Goal: Task Accomplishment & Management: Manage account settings

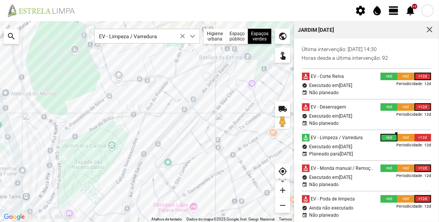
scroll to position [4, 32]
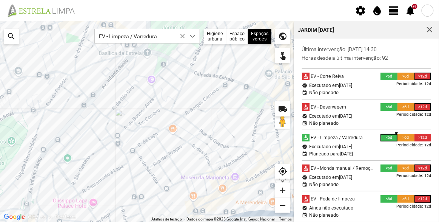
drag, startPoint x: 192, startPoint y: 132, endPoint x: 101, endPoint y: 133, distance: 91.3
click at [102, 133] on div at bounding box center [147, 121] width 294 height 200
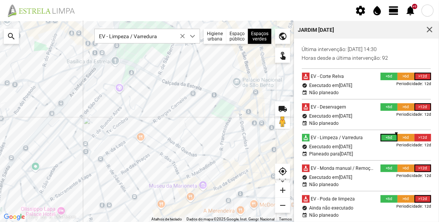
drag, startPoint x: 163, startPoint y: 123, endPoint x: 162, endPoint y: 114, distance: 9.6
click at [162, 114] on div at bounding box center [147, 121] width 294 height 200
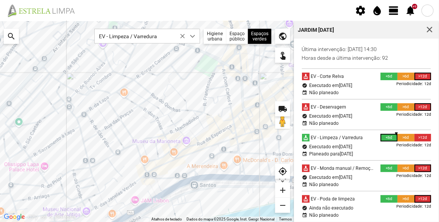
drag, startPoint x: 180, startPoint y: 144, endPoint x: 172, endPoint y: 123, distance: 21.9
click at [172, 123] on div at bounding box center [147, 121] width 294 height 200
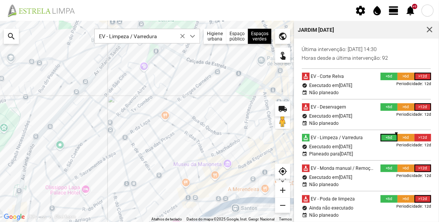
drag, startPoint x: 118, startPoint y: 127, endPoint x: 181, endPoint y: 166, distance: 73.9
click at [181, 166] on div at bounding box center [147, 121] width 294 height 200
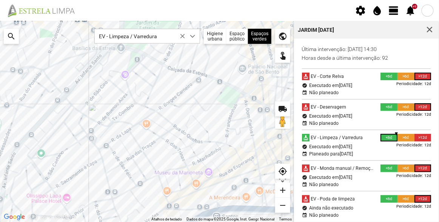
drag, startPoint x: 149, startPoint y: 139, endPoint x: 123, endPoint y: 131, distance: 27.5
click at [123, 131] on div at bounding box center [147, 121] width 294 height 200
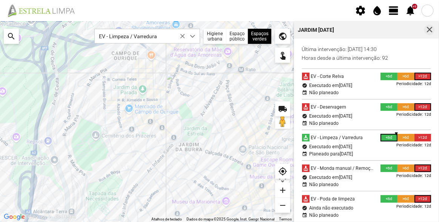
click at [430, 28] on span "button" at bounding box center [429, 29] width 7 height 7
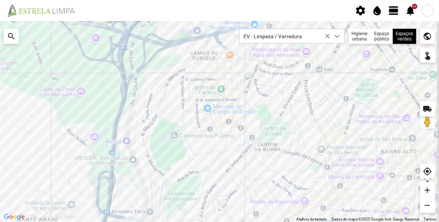
click at [391, 12] on span "view_day" at bounding box center [393, 10] width 11 height 11
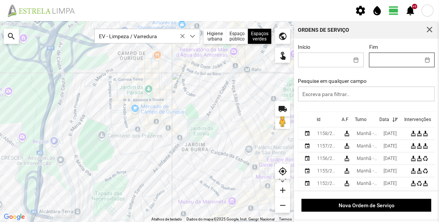
click at [386, 56] on body "settings water_drop view_day +9 notifications Para navegar no mapa com gestos d…" at bounding box center [219, 111] width 439 height 222
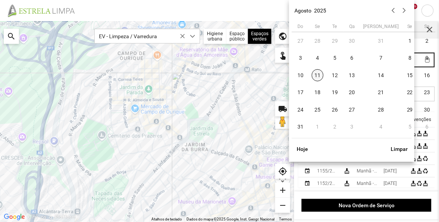
click at [317, 75] on span "11" at bounding box center [318, 75] width 12 height 12
type input "[DATE]"
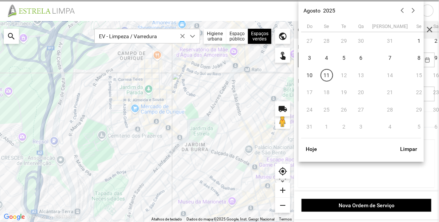
click at [320, 60] on body "settings water_drop view_day +9 notifications Para navegar no mapa com gestos d…" at bounding box center [219, 111] width 439 height 222
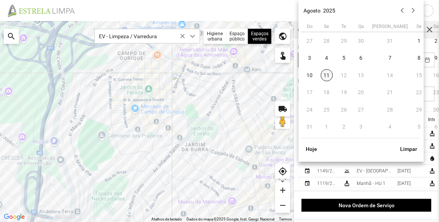
click at [328, 75] on span "11" at bounding box center [327, 75] width 12 height 12
type input "[DATE]"
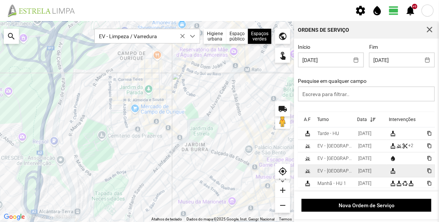
scroll to position [0, 40]
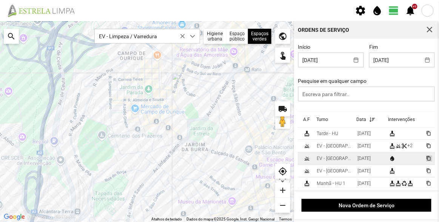
click at [426, 160] on span "content_copy" at bounding box center [428, 157] width 5 height 5
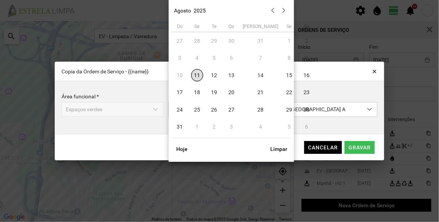
click at [234, 111] on body "settings water_drop view_day +9 notifications Para navegar no mapa com gestos d…" at bounding box center [219, 111] width 439 height 222
click at [255, 76] on span "14" at bounding box center [261, 75] width 12 height 12
type input "[DATE]"
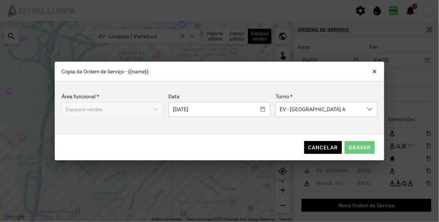
click at [362, 148] on span "Gravar" at bounding box center [360, 147] width 22 height 6
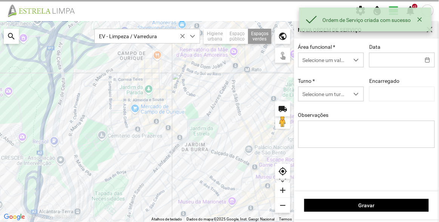
type input "[DATE]"
type input "[PERSON_NAME]"
type textarea "Sede e Viveiro, [GEOGRAPHIC_DATA] Antiga e Condomínio do Quelhas e Av. Infante …"
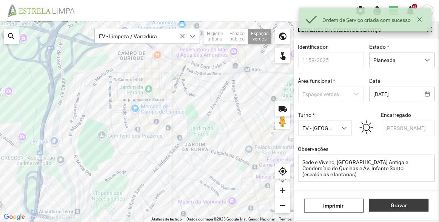
click at [402, 206] on span "Gravar" at bounding box center [399, 205] width 52 height 6
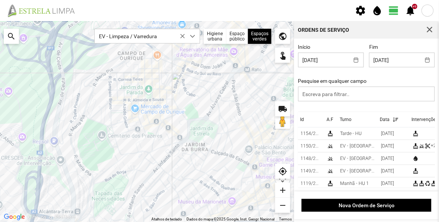
scroll to position [0, 29]
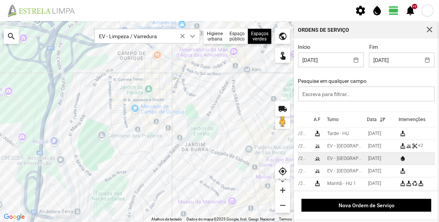
click at [437, 158] on span "content_copy" at bounding box center [439, 157] width 5 height 5
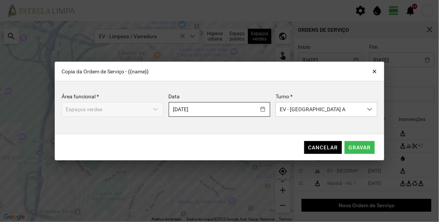
click at [240, 111] on body "settings water_drop view_day +9 notifications Para navegar no mapa com gestos d…" at bounding box center [219, 111] width 439 height 222
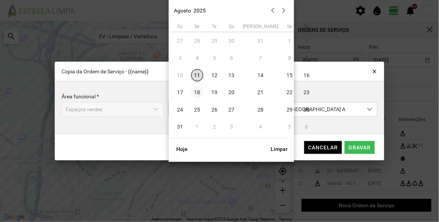
click at [196, 91] on span "18" at bounding box center [197, 92] width 12 height 12
type input "[DATE]"
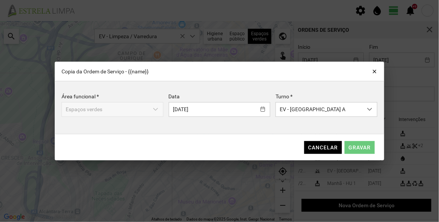
click at [367, 147] on span "Gravar" at bounding box center [360, 147] width 22 height 6
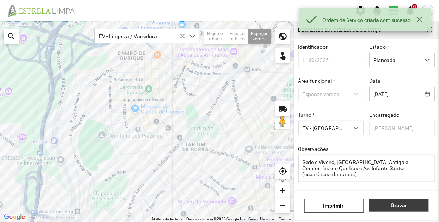
click at [394, 202] on span "Gravar" at bounding box center [399, 205] width 52 height 6
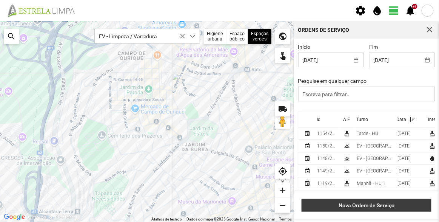
click at [374, 203] on span "Nova Ordem de Serviço" at bounding box center [367, 205] width 122 height 6
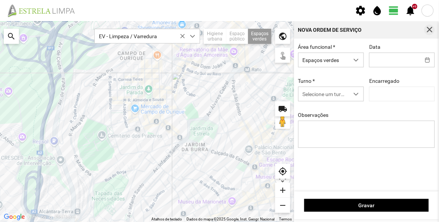
click at [430, 29] on span "button" at bounding box center [429, 29] width 7 height 7
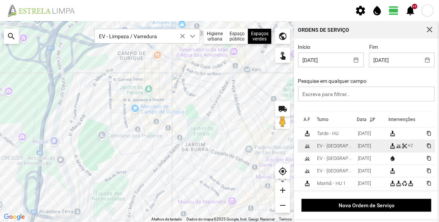
scroll to position [7, 40]
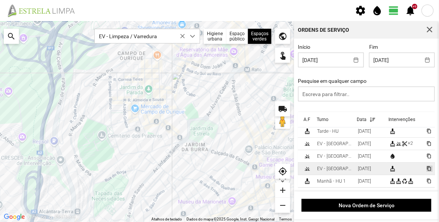
click at [426, 166] on span "content_copy" at bounding box center [428, 168] width 5 height 5
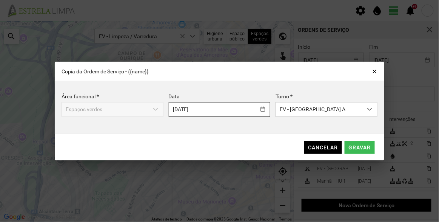
click at [236, 107] on body "settings water_drop view_day +9 notifications Para navegar no mapa com gestos d…" at bounding box center [219, 111] width 439 height 222
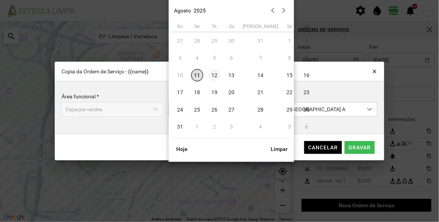
click at [217, 74] on span "12" at bounding box center [214, 75] width 12 height 12
type input "[DATE]"
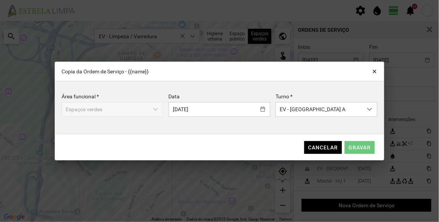
click at [361, 147] on span "Gravar" at bounding box center [360, 147] width 22 height 6
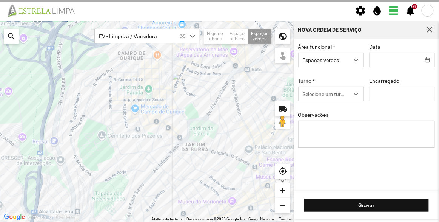
type input "[DATE]"
type input "[PERSON_NAME]"
type textarea "Recolha de papeleiras"
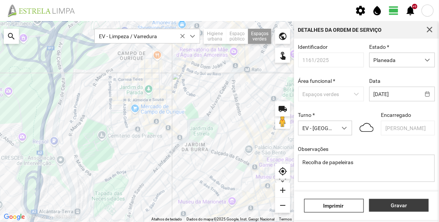
click at [400, 204] on span "Gravar" at bounding box center [399, 205] width 52 height 6
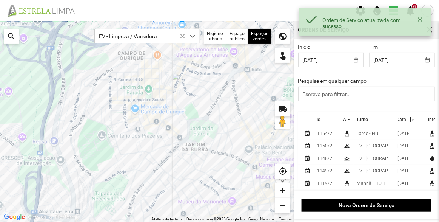
click at [320, 119] on div "Id" at bounding box center [319, 119] width 4 height 5
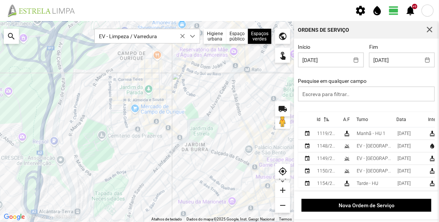
click at [320, 119] on p-sorticon at bounding box center [324, 120] width 9 height 6
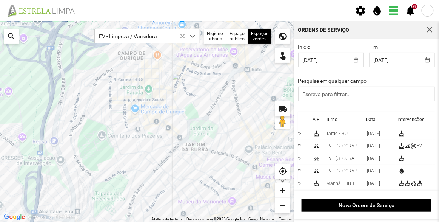
scroll to position [0, 46]
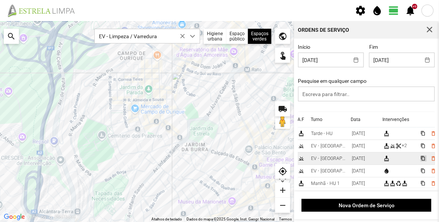
click at [420, 159] on span "content_copy" at bounding box center [422, 157] width 5 height 5
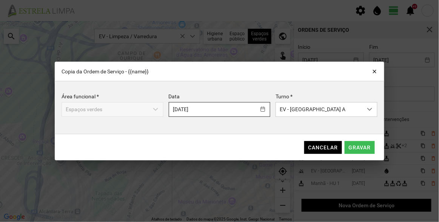
click at [220, 115] on body "settings water_drop view_day +9 notifications Para navegar no mapa com gestos d…" at bounding box center [219, 111] width 439 height 222
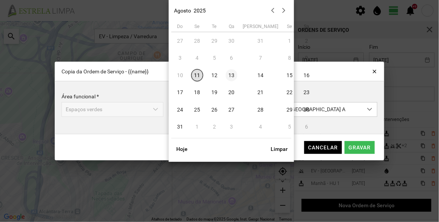
click at [236, 76] on span "13" at bounding box center [232, 75] width 12 height 12
type input "[DATE]"
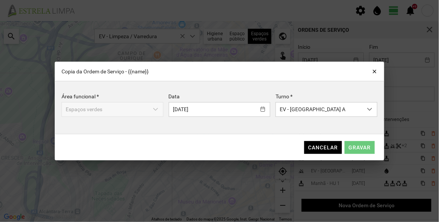
click at [366, 147] on span "Gravar" at bounding box center [360, 147] width 22 height 6
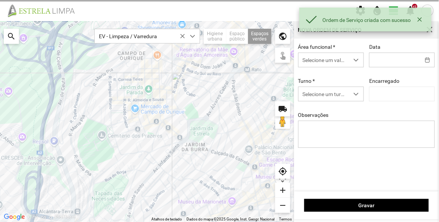
type input "[DATE]"
type textarea "Recolha de papeleiras"
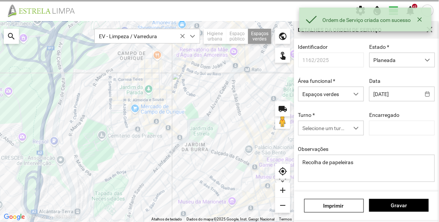
type input "[PERSON_NAME]"
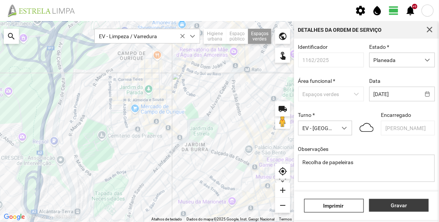
click at [403, 209] on button "Gravar" at bounding box center [399, 205] width 60 height 13
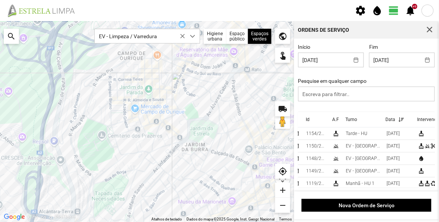
scroll to position [0, 34]
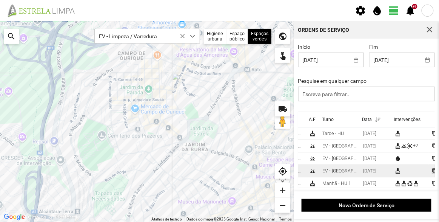
click at [432, 171] on span "content_copy" at bounding box center [434, 170] width 5 height 5
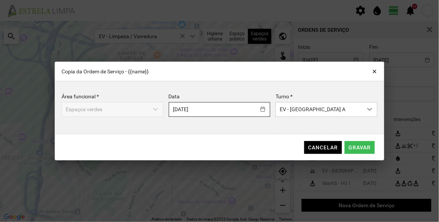
click at [214, 111] on body "settings water_drop view_day +9 notifications Para navegar no mapa com gestos d…" at bounding box center [219, 111] width 439 height 222
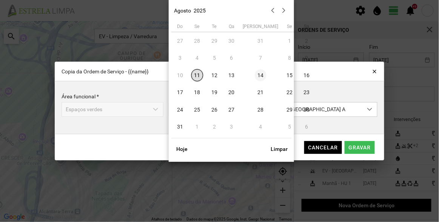
click at [255, 75] on span "14" at bounding box center [261, 75] width 12 height 12
type input "[DATE]"
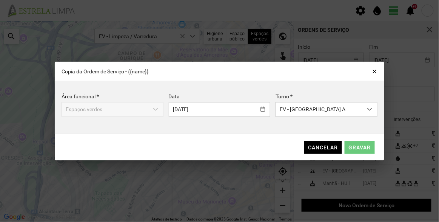
click at [363, 146] on span "Gravar" at bounding box center [360, 147] width 22 height 6
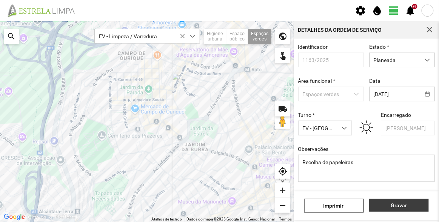
click at [409, 200] on button "Gravar" at bounding box center [399, 205] width 60 height 13
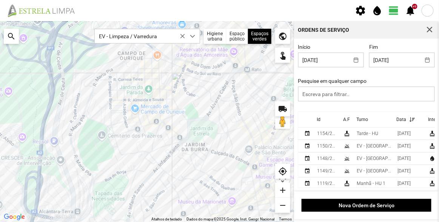
click at [306, 106] on div "Início [DATE] Fim [DATE] Pesquise em qualquer campo" at bounding box center [367, 78] width 142 height 68
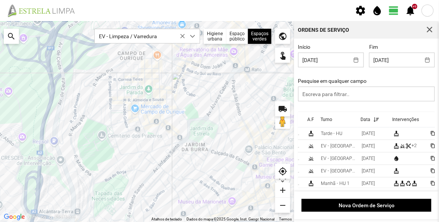
scroll to position [0, 37]
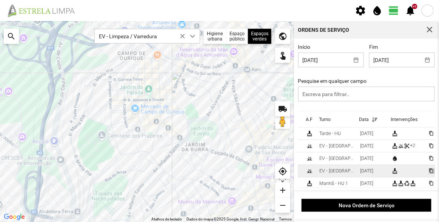
click at [429, 171] on span "content_copy" at bounding box center [431, 170] width 5 height 5
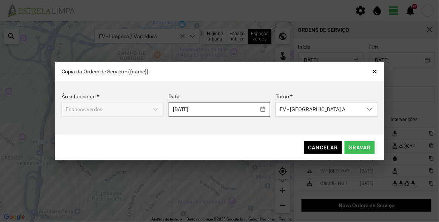
click at [232, 109] on body "settings water_drop view_day +9 notifications Para navegar no mapa com gestos d…" at bounding box center [219, 111] width 439 height 222
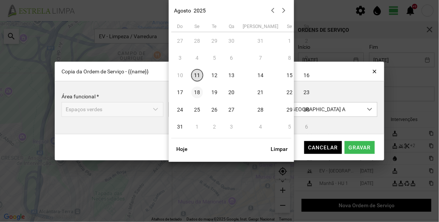
click at [197, 93] on span "18" at bounding box center [197, 92] width 12 height 12
type input "[DATE]"
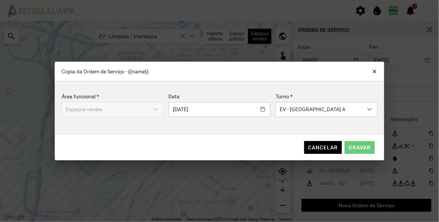
click at [365, 147] on span "Gravar" at bounding box center [360, 147] width 22 height 6
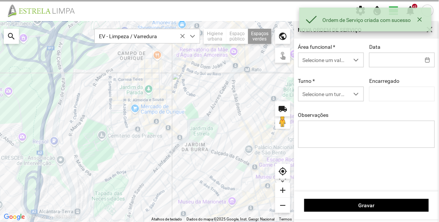
type input "[DATE]"
type textarea "Recolha de papeleiras"
type input "[PERSON_NAME]"
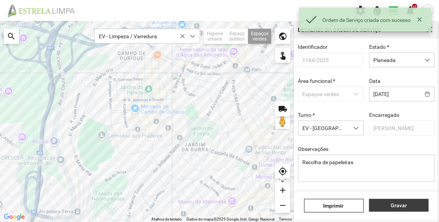
click at [398, 203] on span "Gravar" at bounding box center [399, 205] width 52 height 6
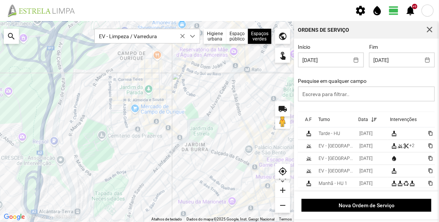
scroll to position [0, 43]
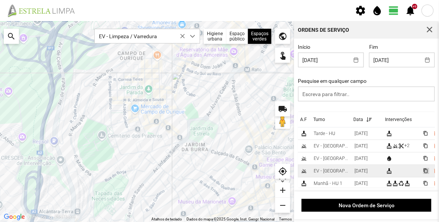
click at [423, 171] on span "content_copy" at bounding box center [425, 170] width 5 height 5
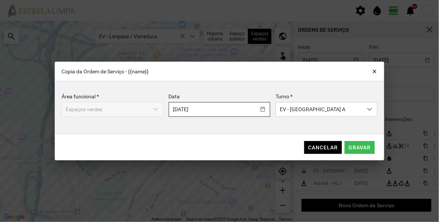
click at [213, 109] on body "settings water_drop view_day +9 notifications Para navegar no mapa com gestos d…" at bounding box center [219, 111] width 439 height 222
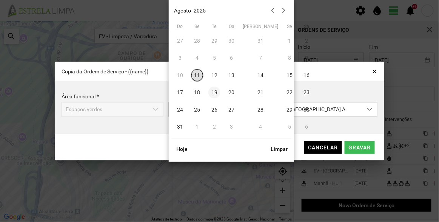
click at [213, 93] on span "19" at bounding box center [214, 92] width 12 height 12
type input "[DATE]"
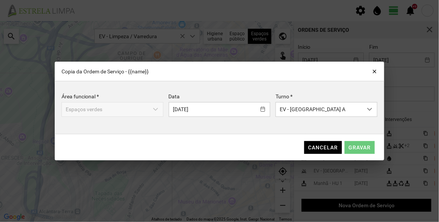
click at [364, 145] on span "Gravar" at bounding box center [360, 147] width 22 height 6
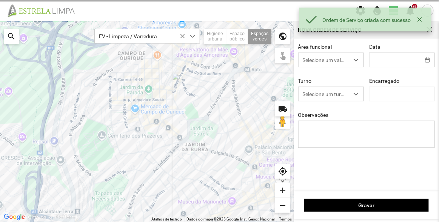
type input "[DATE]"
type textarea "Recolha de papeleiras"
type input "[PERSON_NAME]"
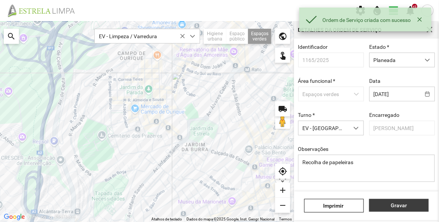
click at [410, 204] on span "Gravar" at bounding box center [399, 205] width 52 height 6
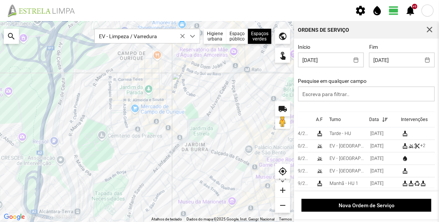
scroll to position [0, 42]
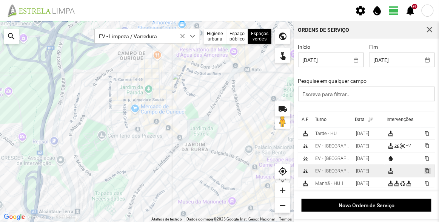
click at [425, 169] on span "content_copy" at bounding box center [427, 170] width 5 height 5
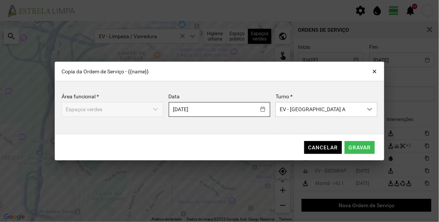
click at [234, 109] on body "settings water_drop view_day +9 notifications Para navegar no mapa com gestos d…" at bounding box center [219, 111] width 439 height 222
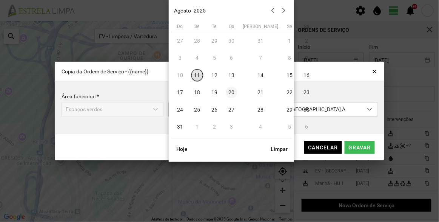
click at [232, 92] on span "20" at bounding box center [232, 92] width 12 height 12
type input "[DATE]"
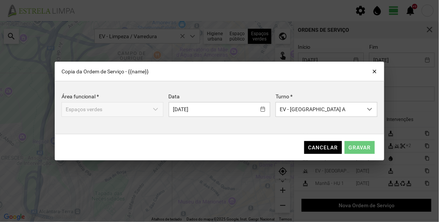
click at [364, 148] on span "Gravar" at bounding box center [360, 147] width 22 height 6
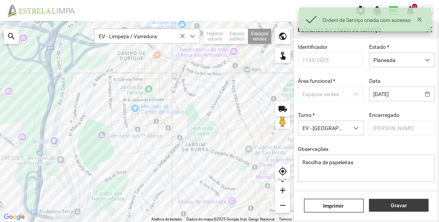
click at [397, 205] on span "Gravar" at bounding box center [399, 205] width 52 height 6
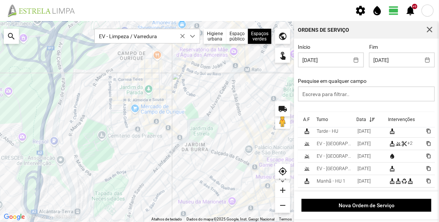
scroll to position [7, 44]
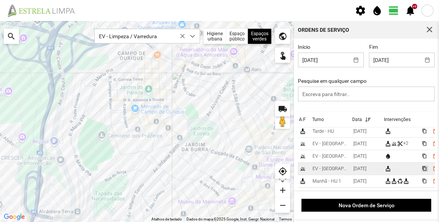
click at [422, 166] on span "content_copy" at bounding box center [424, 168] width 5 height 5
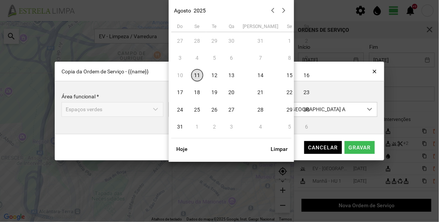
click at [223, 110] on body "settings water_drop view_day +9 notifications Para navegar no mapa com gestos d…" at bounding box center [219, 111] width 439 height 222
click at [255, 92] on span "21" at bounding box center [261, 92] width 12 height 12
type input "[DATE]"
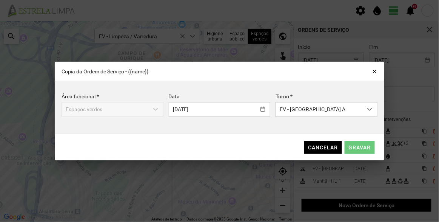
click at [364, 148] on span "Gravar" at bounding box center [360, 147] width 22 height 6
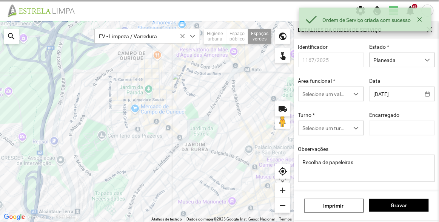
type input "[PERSON_NAME]"
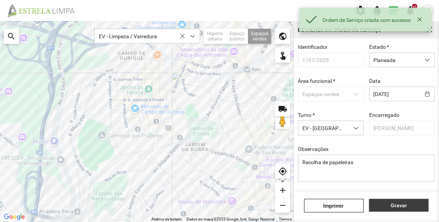
click at [398, 205] on span "Gravar" at bounding box center [399, 205] width 52 height 6
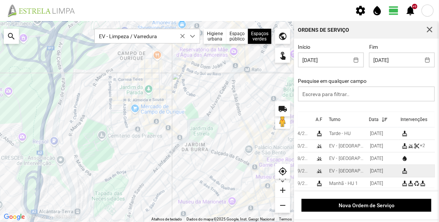
scroll to position [7, 28]
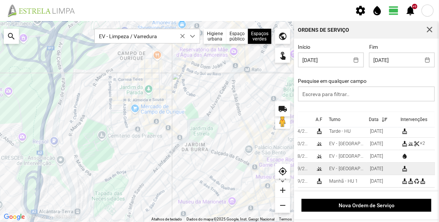
click at [439, 166] on span "content_copy" at bounding box center [441, 168] width 5 height 5
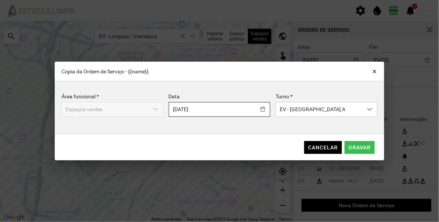
click at [239, 108] on body "settings water_drop view_day +9 notifications Para navegar no mapa com gestos d…" at bounding box center [219, 111] width 439 height 222
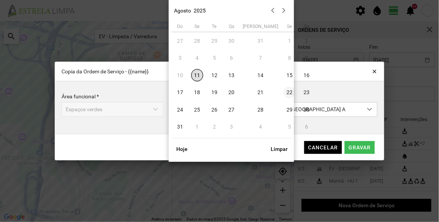
click at [283, 92] on span "22" at bounding box center [289, 92] width 12 height 12
type input "[DATE]"
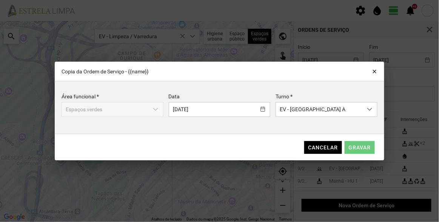
click at [358, 145] on span "Gravar" at bounding box center [360, 147] width 22 height 6
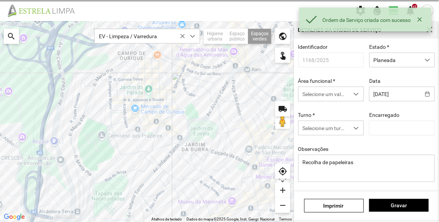
type input "[PERSON_NAME]"
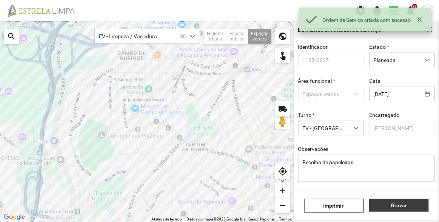
click at [404, 205] on span "Gravar" at bounding box center [399, 205] width 52 height 6
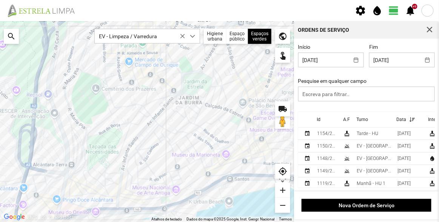
drag, startPoint x: 189, startPoint y: 175, endPoint x: 178, endPoint y: 122, distance: 54.3
click at [178, 124] on div at bounding box center [147, 121] width 294 height 200
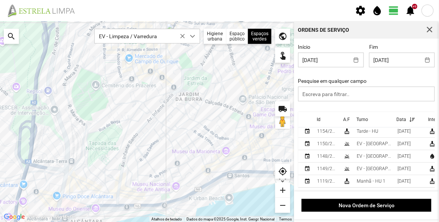
scroll to position [7, 0]
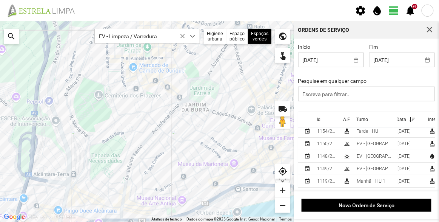
drag, startPoint x: 193, startPoint y: 127, endPoint x: 212, endPoint y: 114, distance: 22.7
click at [212, 114] on div at bounding box center [147, 121] width 294 height 200
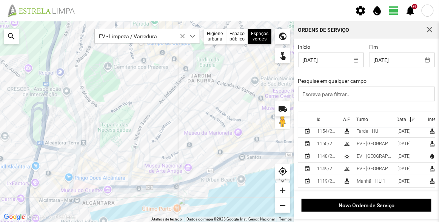
drag, startPoint x: 180, startPoint y: 142, endPoint x: 193, endPoint y: 111, distance: 33.8
click at [193, 111] on div at bounding box center [147, 121] width 294 height 200
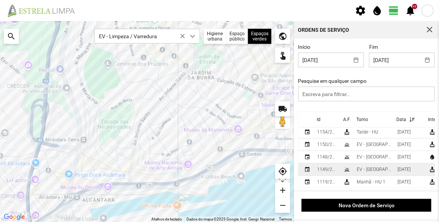
scroll to position [0, 0]
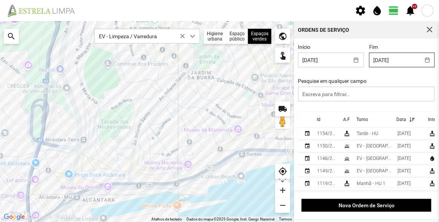
click at [401, 57] on body "settings water_drop view_day +9 notifications Para navegar no mapa com gestos d…" at bounding box center [219, 111] width 439 height 222
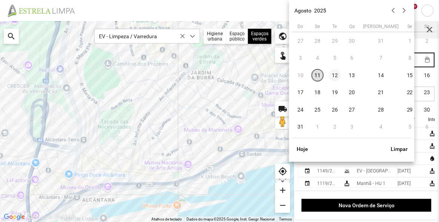
click at [337, 78] on span "12" at bounding box center [335, 75] width 12 height 12
type input "[DATE]"
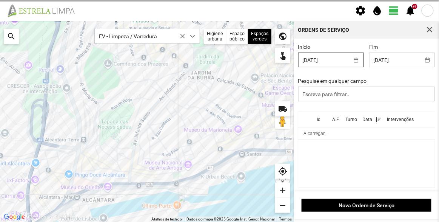
click at [339, 65] on body "settings water_drop view_day +9 notifications Para navegar no mapa com gestos d…" at bounding box center [219, 111] width 439 height 222
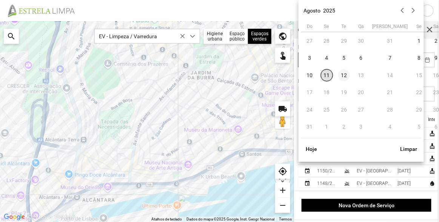
click at [344, 75] on span "12" at bounding box center [344, 75] width 12 height 12
type input "[DATE]"
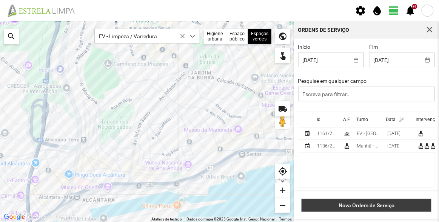
click at [372, 201] on button "Nova Ordem de Serviço" at bounding box center [367, 205] width 130 height 13
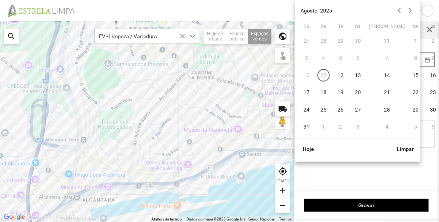
click at [398, 60] on body "settings water_drop view_day +9 notifications Para navegar no mapa com gestos d…" at bounding box center [219, 111] width 439 height 222
click at [344, 77] on span "12" at bounding box center [341, 75] width 12 height 12
type input "[DATE]"
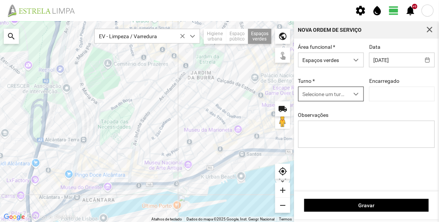
click at [341, 93] on span "Selecione um turno" at bounding box center [324, 94] width 51 height 14
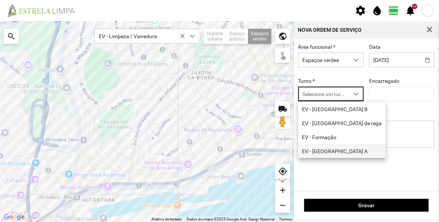
click at [325, 150] on li "EV - [GEOGRAPHIC_DATA] A" at bounding box center [342, 151] width 88 height 14
type input "[PERSON_NAME]"
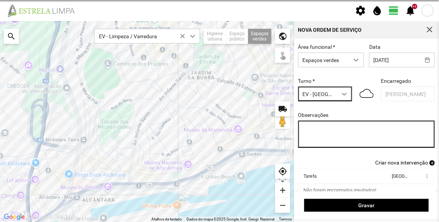
click at [339, 133] on textarea "Observações" at bounding box center [366, 133] width 137 height 27
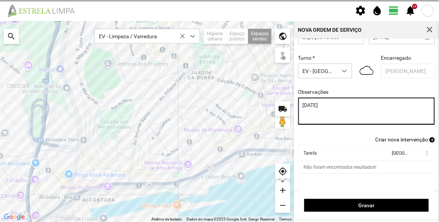
scroll to position [31, 0]
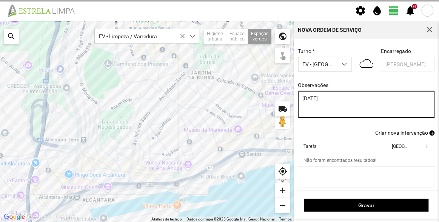
type textarea "[DATE]"
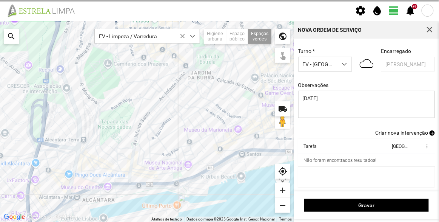
click at [393, 132] on span "Criar nova intervenção" at bounding box center [401, 132] width 53 height 6
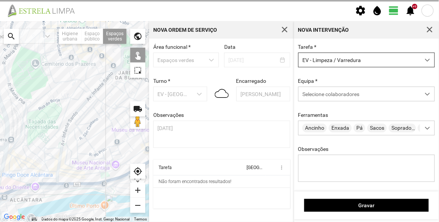
click at [331, 60] on span "EV - Limpeza / Varredura" at bounding box center [360, 60] width 122 height 14
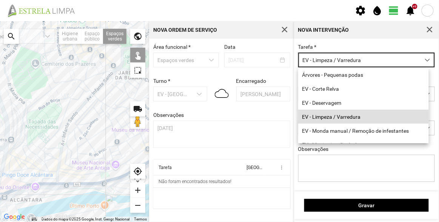
scroll to position [4, 32]
click at [331, 60] on span "EV - Limpeza / Varredura" at bounding box center [360, 60] width 122 height 14
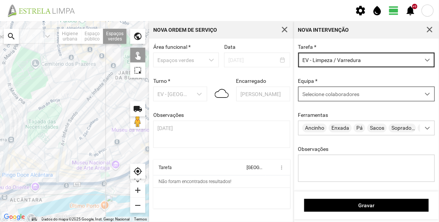
click at [331, 89] on div "Selecione colaboradores" at bounding box center [360, 94] width 122 height 14
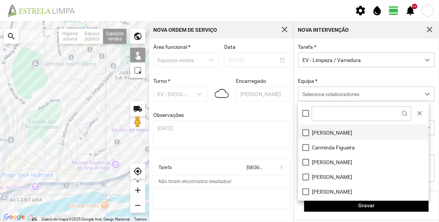
click at [334, 135] on li "[PERSON_NAME]" at bounding box center [363, 132] width 131 height 15
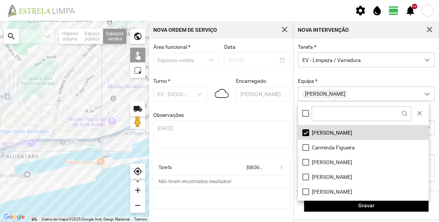
drag, startPoint x: 38, startPoint y: 132, endPoint x: 20, endPoint y: 75, distance: 59.3
click at [18, 74] on div at bounding box center [74, 121] width 149 height 200
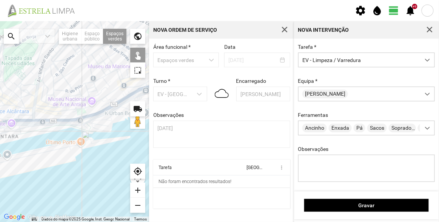
click at [84, 111] on div at bounding box center [74, 121] width 149 height 200
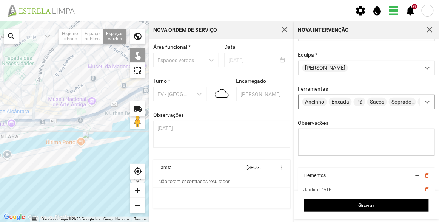
scroll to position [57, 0]
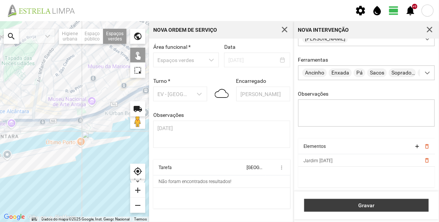
click at [371, 206] on span "Gravar" at bounding box center [366, 205] width 117 height 6
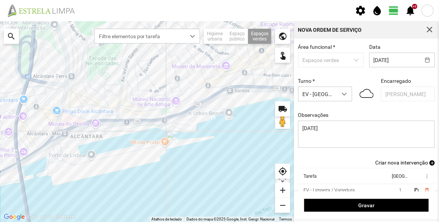
scroll to position [31, 0]
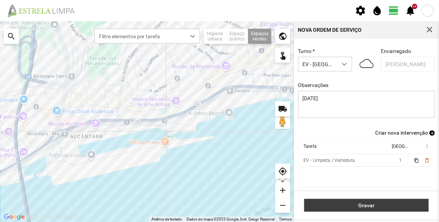
click at [376, 202] on span "Gravar" at bounding box center [366, 205] width 117 height 6
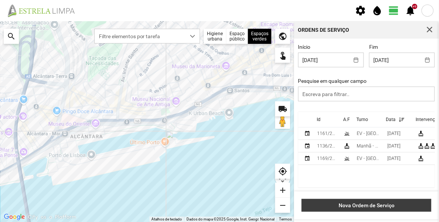
click at [391, 203] on span "Nova Ordem de Serviço" at bounding box center [367, 205] width 122 height 6
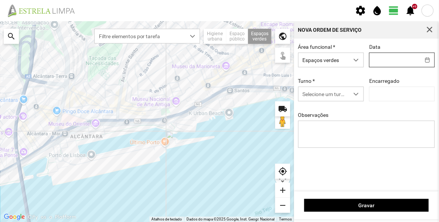
click at [386, 61] on body "settings water_drop view_day +9 notifications Para navegar no mapa com gestos d…" at bounding box center [219, 111] width 439 height 222
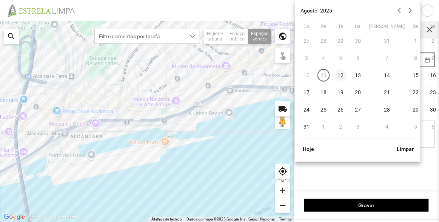
click at [338, 74] on span "12" at bounding box center [341, 75] width 12 height 12
type input "[DATE]"
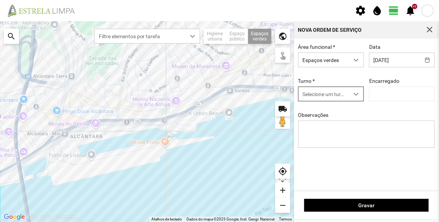
click at [328, 94] on span "Selecione um turno" at bounding box center [324, 94] width 51 height 14
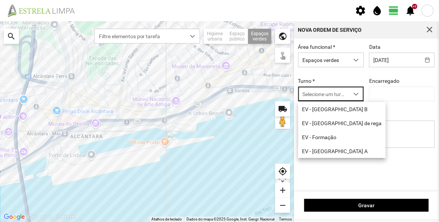
scroll to position [4, 32]
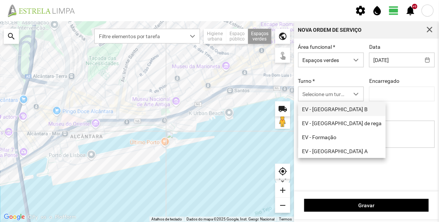
click at [337, 109] on li "EV - [GEOGRAPHIC_DATA] B" at bounding box center [342, 109] width 88 height 14
type input "[PERSON_NAME]"
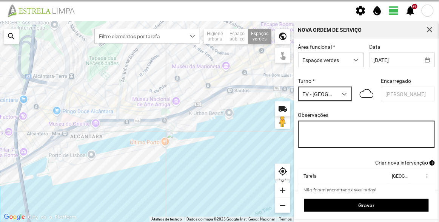
click at [342, 140] on textarea "Observações" at bounding box center [366, 133] width 137 height 27
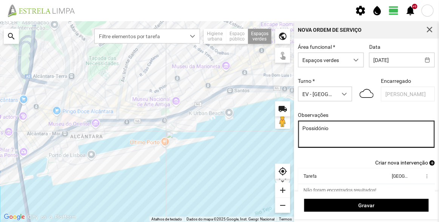
type textarea "Possidónio"
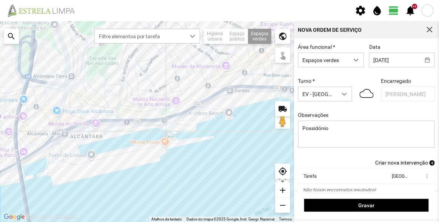
click at [394, 161] on span "Criar nova intervenção" at bounding box center [401, 162] width 53 height 6
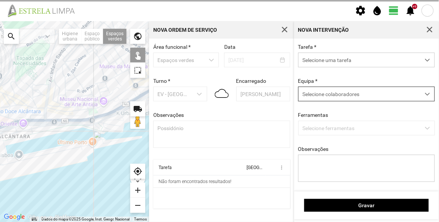
click at [351, 95] on span "Selecione colaboradores" at bounding box center [330, 94] width 57 height 6
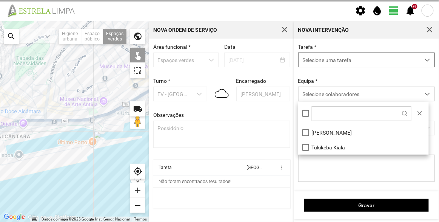
click at [342, 62] on span "Selecione uma tarefa" at bounding box center [360, 60] width 122 height 14
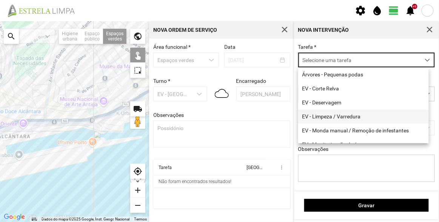
click at [339, 113] on li "EV - Limpeza / Varredura" at bounding box center [363, 116] width 131 height 14
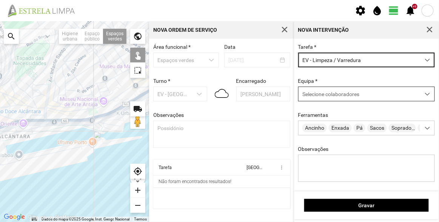
click at [339, 96] on span "Selecione colaboradores" at bounding box center [330, 94] width 57 height 6
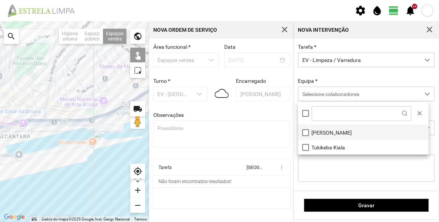
click at [337, 128] on li "[PERSON_NAME]" at bounding box center [363, 132] width 131 height 15
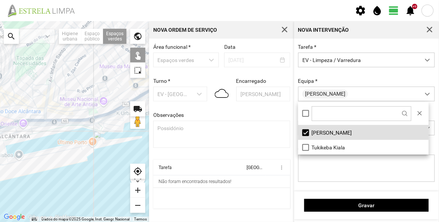
click at [348, 82] on div "Equipa * [PERSON_NAME]" at bounding box center [367, 89] width 142 height 23
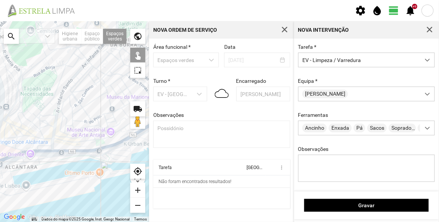
drag, startPoint x: 77, startPoint y: 88, endPoint x: 81, endPoint y: 101, distance: 13.6
click at [81, 101] on div at bounding box center [74, 121] width 149 height 200
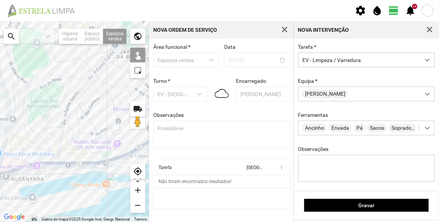
click at [56, 69] on div at bounding box center [74, 121] width 149 height 200
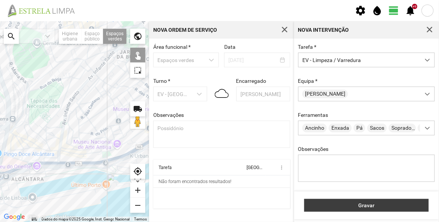
click at [380, 207] on span "Gravar" at bounding box center [366, 205] width 117 height 6
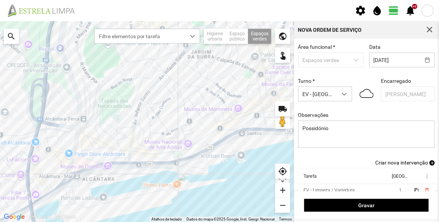
scroll to position [31, 0]
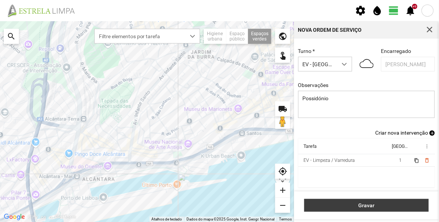
click at [391, 205] on span "Gravar" at bounding box center [366, 205] width 117 height 6
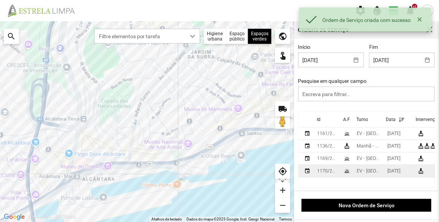
scroll to position [1, 0]
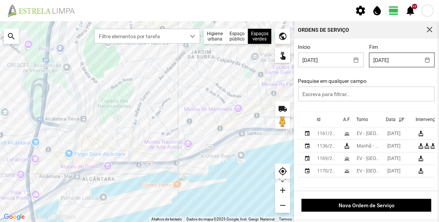
click at [395, 60] on body "settings water_drop view_day +9 notifications Para navegar no mapa com gestos d…" at bounding box center [219, 111] width 439 height 222
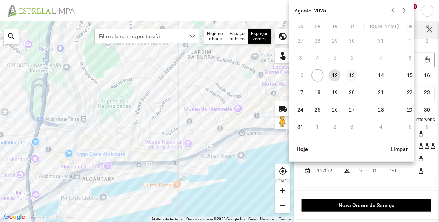
click at [353, 76] on span "13" at bounding box center [352, 75] width 12 height 12
type input "[DATE]"
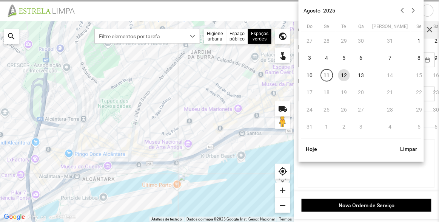
click at [339, 63] on body "settings water_drop view_day +9 notifications Para navegar no mapa com gestos d…" at bounding box center [219, 111] width 439 height 222
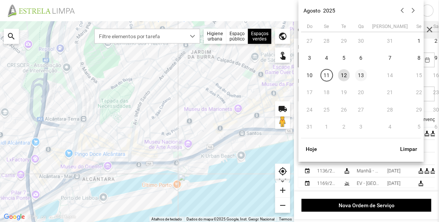
click at [366, 76] on span "13" at bounding box center [361, 75] width 12 height 12
type input "[DATE]"
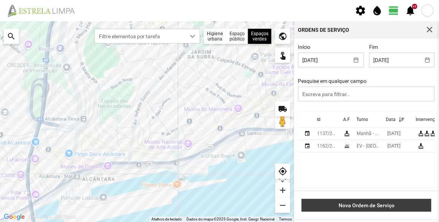
click at [369, 204] on span "Nova Ordem de Serviço" at bounding box center [367, 205] width 122 height 6
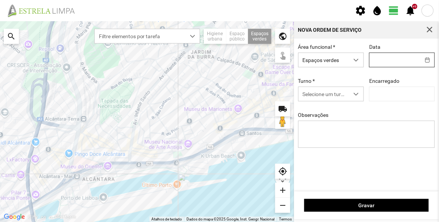
click at [388, 60] on body "settings water_drop view_day +9 notifications Para navegar no mapa com gestos d…" at bounding box center [219, 111] width 439 height 222
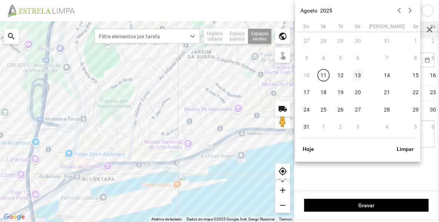
click at [355, 76] on span "13" at bounding box center [358, 75] width 12 height 12
type input "[DATE]"
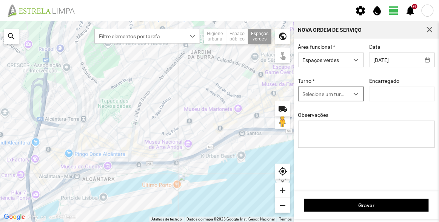
click at [333, 91] on span "Selecione um turno" at bounding box center [324, 94] width 51 height 14
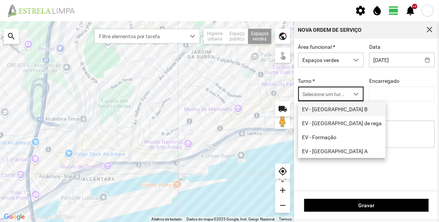
click at [333, 109] on li "EV - [GEOGRAPHIC_DATA] B" at bounding box center [342, 109] width 88 height 14
type input "[PERSON_NAME]"
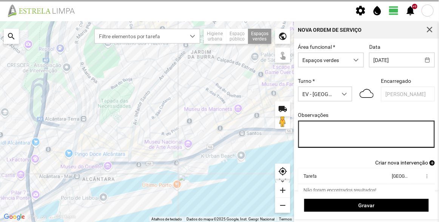
click at [337, 134] on textarea "Observações" at bounding box center [366, 133] width 137 height 27
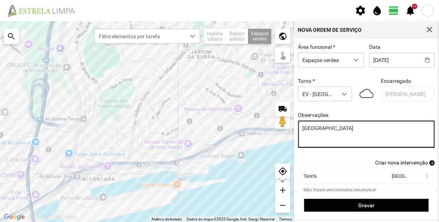
type textarea "[GEOGRAPHIC_DATA]"
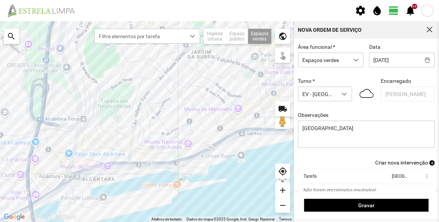
click at [407, 165] on span "Criar nova intervenção" at bounding box center [401, 162] width 53 height 6
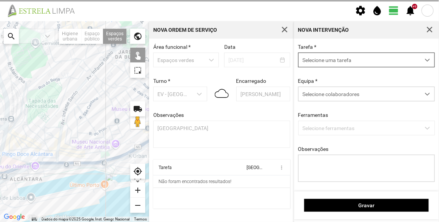
click at [357, 63] on span "Selecione uma tarefa" at bounding box center [360, 60] width 122 height 14
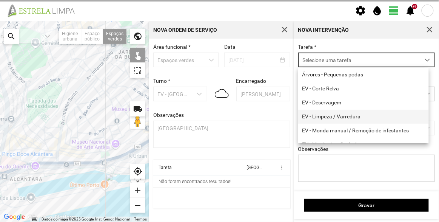
click at [334, 116] on li "EV - Limpeza / Varredura" at bounding box center [363, 116] width 131 height 14
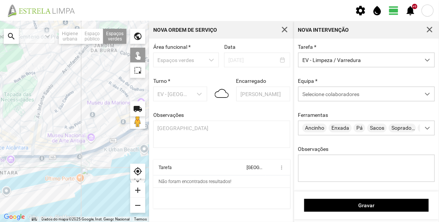
drag, startPoint x: 118, startPoint y: 131, endPoint x: 60, endPoint y: 112, distance: 61.0
click at [55, 112] on div at bounding box center [74, 121] width 149 height 200
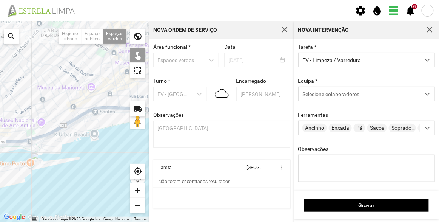
click at [100, 103] on div at bounding box center [74, 121] width 149 height 200
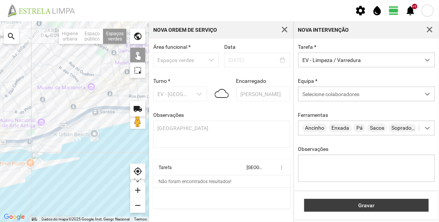
click at [359, 206] on span "Gravar" at bounding box center [366, 205] width 117 height 6
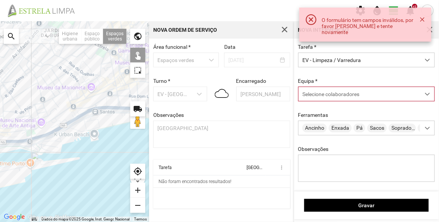
click at [331, 89] on div "Selecione colaboradores" at bounding box center [360, 94] width 122 height 14
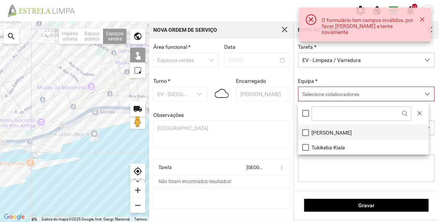
click at [329, 130] on span "[PERSON_NAME]" at bounding box center [332, 132] width 40 height 6
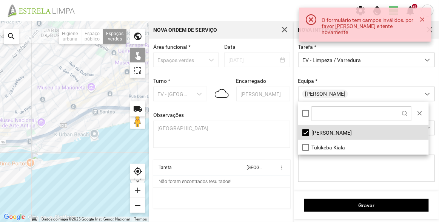
click at [101, 102] on div at bounding box center [74, 121] width 149 height 200
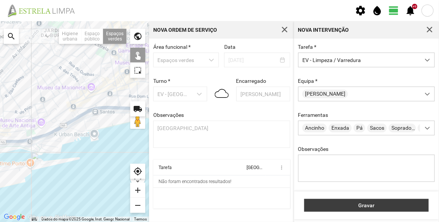
click at [356, 208] on span "Gravar" at bounding box center [366, 205] width 117 height 6
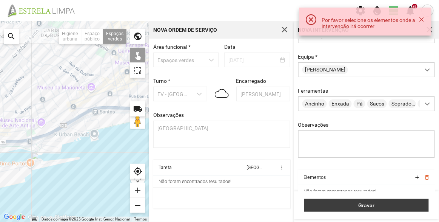
scroll to position [34, 0]
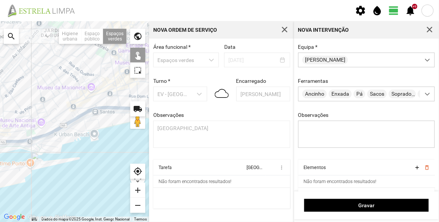
click at [107, 101] on div at bounding box center [74, 121] width 149 height 200
click at [105, 103] on div at bounding box center [74, 121] width 149 height 200
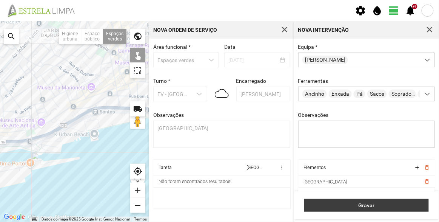
click at [371, 202] on span "Gravar" at bounding box center [366, 205] width 117 height 6
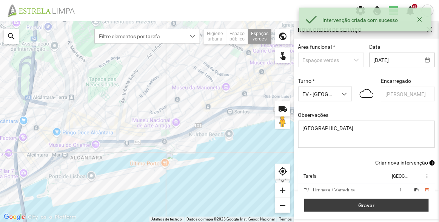
click at [354, 205] on span "Gravar" at bounding box center [366, 205] width 117 height 6
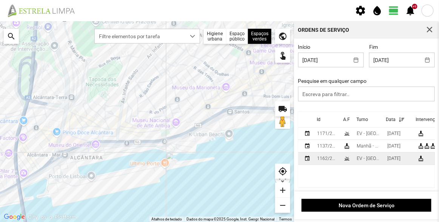
click at [350, 158] on div "grass" at bounding box center [347, 158] width 6 height 6
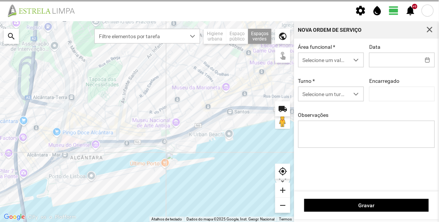
type input "[DATE]"
type textarea "Recolha de papeleiras"
type input "[PERSON_NAME]"
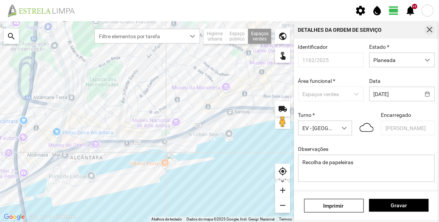
click at [431, 31] on span "button" at bounding box center [429, 29] width 7 height 7
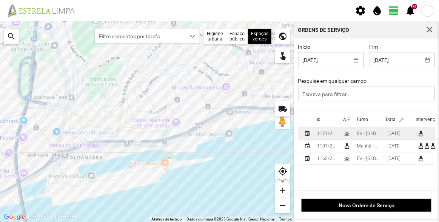
click at [366, 132] on div "EV - [GEOGRAPHIC_DATA] B" at bounding box center [369, 133] width 25 height 5
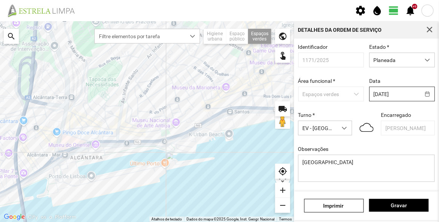
click at [390, 99] on body "settings water_drop view_day +9 notifications Para navegar no mapa com gestos d…" at bounding box center [219, 111] width 439 height 222
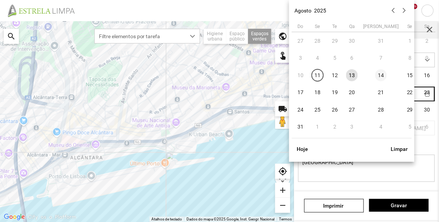
click at [375, 75] on span "14" at bounding box center [381, 75] width 12 height 12
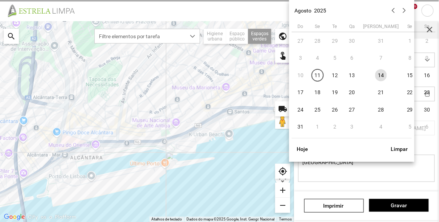
type input "[DATE]"
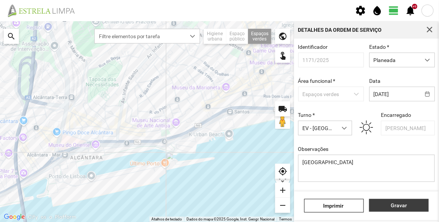
click at [402, 208] on span "Gravar" at bounding box center [399, 205] width 52 height 6
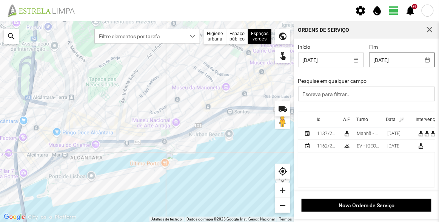
click at [405, 61] on body "settings water_drop view_day +9 notifications Para navegar no mapa com gestos d…" at bounding box center [219, 111] width 439 height 222
click at [422, 42] on div "Início [DATE] Fim [DATE] Pesquise em qualquer campo Id A.F Turno Data Intervenç…" at bounding box center [366, 114] width 145 height 152
click at [342, 59] on body "settings water_drop view_day +9 notifications Para navegar no mapa com gestos d…" at bounding box center [219, 111] width 439 height 222
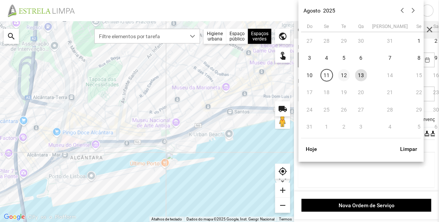
click at [342, 74] on span "12" at bounding box center [344, 75] width 12 height 12
type input "[DATE]"
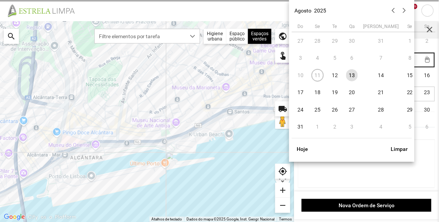
click at [403, 66] on body "settings water_drop view_day +9 notifications Para navegar no mapa com gestos d…" at bounding box center [219, 111] width 439 height 222
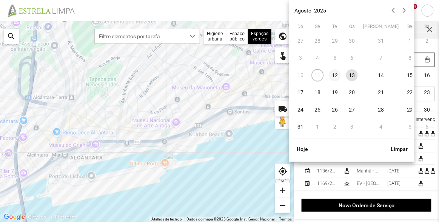
click at [339, 78] on span "12" at bounding box center [335, 75] width 12 height 12
type input "[DATE]"
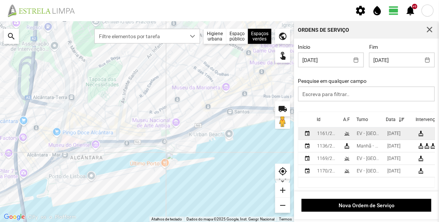
click at [379, 135] on div "EV - [GEOGRAPHIC_DATA] A" at bounding box center [369, 133] width 25 height 5
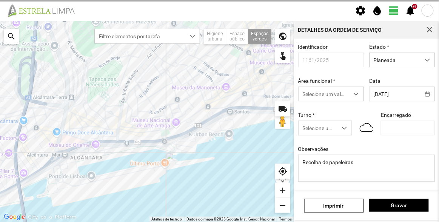
type input "[PERSON_NAME]"
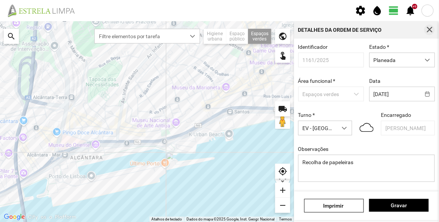
click at [429, 29] on span "button" at bounding box center [429, 29] width 7 height 7
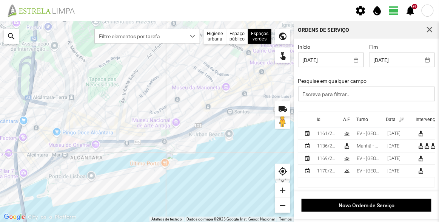
scroll to position [1, 0]
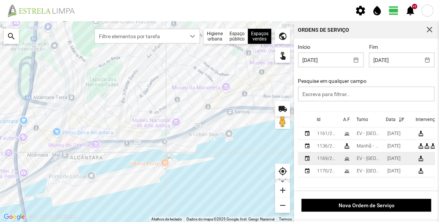
click at [369, 159] on div "EV - [GEOGRAPHIC_DATA] A" at bounding box center [369, 157] width 25 height 5
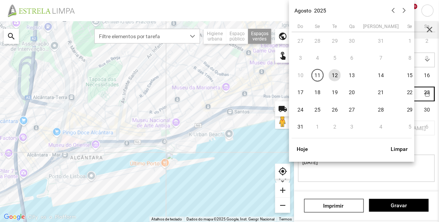
click at [392, 96] on body "settings water_drop view_day +9 notifications Para navegar no mapa com gestos d…" at bounding box center [219, 111] width 439 height 222
click at [353, 78] on span "13" at bounding box center [352, 75] width 12 height 12
type input "[DATE]"
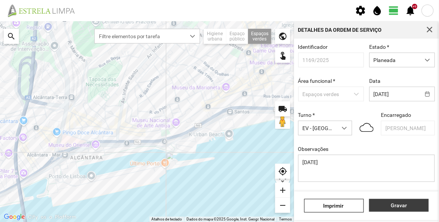
click at [409, 206] on span "Gravar" at bounding box center [399, 205] width 52 height 6
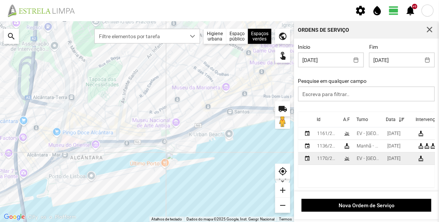
click at [364, 161] on div "EV - [GEOGRAPHIC_DATA] B" at bounding box center [369, 157] width 25 height 5
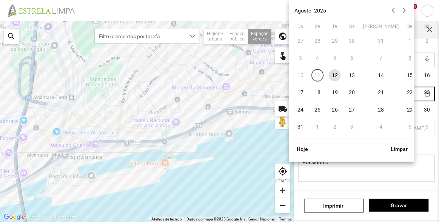
click at [389, 98] on body "settings water_drop view_day +9 notifications Para navegar no mapa com gestos d…" at bounding box center [219, 111] width 439 height 222
click at [352, 77] on span "13" at bounding box center [352, 75] width 12 height 12
type input "[DATE]"
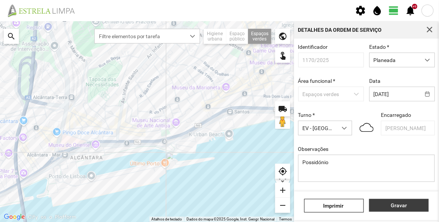
click at [404, 203] on span "Gravar" at bounding box center [399, 205] width 52 height 6
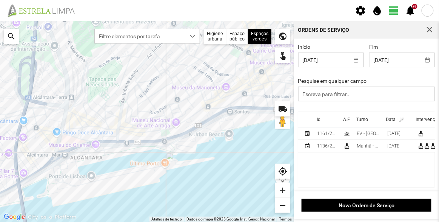
click at [382, 162] on cdk-virtual-scroll-viewport "Id A.F Turno Data Intervenções event 1161/2025 grass EV - [GEOGRAPHIC_DATA] A […" at bounding box center [366, 149] width 137 height 75
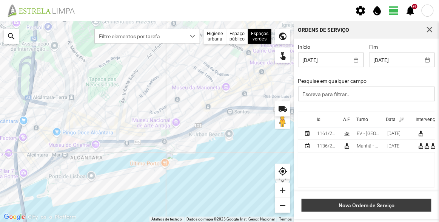
click at [396, 203] on span "Nova Ordem de Serviço" at bounding box center [367, 205] width 122 height 6
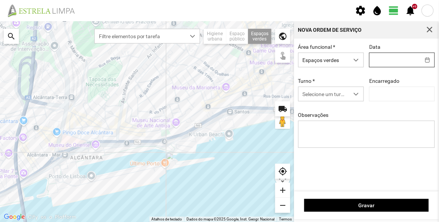
click at [399, 60] on body "settings water_drop view_day +9 notifications Para navegar no mapa com gestos d…" at bounding box center [219, 111] width 439 height 222
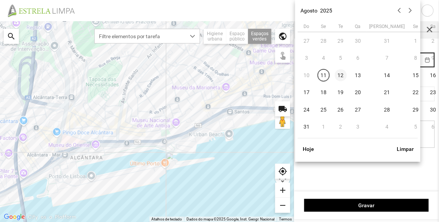
click at [342, 75] on span "12" at bounding box center [341, 75] width 12 height 12
type input "[DATE]"
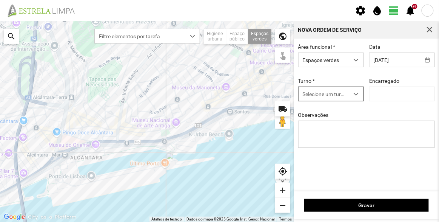
click at [323, 96] on span "Selecione um turno" at bounding box center [324, 94] width 51 height 14
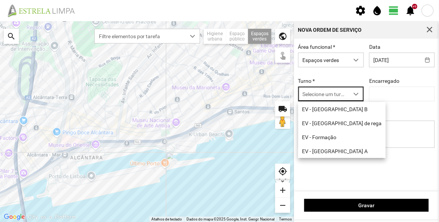
scroll to position [4, 32]
click at [328, 154] on li "EV - [GEOGRAPHIC_DATA] A" at bounding box center [342, 151] width 88 height 14
type input "[PERSON_NAME]"
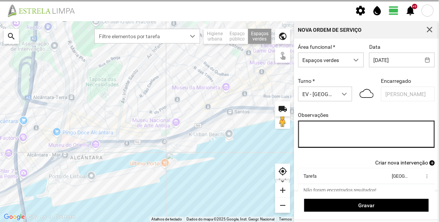
click at [331, 133] on textarea "Observações" at bounding box center [366, 133] width 137 height 27
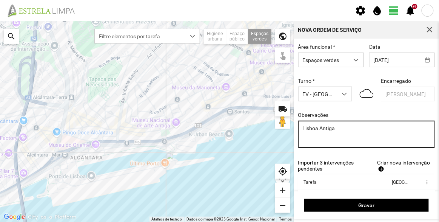
type textarea "Lisboa Antiga"
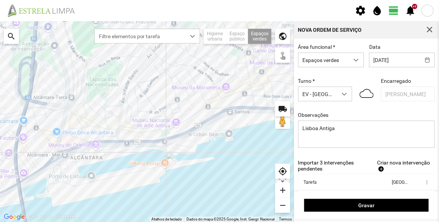
click at [389, 165] on span "Criar nova intervenção" at bounding box center [403, 162] width 53 height 6
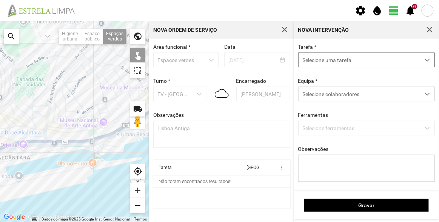
click at [335, 61] on span "Selecione uma tarefa" at bounding box center [360, 60] width 122 height 14
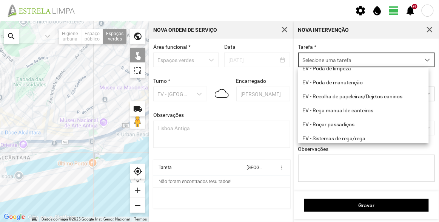
scroll to position [96, 0]
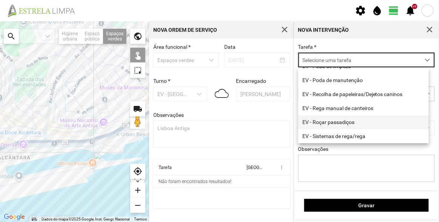
click at [337, 120] on li "EV - Roçar passadiços" at bounding box center [363, 122] width 131 height 14
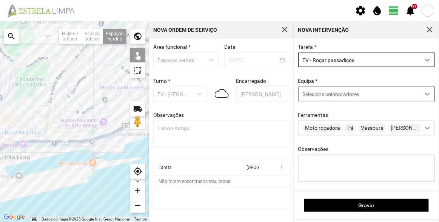
click at [347, 93] on span "Selecione colaboradores" at bounding box center [330, 94] width 57 height 6
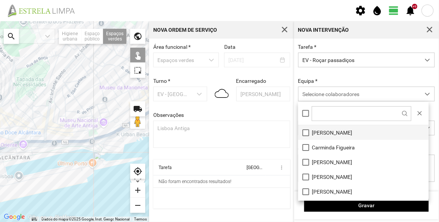
click at [328, 131] on li "[PERSON_NAME]" at bounding box center [363, 132] width 131 height 15
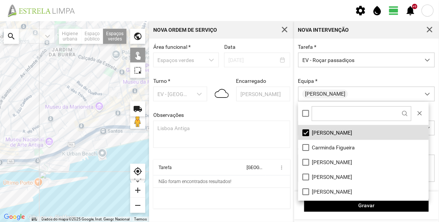
drag, startPoint x: 121, startPoint y: 88, endPoint x: 95, endPoint y: 93, distance: 26.2
click at [63, 108] on div at bounding box center [74, 121] width 149 height 200
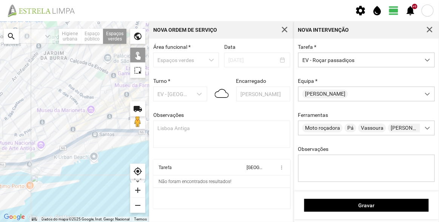
click at [102, 76] on div at bounding box center [74, 121] width 149 height 200
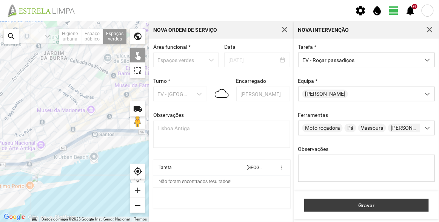
click at [381, 206] on span "Gravar" at bounding box center [366, 205] width 117 height 6
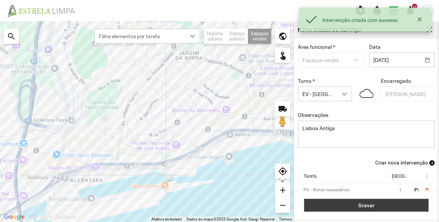
click at [389, 201] on button "Gravar" at bounding box center [366, 205] width 125 height 13
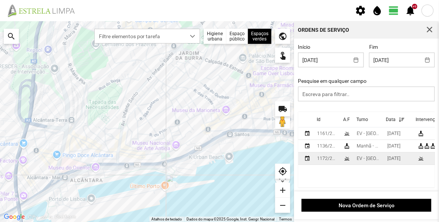
click at [334, 158] on div "1172/2025" at bounding box center [327, 157] width 20 height 5
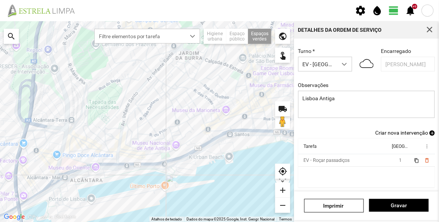
click at [399, 131] on span "Criar nova intervenção" at bounding box center [401, 132] width 53 height 6
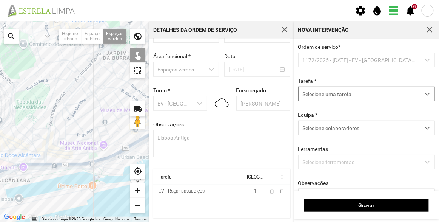
click at [348, 92] on span "Selecione uma tarefa" at bounding box center [360, 94] width 122 height 14
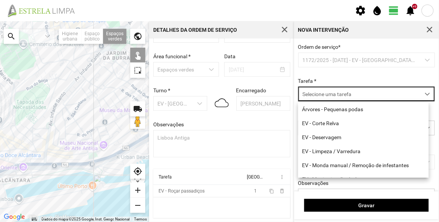
scroll to position [4, 32]
click at [357, 160] on li "EV - Monda manual / Remoção de infestantes" at bounding box center [363, 165] width 131 height 14
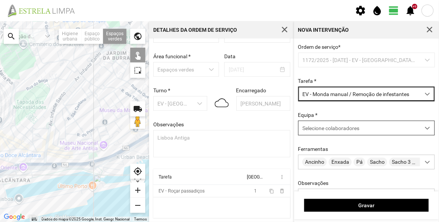
click at [348, 126] on span "Selecione colaboradores" at bounding box center [330, 128] width 57 height 6
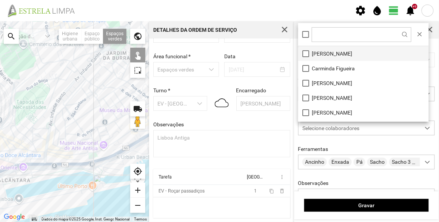
click at [327, 48] on li "[PERSON_NAME]" at bounding box center [363, 53] width 131 height 15
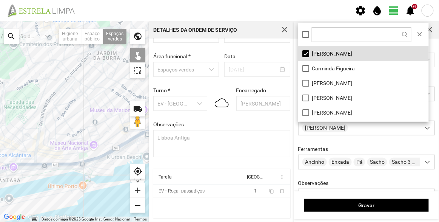
drag, startPoint x: 107, startPoint y: 125, endPoint x: 69, endPoint y: 125, distance: 37.4
click at [69, 125] on div at bounding box center [74, 121] width 149 height 200
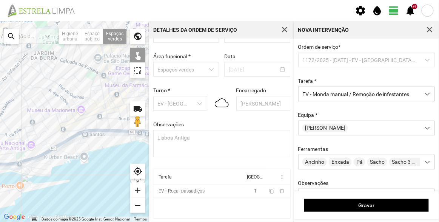
click at [90, 126] on div at bounding box center [74, 121] width 149 height 200
click at [92, 74] on div at bounding box center [74, 121] width 149 height 200
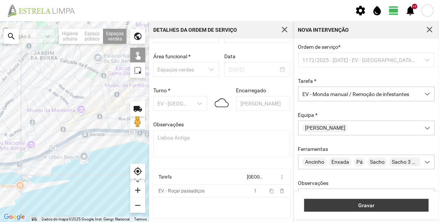
click at [382, 207] on span "Gravar" at bounding box center [366, 205] width 117 height 6
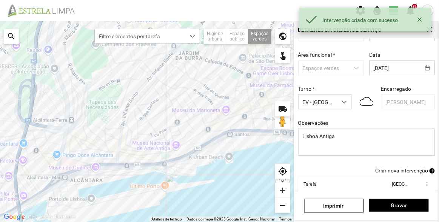
click at [401, 170] on span "Criar nova intervenção" at bounding box center [401, 170] width 53 height 6
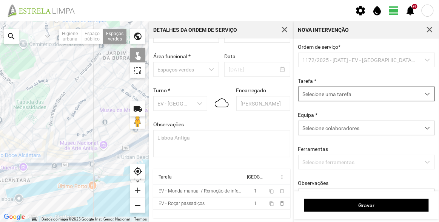
click at [340, 95] on span "Selecione uma tarefa" at bounding box center [360, 94] width 122 height 14
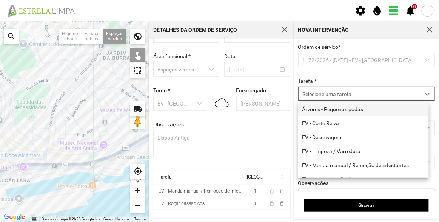
scroll to position [4, 32]
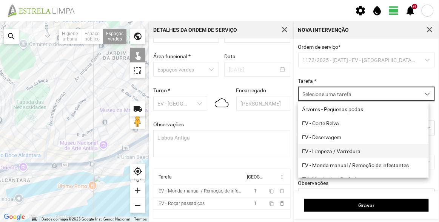
click at [345, 155] on li "EV - Limpeza / Varredura" at bounding box center [363, 151] width 131 height 14
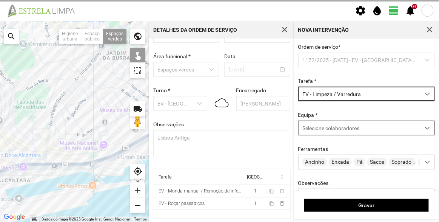
click at [348, 122] on div "Selecione colaboradores" at bounding box center [360, 128] width 122 height 14
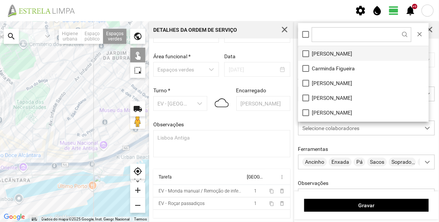
click at [336, 54] on li "[PERSON_NAME]" at bounding box center [363, 53] width 131 height 15
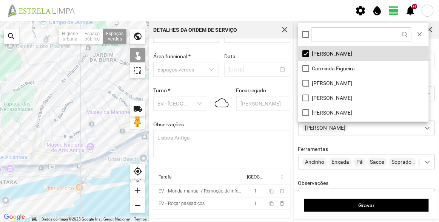
drag, startPoint x: 107, startPoint y: 113, endPoint x: 84, endPoint y: 117, distance: 23.3
click at [89, 116] on div at bounding box center [74, 121] width 149 height 200
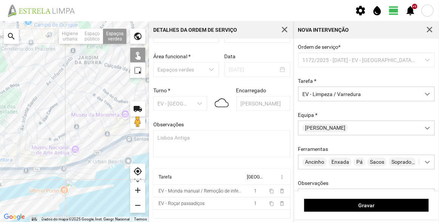
drag, startPoint x: 84, startPoint y: 117, endPoint x: 73, endPoint y: 114, distance: 11.5
click at [69, 119] on div at bounding box center [74, 121] width 149 height 200
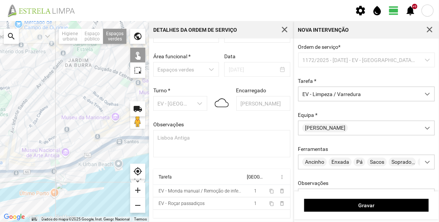
click at [126, 85] on div at bounding box center [74, 121] width 149 height 200
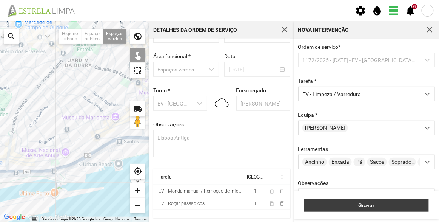
click at [374, 204] on span "Gravar" at bounding box center [366, 205] width 117 height 6
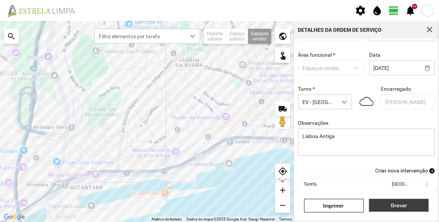
click at [396, 204] on span "Gravar" at bounding box center [399, 205] width 52 height 6
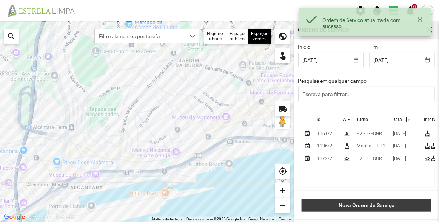
click at [393, 205] on span "Nova Ordem de Serviço" at bounding box center [367, 205] width 122 height 6
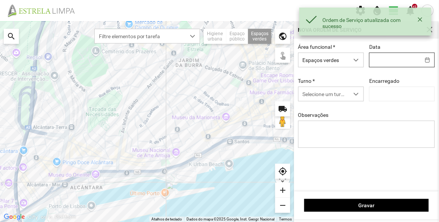
click at [386, 61] on body "Ordem de Serviço atualizada com sucesso settings water_drop view_day +9 notific…" at bounding box center [219, 111] width 439 height 222
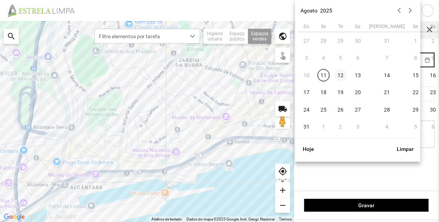
click at [341, 75] on span "12" at bounding box center [341, 75] width 12 height 12
type input "[DATE]"
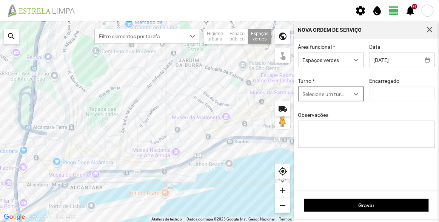
click at [327, 91] on span "Selecione um turno" at bounding box center [324, 94] width 51 height 14
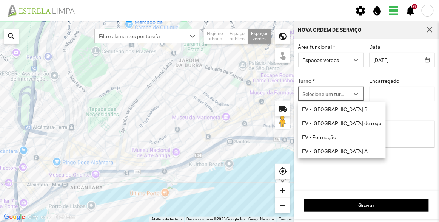
scroll to position [4, 32]
click at [335, 153] on li "EV - [GEOGRAPHIC_DATA] A" at bounding box center [342, 151] width 88 height 14
type input "[PERSON_NAME]"
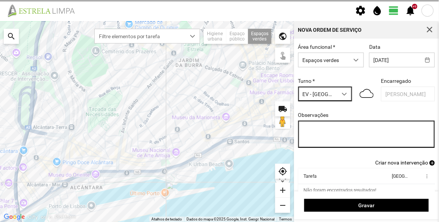
click at [339, 135] on textarea "Observações" at bounding box center [366, 133] width 137 height 27
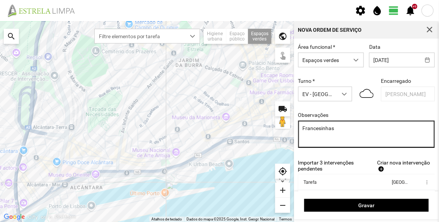
type textarea "Francesinhas"
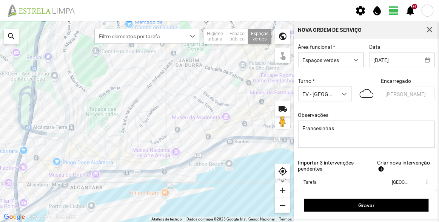
click at [396, 163] on span "Criar nova intervenção" at bounding box center [403, 162] width 53 height 6
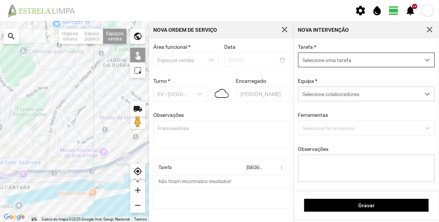
click at [338, 59] on span "Selecione uma tarefa" at bounding box center [360, 60] width 122 height 14
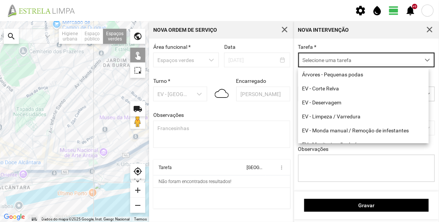
scroll to position [4, 32]
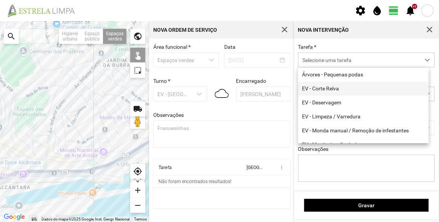
click at [331, 92] on li "EV - Corte Relva" at bounding box center [363, 89] width 131 height 14
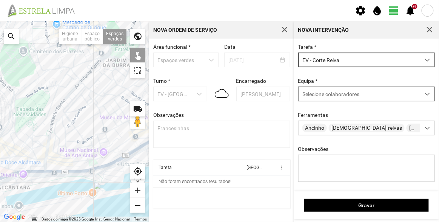
click at [335, 93] on span "Selecione colaboradores" at bounding box center [330, 94] width 57 height 6
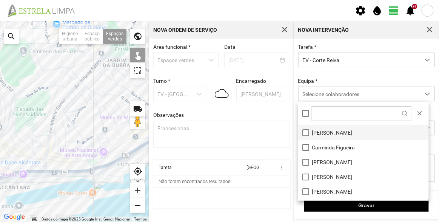
click at [336, 131] on li "[PERSON_NAME]" at bounding box center [363, 132] width 131 height 15
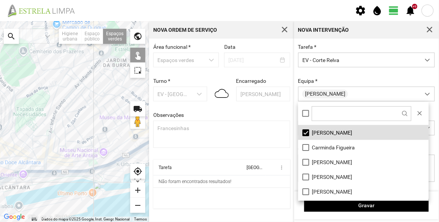
click at [343, 78] on div "Equipa * [PERSON_NAME]" at bounding box center [367, 89] width 142 height 23
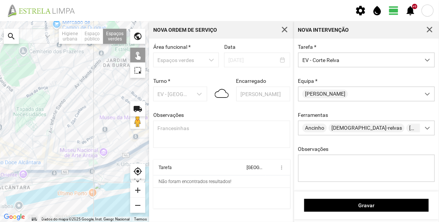
drag, startPoint x: 102, startPoint y: 115, endPoint x: 53, endPoint y: 118, distance: 48.8
click at [53, 118] on div at bounding box center [74, 121] width 149 height 200
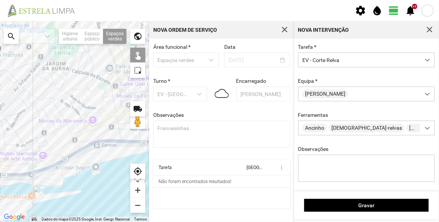
click at [109, 89] on div at bounding box center [74, 121] width 149 height 200
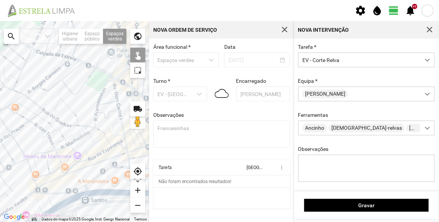
click at [110, 85] on div at bounding box center [74, 121] width 149 height 200
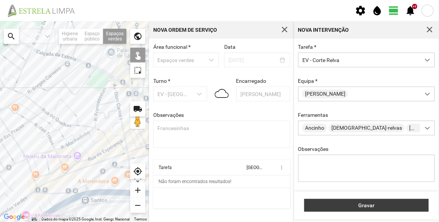
click at [360, 205] on span "Gravar" at bounding box center [366, 205] width 117 height 6
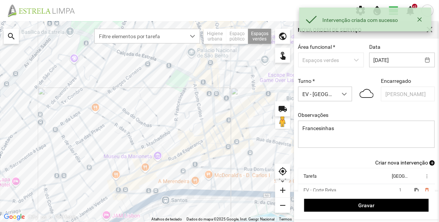
click at [398, 165] on span "Criar nova intervenção" at bounding box center [401, 162] width 53 height 6
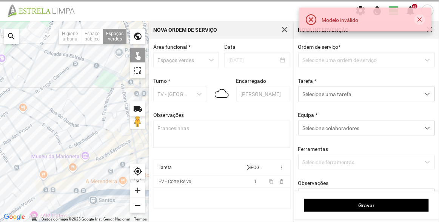
click at [420, 22] on button "button" at bounding box center [419, 19] width 11 height 11
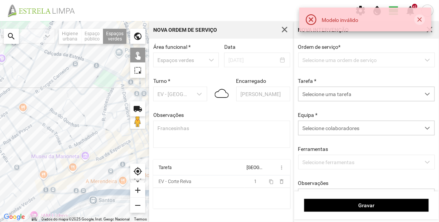
click at [422, 20] on button "button" at bounding box center [419, 19] width 11 height 11
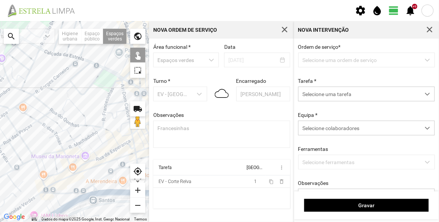
drag, startPoint x: 429, startPoint y: 27, endPoint x: 414, endPoint y: 83, distance: 58.3
click at [430, 28] on span "button" at bounding box center [429, 29] width 7 height 7
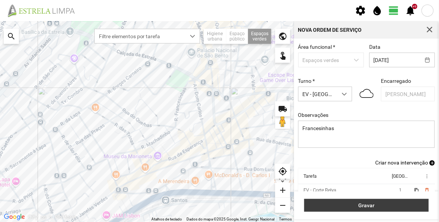
click at [368, 203] on span "Gravar" at bounding box center [366, 205] width 117 height 6
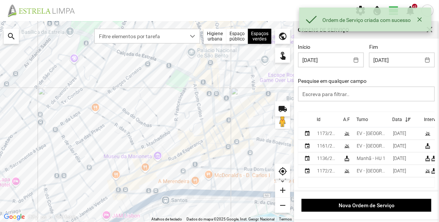
click at [320, 120] on th "Id" at bounding box center [327, 119] width 26 height 15
click at [320, 120] on p-sorticon at bounding box center [324, 120] width 9 height 6
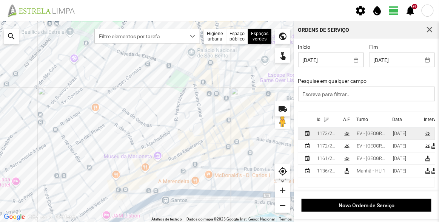
click at [324, 133] on div "1173/2025" at bounding box center [327, 133] width 20 height 5
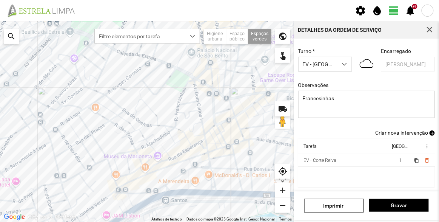
click at [402, 133] on span "Criar nova intervenção" at bounding box center [401, 132] width 53 height 6
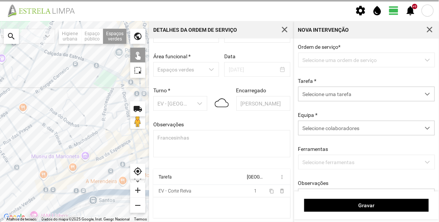
scroll to position [26, 0]
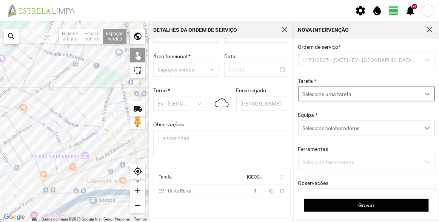
click at [365, 97] on span "Selecione uma tarefa" at bounding box center [360, 94] width 122 height 14
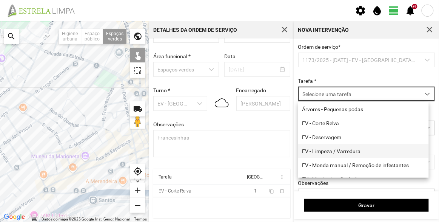
click at [345, 151] on li "EV - Limpeza / Varredura" at bounding box center [363, 151] width 131 height 14
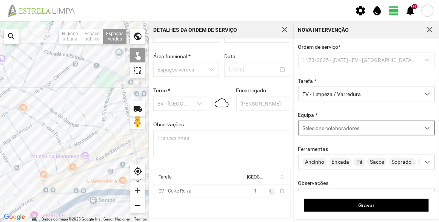
click at [347, 126] on span "Selecione colaboradores" at bounding box center [330, 128] width 57 height 6
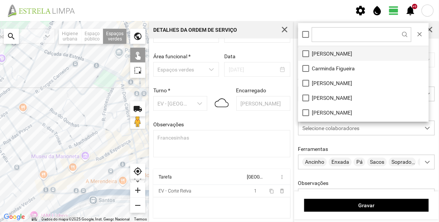
click at [333, 53] on li "[PERSON_NAME]" at bounding box center [363, 53] width 131 height 15
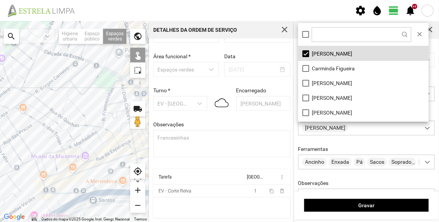
click at [118, 87] on div at bounding box center [74, 121] width 149 height 200
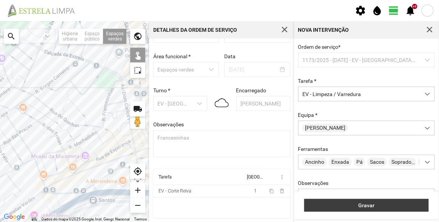
click at [382, 203] on span "Gravar" at bounding box center [366, 205] width 117 height 6
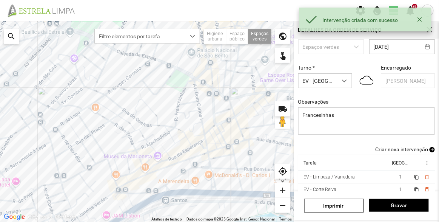
scroll to position [66, 0]
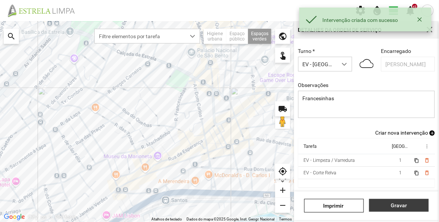
click at [405, 205] on span "Gravar" at bounding box center [399, 205] width 52 height 6
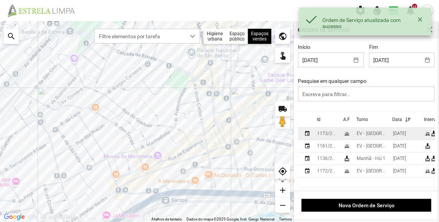
click at [319, 132] on div "1173/2025" at bounding box center [327, 133] width 20 height 5
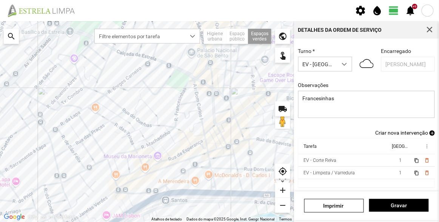
click at [400, 132] on span "Criar nova intervenção" at bounding box center [401, 132] width 53 height 6
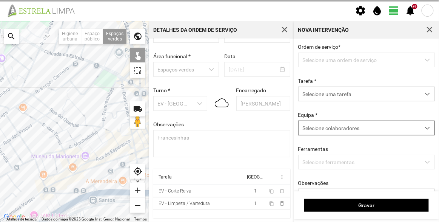
scroll to position [26, 0]
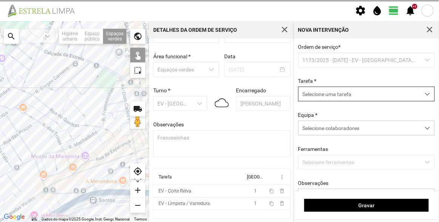
click at [344, 92] on span "Selecione uma tarefa" at bounding box center [360, 94] width 122 height 14
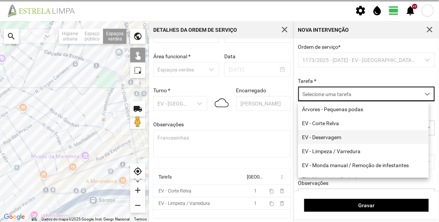
scroll to position [4, 32]
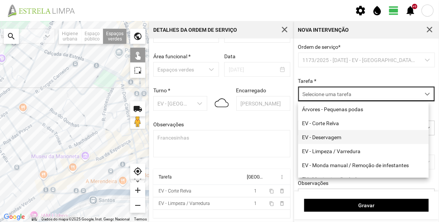
click at [340, 142] on li "EV - Deservagem" at bounding box center [363, 137] width 131 height 14
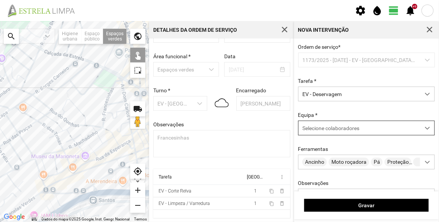
click at [346, 129] on span "Selecione colaboradores" at bounding box center [330, 128] width 57 height 6
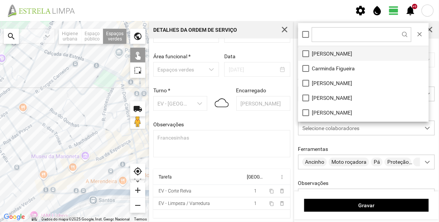
click at [326, 57] on li "[PERSON_NAME]" at bounding box center [363, 53] width 131 height 15
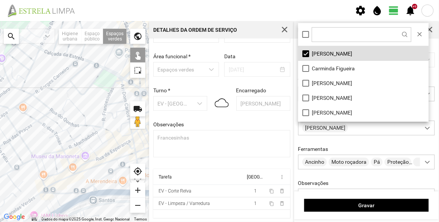
drag, startPoint x: 119, startPoint y: 88, endPoint x: 116, endPoint y: 85, distance: 4.0
click at [117, 85] on div at bounding box center [74, 121] width 149 height 200
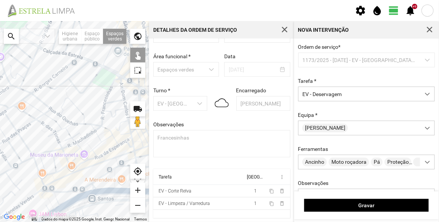
click at [116, 83] on div at bounding box center [74, 121] width 149 height 200
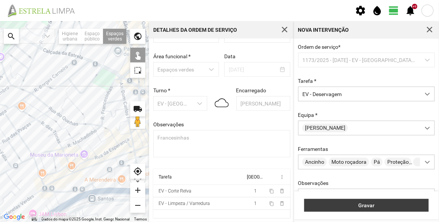
click at [384, 203] on span "Gravar" at bounding box center [366, 205] width 117 height 6
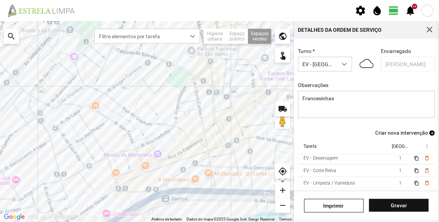
scroll to position [4, 0]
click at [403, 205] on span "Gravar" at bounding box center [399, 205] width 52 height 6
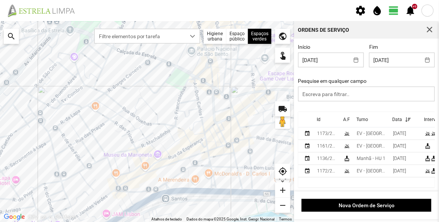
scroll to position [1, 0]
click at [332, 134] on div "1173/2025" at bounding box center [327, 133] width 20 height 5
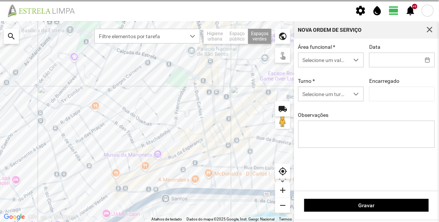
type input "[DATE]"
type input "[PERSON_NAME]"
type textarea "Francesinhas"
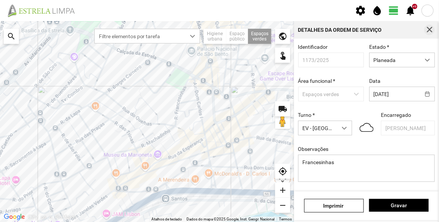
click at [433, 32] on button "button" at bounding box center [429, 30] width 11 height 11
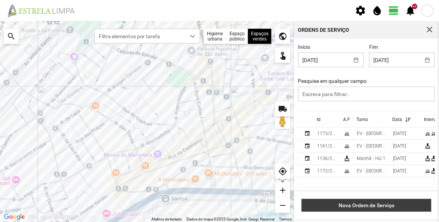
click at [371, 207] on span "Nova Ordem de Serviço" at bounding box center [367, 205] width 122 height 6
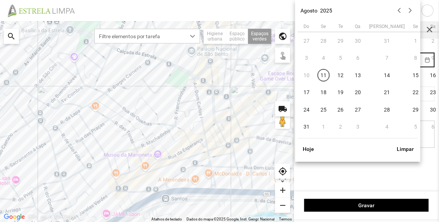
click at [391, 54] on body "settings water_drop view_day +9 notifications Para navegar no mapa com gestos d…" at bounding box center [219, 111] width 439 height 222
click at [343, 76] on span "12" at bounding box center [341, 75] width 12 height 12
type input "[DATE]"
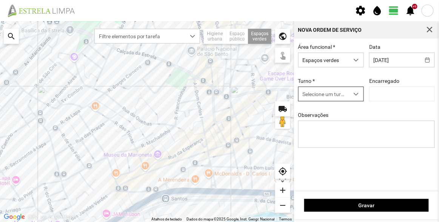
click at [320, 93] on span "Selecione um turno" at bounding box center [324, 94] width 51 height 14
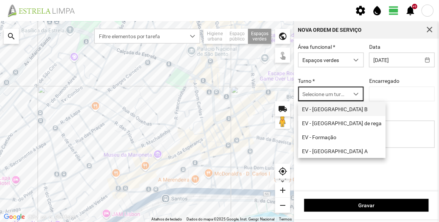
click at [322, 111] on li "EV - [GEOGRAPHIC_DATA] B" at bounding box center [342, 109] width 88 height 14
type input "[PERSON_NAME]"
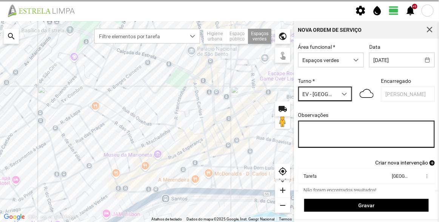
click at [339, 130] on textarea "Observações" at bounding box center [366, 133] width 137 height 27
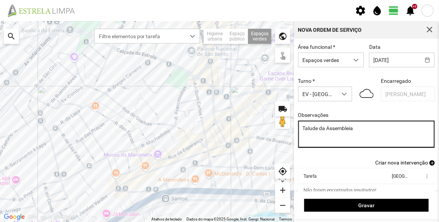
type textarea "Talude da Assembleia"
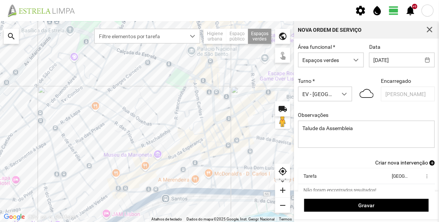
click at [377, 161] on span "Criar nova intervenção" at bounding box center [401, 162] width 53 height 6
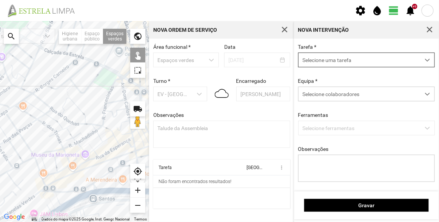
click at [350, 63] on span "Selecione uma tarefa" at bounding box center [360, 60] width 122 height 14
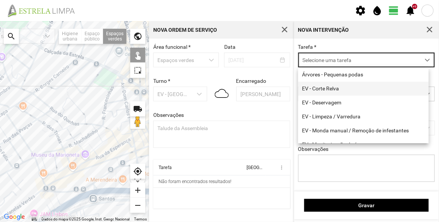
click at [333, 90] on li "EV - Corte Relva" at bounding box center [363, 89] width 131 height 14
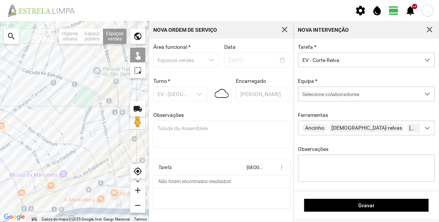
drag, startPoint x: 94, startPoint y: 103, endPoint x: 88, endPoint y: 108, distance: 8.6
click at [88, 108] on div at bounding box center [74, 121] width 149 height 200
click at [108, 87] on div at bounding box center [74, 121] width 149 height 200
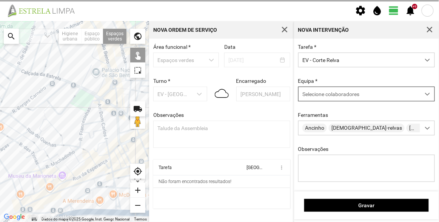
click at [336, 97] on span "Selecione colaboradores" at bounding box center [330, 94] width 57 height 6
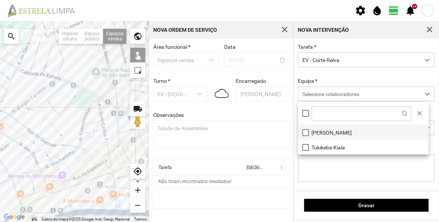
click at [329, 129] on li "[PERSON_NAME]" at bounding box center [363, 132] width 131 height 15
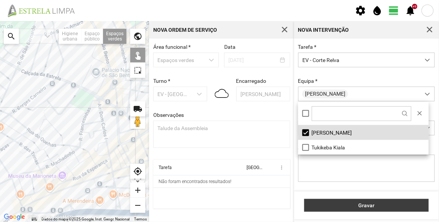
click at [355, 208] on span "Gravar" at bounding box center [366, 205] width 117 height 6
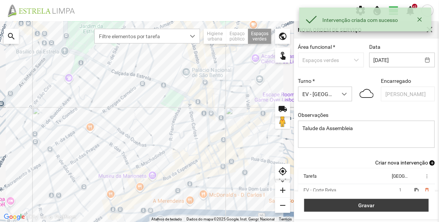
click at [354, 206] on span "Gravar" at bounding box center [366, 205] width 117 height 6
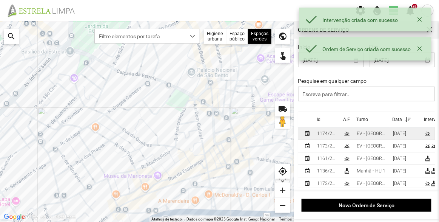
click at [328, 131] on div "1174/2025" at bounding box center [327, 133] width 20 height 5
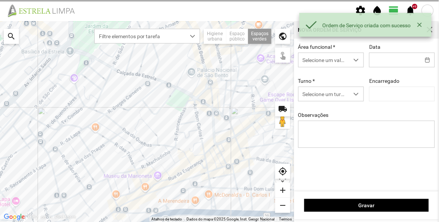
type input "[DATE]"
type input "[PERSON_NAME]"
type textarea "Talude da Assembleia"
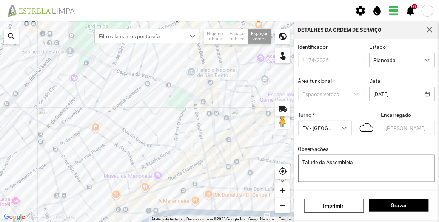
scroll to position [66, 0]
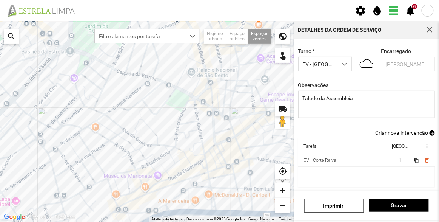
click at [401, 133] on span "Criar nova intervenção" at bounding box center [401, 132] width 53 height 6
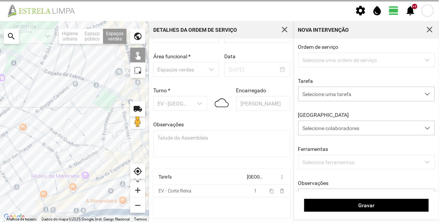
scroll to position [26, 0]
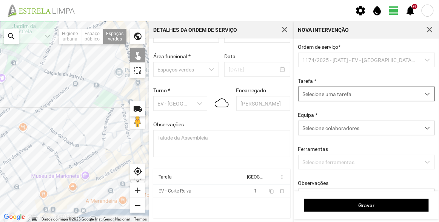
click at [331, 94] on span "Selecione uma tarefa" at bounding box center [360, 94] width 122 height 14
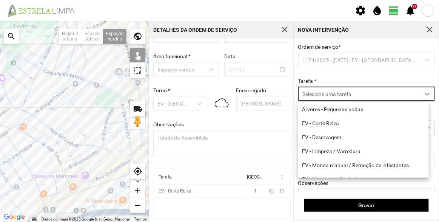
scroll to position [4, 32]
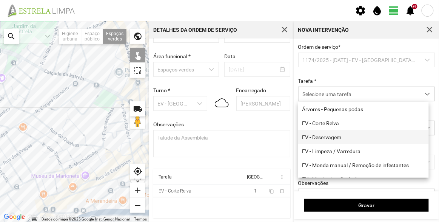
click at [345, 137] on li "EV - Deservagem" at bounding box center [363, 137] width 131 height 14
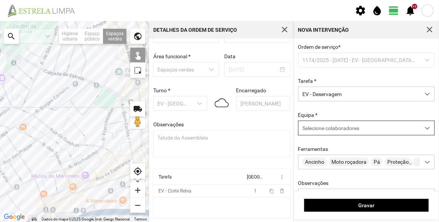
click at [332, 129] on span "Selecione colaboradores" at bounding box center [330, 128] width 57 height 6
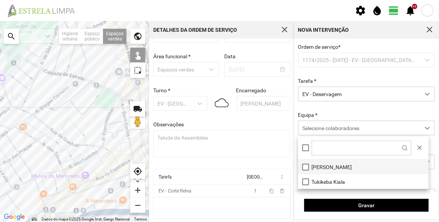
click at [331, 168] on li "[PERSON_NAME]" at bounding box center [363, 166] width 131 height 15
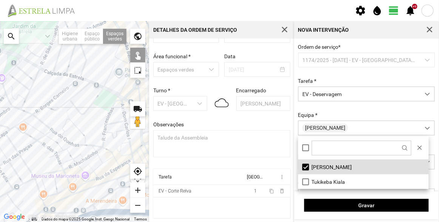
click at [337, 112] on div "Equipa * [PERSON_NAME]" at bounding box center [367, 123] width 142 height 23
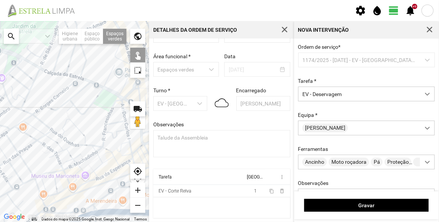
click at [126, 86] on div at bounding box center [74, 121] width 149 height 200
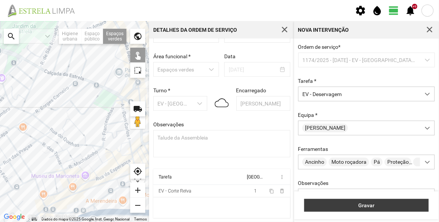
click at [359, 206] on span "Gravar" at bounding box center [366, 205] width 117 height 6
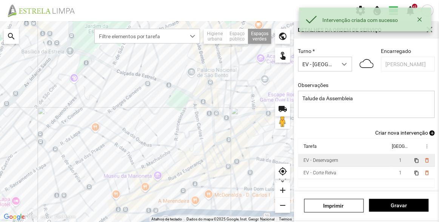
scroll to position [66, 0]
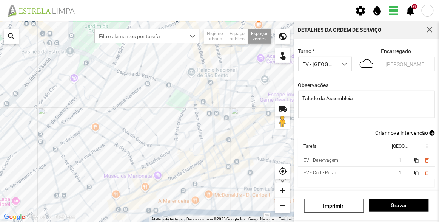
click at [410, 132] on span "Criar nova intervenção" at bounding box center [401, 132] width 53 height 6
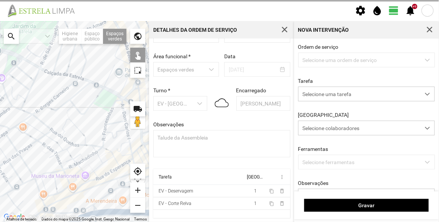
scroll to position [26, 0]
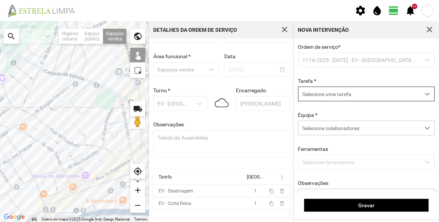
click at [344, 96] on span "Selecione uma tarefa" at bounding box center [360, 94] width 122 height 14
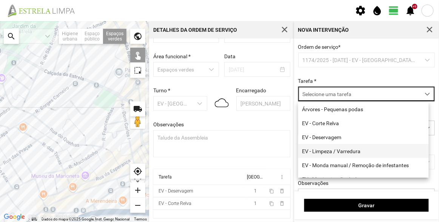
click at [347, 151] on li "EV - Limpeza / Varredura" at bounding box center [363, 151] width 131 height 14
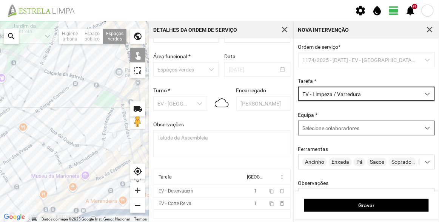
click at [342, 130] on span "Selecione colaboradores" at bounding box center [330, 128] width 57 height 6
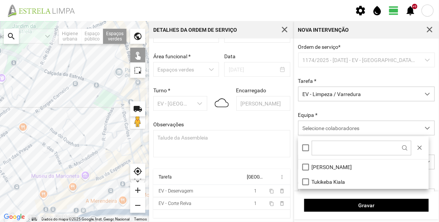
drag, startPoint x: 335, startPoint y: 162, endPoint x: 265, endPoint y: 148, distance: 71.2
click at [335, 162] on li "[PERSON_NAME]" at bounding box center [363, 166] width 131 height 15
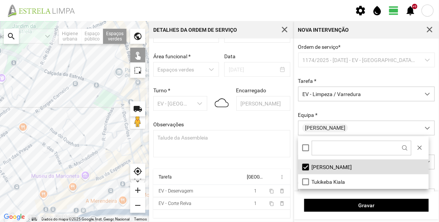
click at [131, 85] on div at bounding box center [74, 121] width 149 height 200
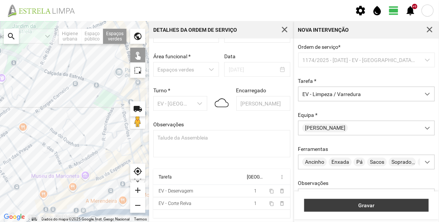
click at [375, 207] on span "Gravar" at bounding box center [366, 205] width 117 height 6
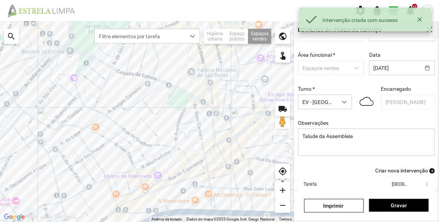
click at [409, 171] on span "Criar nova intervenção" at bounding box center [401, 170] width 53 height 6
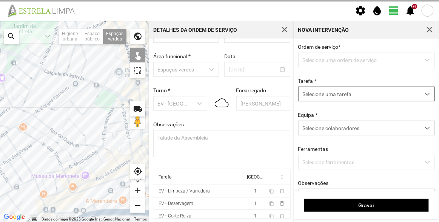
click at [330, 92] on span "Selecione uma tarefa" at bounding box center [360, 94] width 122 height 14
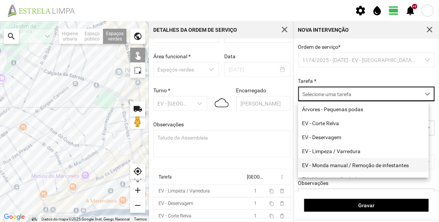
click at [348, 169] on li "EV - Monda manual / Remoção de infestantes" at bounding box center [363, 165] width 131 height 14
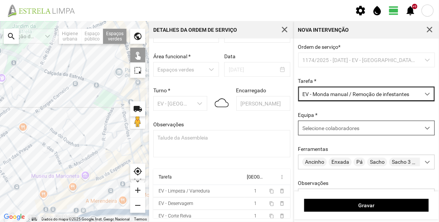
click at [336, 135] on div "Selecione colaboradores" at bounding box center [360, 128] width 122 height 14
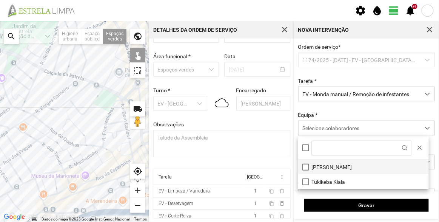
click at [325, 163] on li "[PERSON_NAME]" at bounding box center [363, 166] width 131 height 15
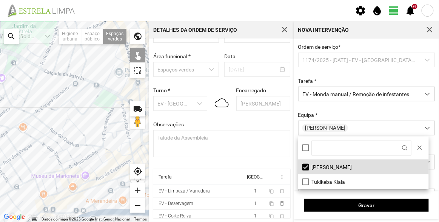
click at [129, 86] on div at bounding box center [74, 121] width 149 height 200
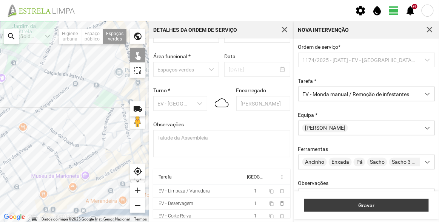
click at [387, 206] on span "Gravar" at bounding box center [366, 205] width 117 height 6
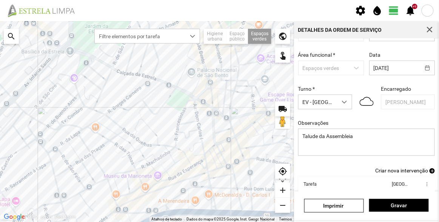
click at [408, 172] on span "Criar nova intervenção" at bounding box center [401, 170] width 53 height 6
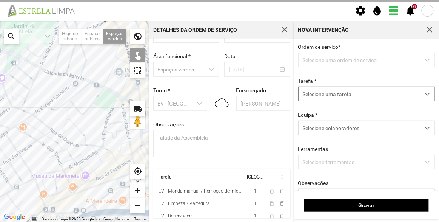
click at [350, 94] on span "Selecione uma tarefa" at bounding box center [360, 94] width 122 height 14
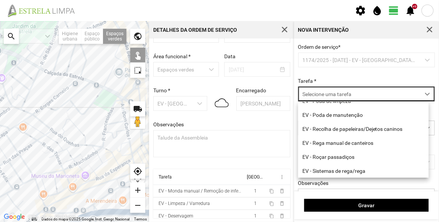
scroll to position [96, 0]
click at [355, 169] on li "EV - Sistemas de rega/rega" at bounding box center [363, 170] width 131 height 14
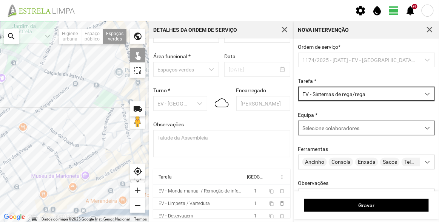
click at [342, 126] on span "Selecione colaboradores" at bounding box center [330, 128] width 57 height 6
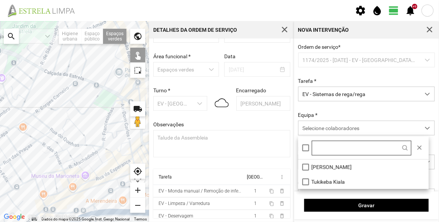
scroll to position [4, 32]
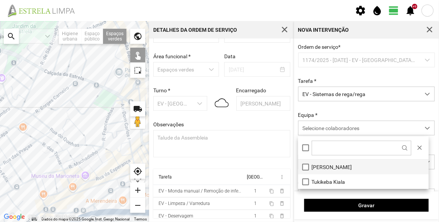
click at [336, 168] on li "[PERSON_NAME]" at bounding box center [363, 166] width 131 height 15
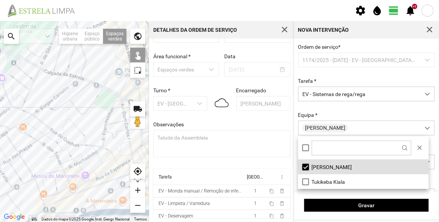
click at [335, 112] on div "Equipa * [PERSON_NAME]" at bounding box center [367, 123] width 142 height 23
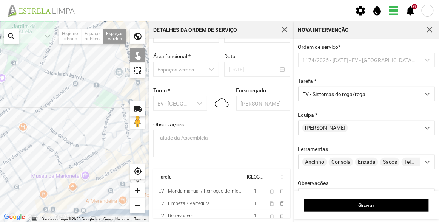
click at [129, 88] on div at bounding box center [74, 121] width 149 height 200
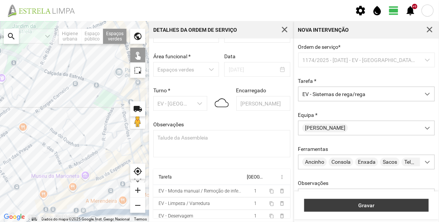
click at [369, 205] on span "Gravar" at bounding box center [366, 205] width 117 height 6
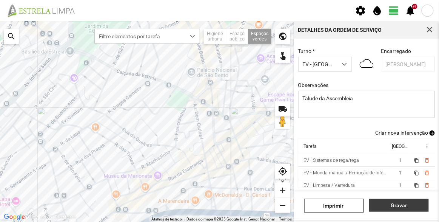
click at [410, 206] on span "Gravar" at bounding box center [399, 205] width 52 height 6
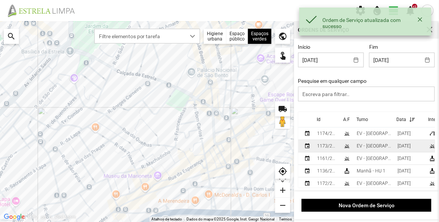
click at [330, 146] on div "1173/2025" at bounding box center [327, 145] width 20 height 5
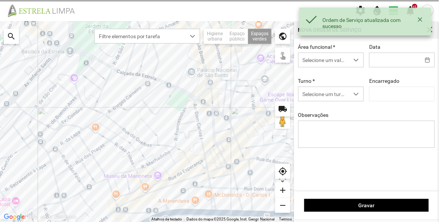
type input "[DATE]"
type textarea "Francesinhas"
type input "[PERSON_NAME]"
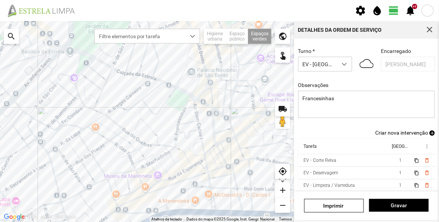
click at [399, 133] on span "Criar nova intervenção" at bounding box center [401, 132] width 53 height 6
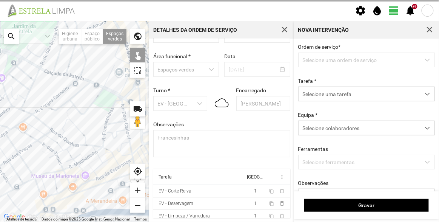
scroll to position [26, 0]
click at [356, 100] on span "Selecione uma tarefa" at bounding box center [360, 94] width 122 height 14
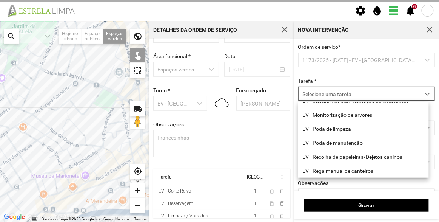
scroll to position [96, 0]
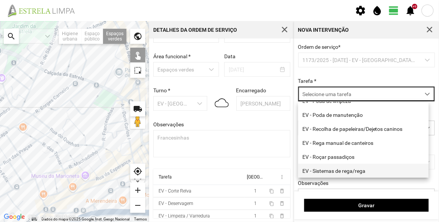
click at [356, 169] on li "EV - Sistemas de rega/rega" at bounding box center [363, 170] width 131 height 14
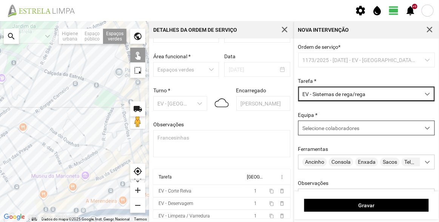
click at [341, 127] on span "Selecione colaboradores" at bounding box center [330, 128] width 57 height 6
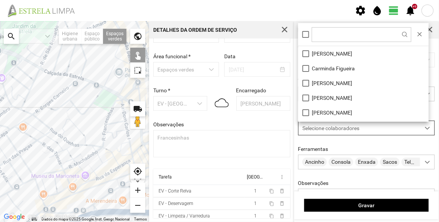
scroll to position [4, 32]
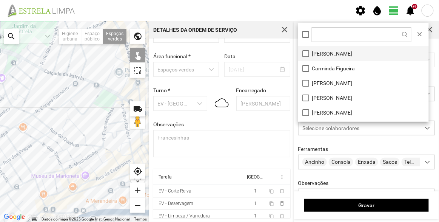
click at [342, 54] on li "[PERSON_NAME]" at bounding box center [363, 53] width 131 height 15
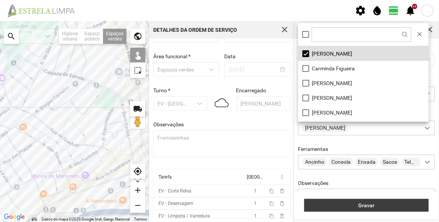
click at [387, 203] on span "Gravar" at bounding box center [366, 205] width 117 height 6
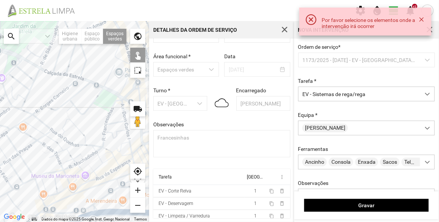
click at [117, 103] on div at bounding box center [74, 121] width 149 height 200
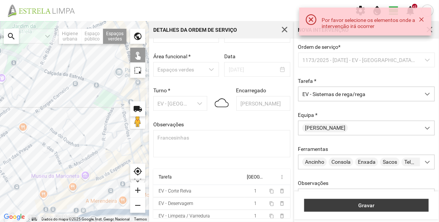
click at [383, 203] on span "Gravar" at bounding box center [366, 205] width 117 height 6
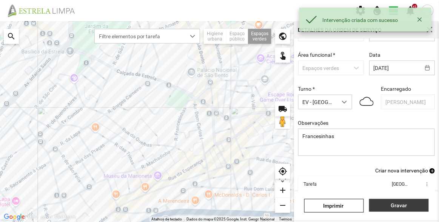
click at [395, 200] on button "Gravar" at bounding box center [399, 205] width 60 height 13
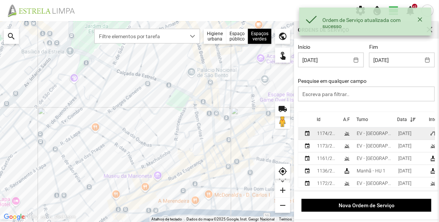
click at [327, 136] on div "1174/2025" at bounding box center [327, 133] width 20 height 5
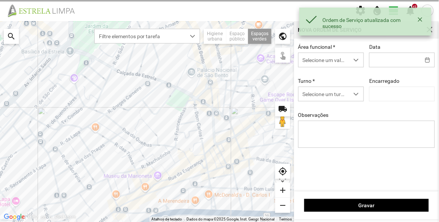
type input "[DATE]"
type input "[PERSON_NAME]"
type textarea "Talude da Assembleia"
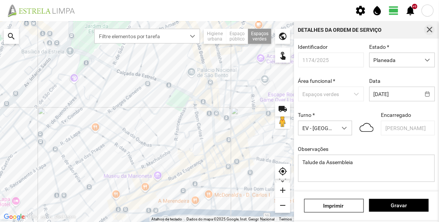
click at [428, 29] on span "button" at bounding box center [429, 29] width 7 height 7
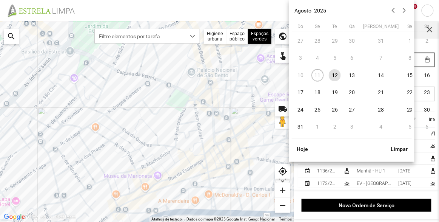
click at [394, 62] on body "settings water_drop view_day +9 notifications Para navegar no mapa com gestos d…" at bounding box center [219, 111] width 439 height 222
click at [354, 80] on span "13" at bounding box center [352, 75] width 12 height 12
type input "[DATE]"
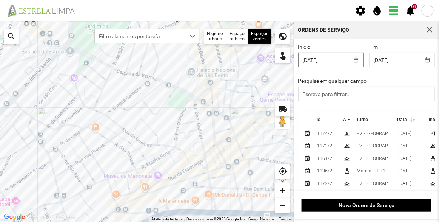
click at [320, 62] on body "settings water_drop view_day +9 notifications Para navegar no mapa com gestos d…" at bounding box center [219, 111] width 439 height 222
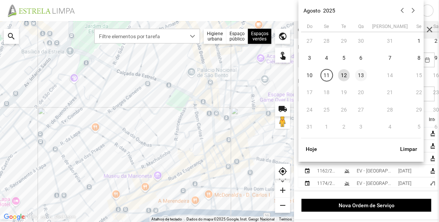
click at [362, 75] on span "13" at bounding box center [361, 75] width 12 height 12
type input "[DATE]"
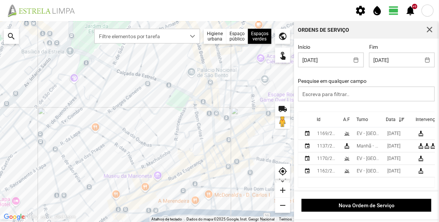
scroll to position [1, 0]
click at [369, 133] on div "EV - [GEOGRAPHIC_DATA] A" at bounding box center [369, 133] width 25 height 5
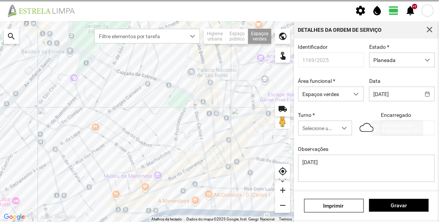
type input "[PERSON_NAME]"
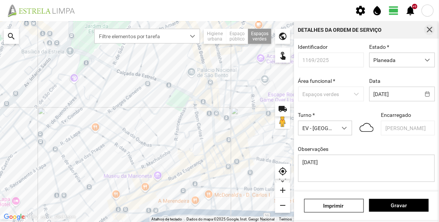
click at [428, 27] on span "button" at bounding box center [429, 29] width 7 height 7
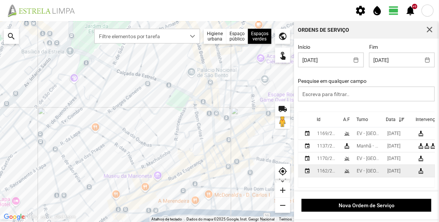
click at [371, 171] on div "EV - [GEOGRAPHIC_DATA] A" at bounding box center [369, 170] width 25 height 5
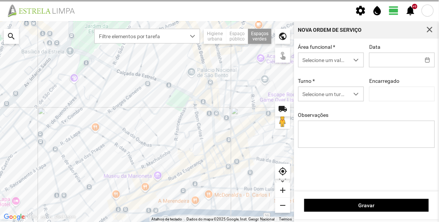
type input "[DATE]"
type input "[PERSON_NAME]"
type textarea "Recolha de papeleiras"
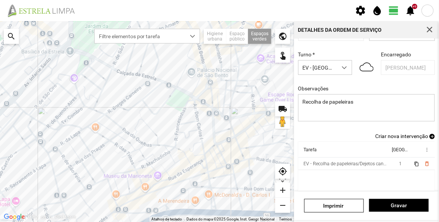
scroll to position [66, 0]
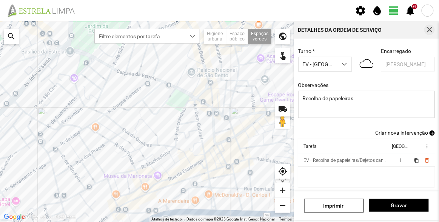
click at [429, 27] on span "button" at bounding box center [429, 29] width 7 height 7
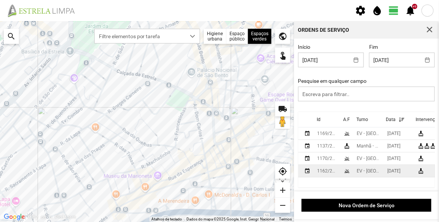
click at [365, 170] on div "EV - [GEOGRAPHIC_DATA] A" at bounding box center [369, 170] width 25 height 5
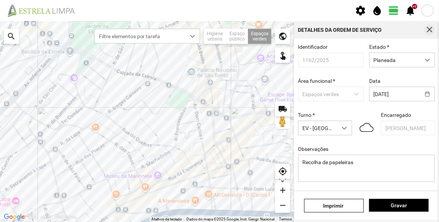
click at [430, 30] on span "button" at bounding box center [429, 29] width 7 height 7
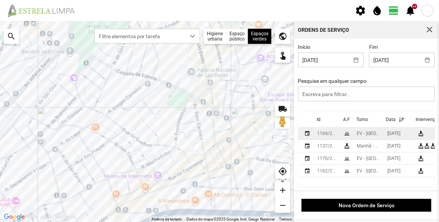
click at [354, 132] on td "EV - [GEOGRAPHIC_DATA] A" at bounding box center [369, 133] width 31 height 12
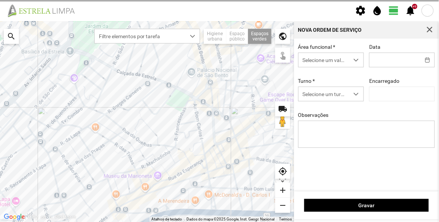
type input "[DATE]"
type textarea "[DATE]"
type input "[PERSON_NAME]"
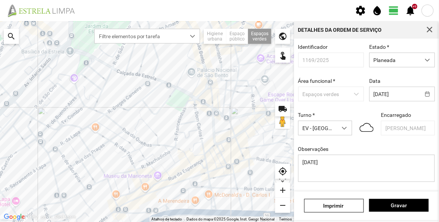
scroll to position [66, 0]
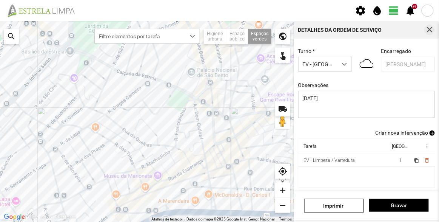
click at [427, 27] on span "button" at bounding box center [429, 29] width 7 height 7
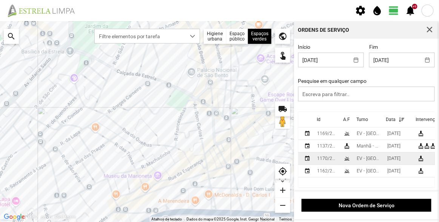
click at [371, 159] on div "EV - [GEOGRAPHIC_DATA] B" at bounding box center [369, 157] width 25 height 5
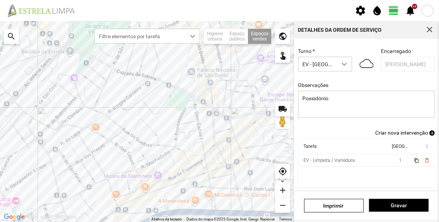
click at [416, 131] on span "Criar nova intervenção" at bounding box center [401, 132] width 53 height 6
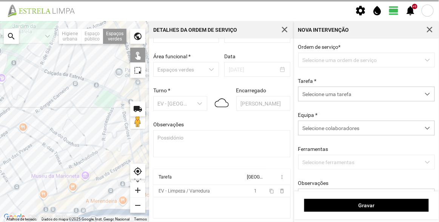
scroll to position [26, 0]
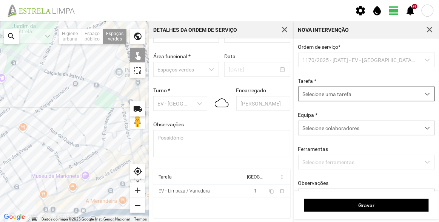
click at [331, 95] on span "Selecione uma tarefa" at bounding box center [360, 94] width 122 height 14
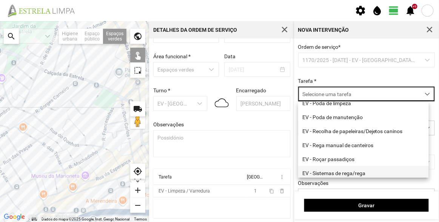
scroll to position [96, 0]
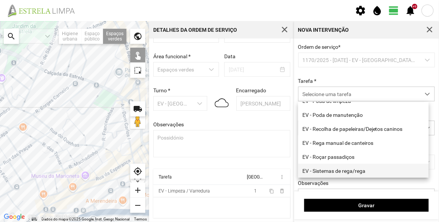
click at [338, 170] on li "EV - Sistemas de rega/rega" at bounding box center [363, 170] width 131 height 14
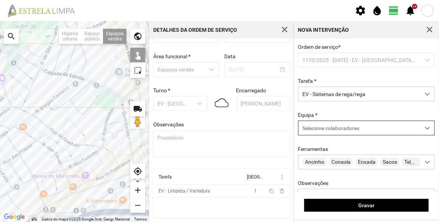
click at [330, 126] on span "Selecione colaboradores" at bounding box center [330, 128] width 57 height 6
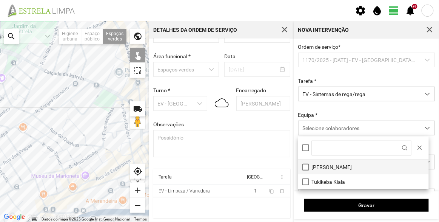
click at [330, 163] on li "[PERSON_NAME]" at bounding box center [363, 166] width 131 height 15
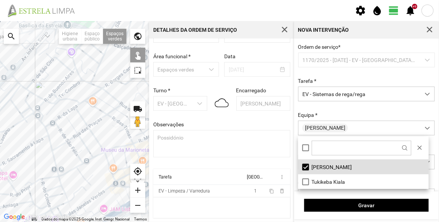
drag, startPoint x: 34, startPoint y: 112, endPoint x: 117, endPoint y: 80, distance: 89.2
click at [117, 80] on div at bounding box center [74, 121] width 149 height 200
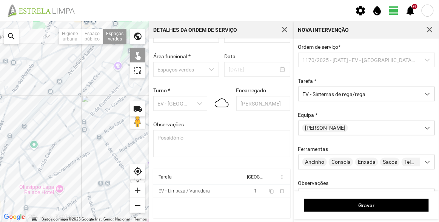
drag, startPoint x: 82, startPoint y: 142, endPoint x: 80, endPoint y: 136, distance: 5.4
click at [114, 164] on div at bounding box center [74, 121] width 149 height 200
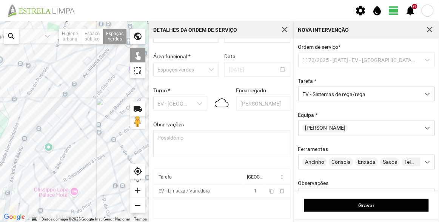
drag, startPoint x: 36, startPoint y: 91, endPoint x: 38, endPoint y: 87, distance: 4.7
click at [57, 86] on div at bounding box center [74, 121] width 149 height 200
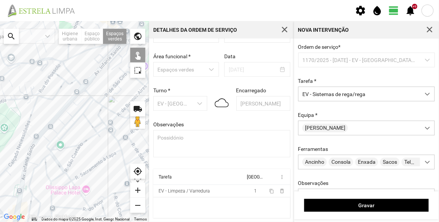
click at [6, 79] on div at bounding box center [74, 121] width 149 height 200
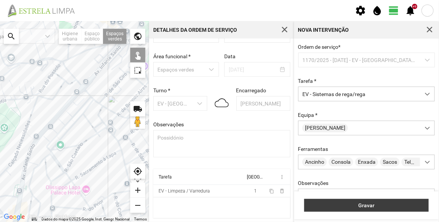
click at [381, 202] on span "Gravar" at bounding box center [366, 205] width 117 height 6
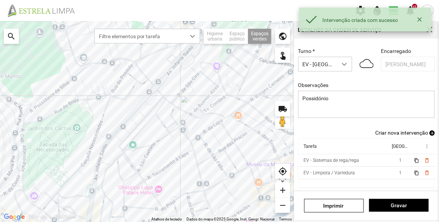
scroll to position [66, 0]
click at [399, 204] on span "Gravar" at bounding box center [399, 205] width 52 height 6
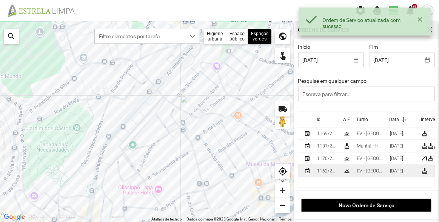
scroll to position [1, 0]
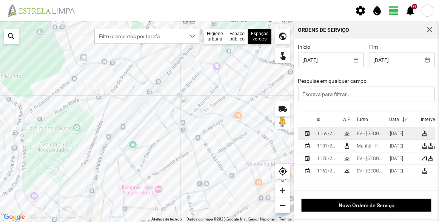
click at [367, 133] on div "EV - [GEOGRAPHIC_DATA] A" at bounding box center [370, 133] width 27 height 5
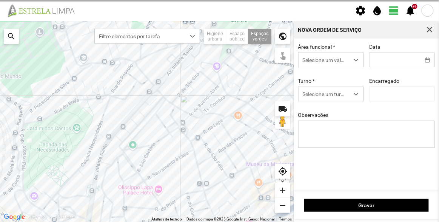
type input "[DATE]"
type input "[PERSON_NAME]"
type textarea "[DATE]"
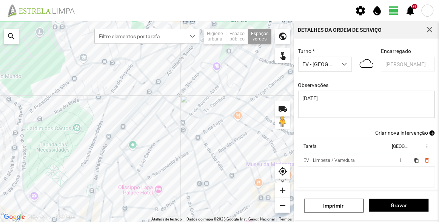
click at [403, 134] on span "Criar nova intervenção" at bounding box center [401, 132] width 53 height 6
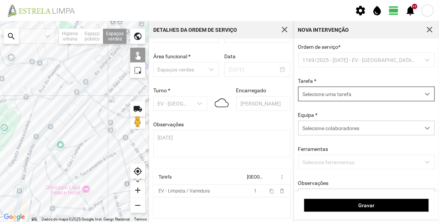
click at [352, 95] on span "Selecione uma tarefa" at bounding box center [360, 94] width 122 height 14
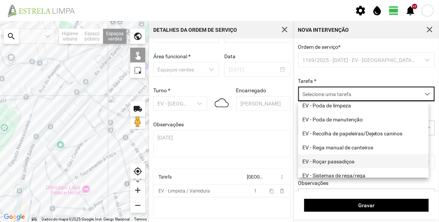
scroll to position [96, 0]
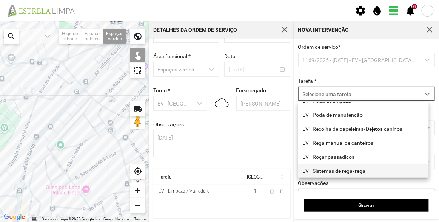
click at [357, 172] on li "EV - Sistemas de rega/rega" at bounding box center [363, 170] width 131 height 14
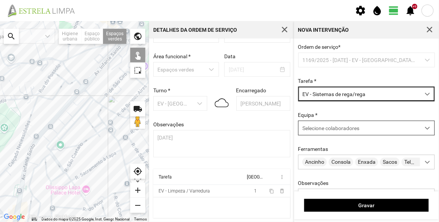
click at [341, 131] on span "Selecione colaboradores" at bounding box center [330, 128] width 57 height 6
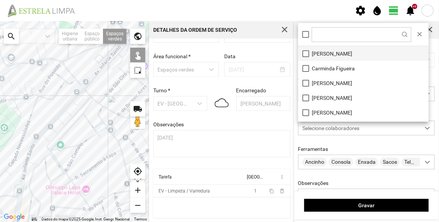
click at [333, 57] on li "[PERSON_NAME]" at bounding box center [363, 53] width 131 height 15
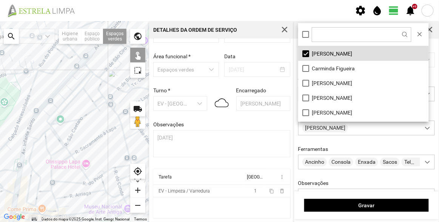
drag, startPoint x: 69, startPoint y: 163, endPoint x: 66, endPoint y: 89, distance: 74.4
click at [66, 89] on div at bounding box center [74, 121] width 149 height 200
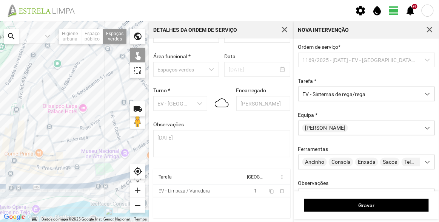
click at [105, 166] on div at bounding box center [74, 121] width 149 height 200
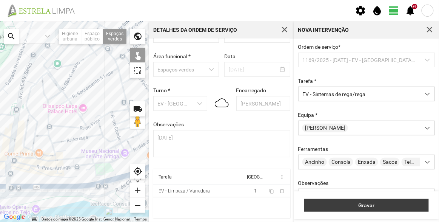
click at [389, 206] on span "Gravar" at bounding box center [366, 205] width 117 height 6
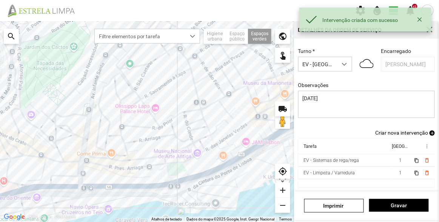
scroll to position [66, 0]
click at [406, 203] on span "Gravar" at bounding box center [399, 205] width 52 height 6
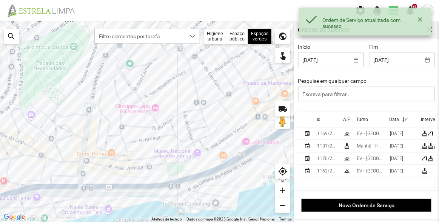
scroll to position [1, 0]
click at [370, 168] on div "EV - [GEOGRAPHIC_DATA] A" at bounding box center [370, 170] width 27 height 5
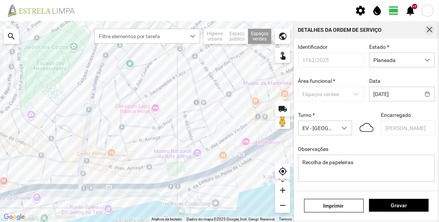
click at [430, 27] on span "button" at bounding box center [429, 29] width 7 height 7
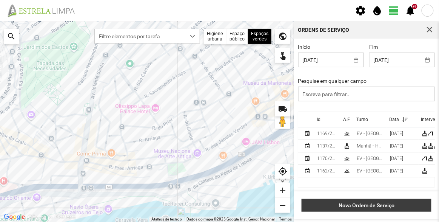
click at [393, 204] on span "Nova Ordem de Serviço" at bounding box center [367, 205] width 122 height 6
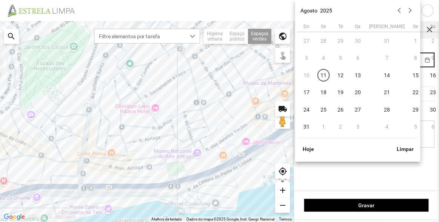
click at [390, 63] on body "settings water_drop view_day +9 notifications Para navegar no mapa com gestos d…" at bounding box center [219, 111] width 439 height 222
click at [360, 77] on span "13" at bounding box center [358, 75] width 12 height 12
type input "[DATE]"
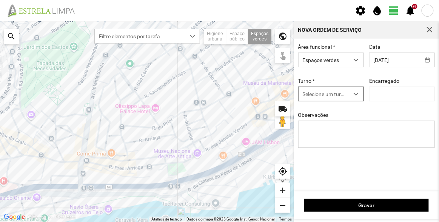
click at [318, 87] on div "Selecione um turno" at bounding box center [331, 93] width 66 height 15
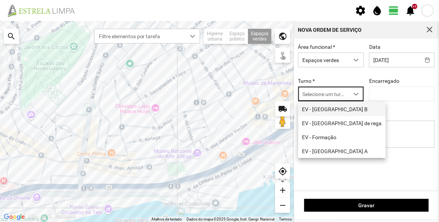
scroll to position [4, 32]
click at [331, 110] on li "EV - [GEOGRAPHIC_DATA] B" at bounding box center [342, 109] width 88 height 14
type input "[PERSON_NAME]"
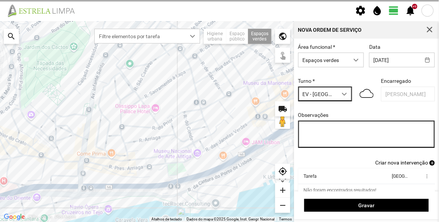
click at [338, 131] on textarea "Observações" at bounding box center [366, 133] width 137 height 27
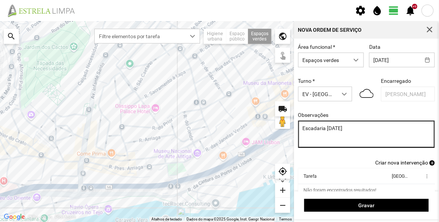
type textarea "Escadaria [DATE]"
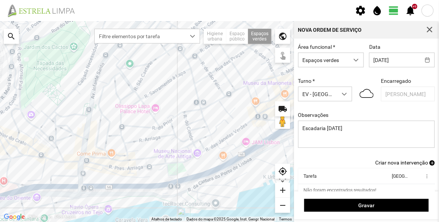
click at [389, 165] on span "Criar nova intervenção" at bounding box center [401, 162] width 53 height 6
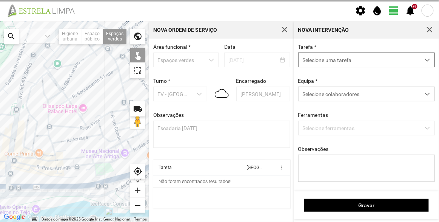
click at [328, 58] on span "Selecione uma tarefa" at bounding box center [360, 60] width 122 height 14
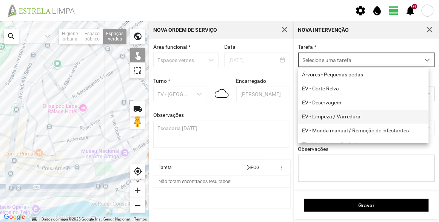
click at [324, 115] on li "EV - Limpeza / Varredura" at bounding box center [363, 116] width 131 height 14
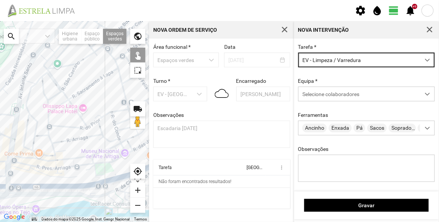
click at [100, 179] on div at bounding box center [74, 121] width 149 height 200
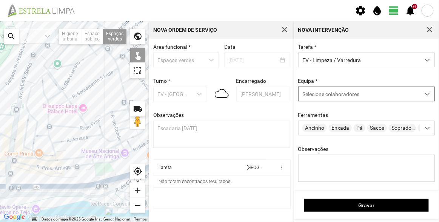
click at [330, 97] on span "Selecione colaboradores" at bounding box center [330, 94] width 57 height 6
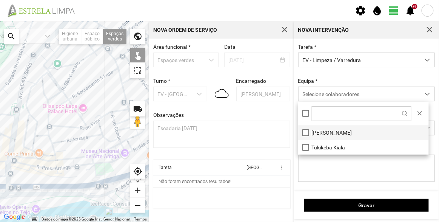
click at [313, 128] on li "[PERSON_NAME]" at bounding box center [363, 132] width 131 height 15
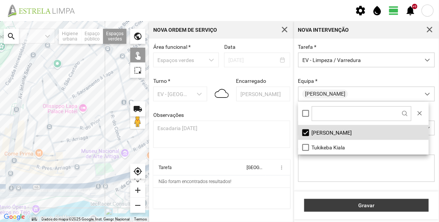
click at [376, 207] on span "Gravar" at bounding box center [366, 205] width 117 height 6
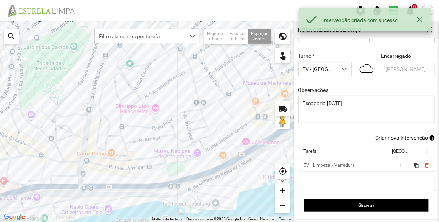
scroll to position [31, 0]
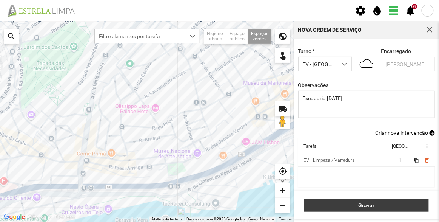
click at [369, 205] on span "Gravar" at bounding box center [366, 205] width 117 height 6
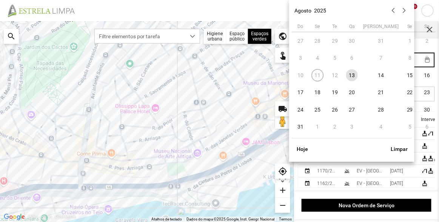
click at [389, 60] on body "settings water_drop view_day +9 notifications Para navegar no mapa com gestos d…" at bounding box center [219, 111] width 439 height 222
click at [375, 76] on span "14" at bounding box center [381, 75] width 12 height 12
type input "[DATE]"
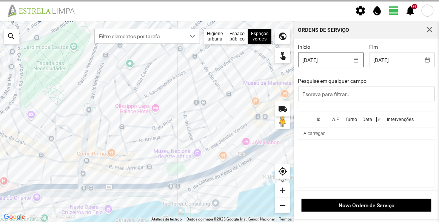
click at [331, 63] on body "settings water_drop view_day +9 notifications Para navegar no mapa com gestos d…" at bounding box center [219, 111] width 439 height 222
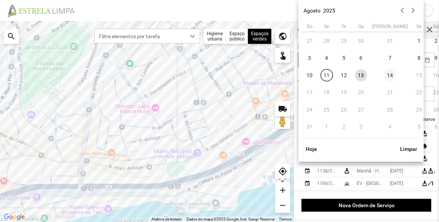
click at [384, 74] on span "14" at bounding box center [390, 75] width 12 height 12
type input "[DATE]"
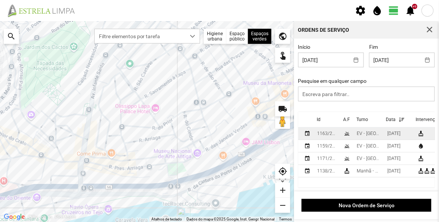
scroll to position [1, 0]
click at [371, 131] on div "EV - [GEOGRAPHIC_DATA] A" at bounding box center [369, 133] width 25 height 5
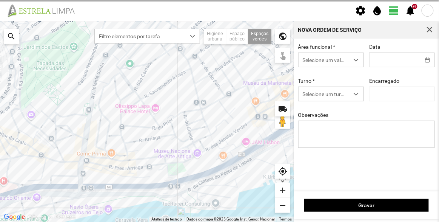
type input "[DATE]"
type textarea "Recolha de papeleiras"
type input "[PERSON_NAME]"
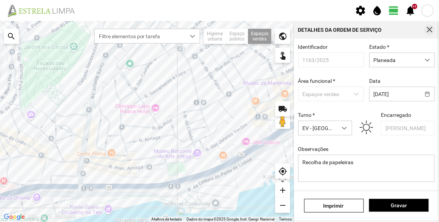
click at [428, 28] on span "button" at bounding box center [429, 29] width 7 height 7
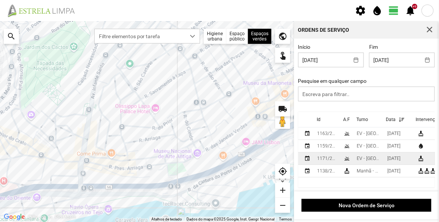
click at [368, 157] on div "EV - [GEOGRAPHIC_DATA] B" at bounding box center [369, 157] width 25 height 5
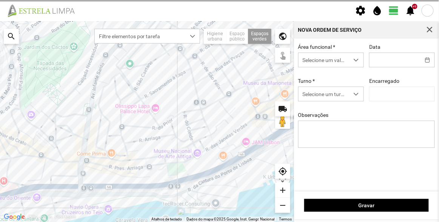
type input "[DATE]"
type textarea "[GEOGRAPHIC_DATA]"
type input "[PERSON_NAME]"
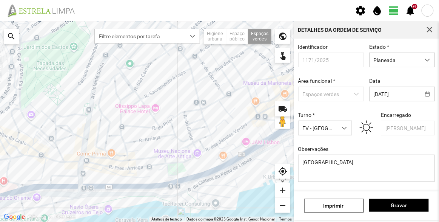
scroll to position [66, 0]
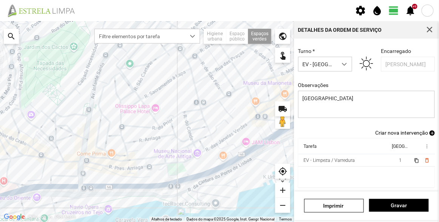
click at [406, 133] on span "Criar nova intervenção" at bounding box center [401, 132] width 53 height 6
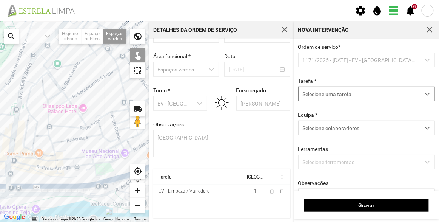
click at [357, 92] on span "Selecione uma tarefa" at bounding box center [360, 94] width 122 height 14
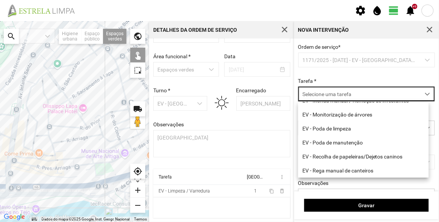
scroll to position [96, 0]
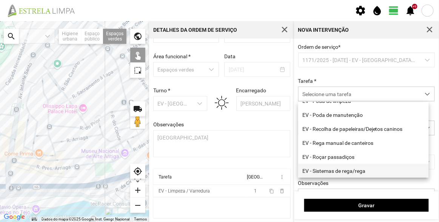
click at [353, 172] on li "EV - Sistemas de rega/rega" at bounding box center [363, 170] width 131 height 14
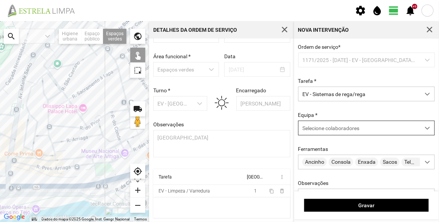
click at [343, 132] on div "Selecione colaboradores" at bounding box center [360, 128] width 122 height 14
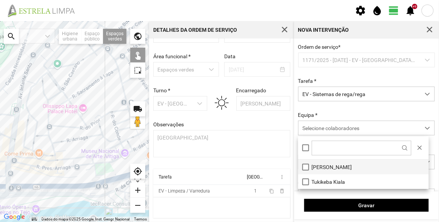
click at [349, 162] on li "[PERSON_NAME]" at bounding box center [363, 166] width 131 height 15
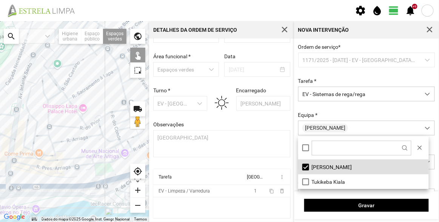
click at [360, 109] on div "Ordem de serviço * 1171/2025 - [DATE] - EV - [GEOGRAPHIC_DATA] B Tarefa * EV - …" at bounding box center [367, 135] width 142 height 183
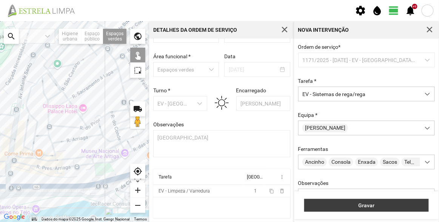
click at [353, 200] on button "Gravar" at bounding box center [366, 205] width 125 height 13
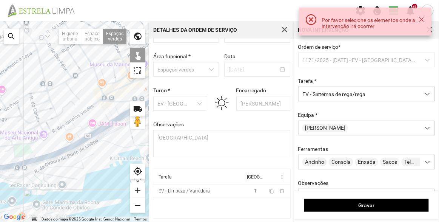
drag, startPoint x: 34, startPoint y: 131, endPoint x: 30, endPoint y: 129, distance: 4.1
click at [22, 130] on div at bounding box center [74, 121] width 149 height 200
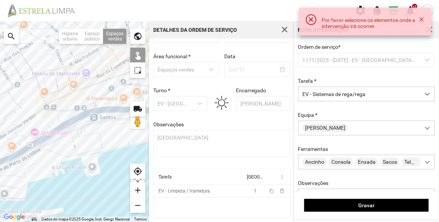
drag, startPoint x: 107, startPoint y: 103, endPoint x: 82, endPoint y: 110, distance: 25.9
click at [82, 110] on div at bounding box center [74, 121] width 149 height 200
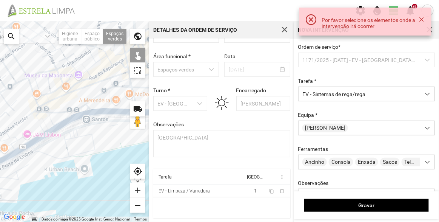
click at [92, 101] on div at bounding box center [74, 121] width 149 height 200
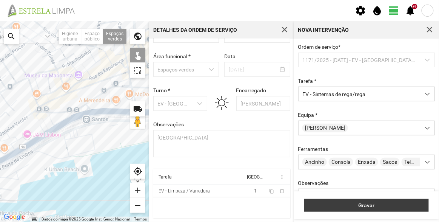
click at [363, 205] on span "Gravar" at bounding box center [366, 205] width 117 height 6
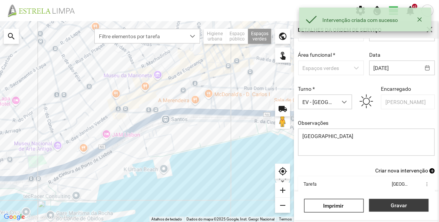
click at [400, 203] on span "Gravar" at bounding box center [399, 205] width 52 height 6
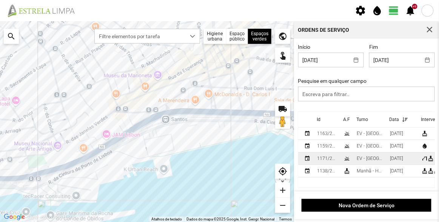
scroll to position [1, 0]
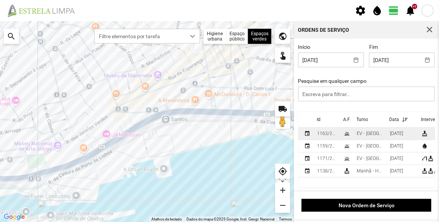
click at [367, 133] on div "EV - [GEOGRAPHIC_DATA] A" at bounding box center [370, 133] width 27 height 5
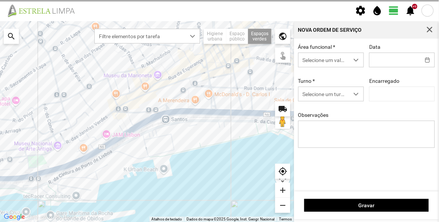
type input "[DATE]"
type textarea "Recolha de papeleiras"
type input "[PERSON_NAME]"
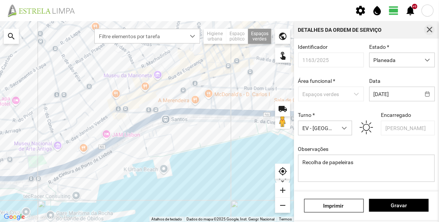
click at [431, 27] on span "button" at bounding box center [429, 29] width 7 height 7
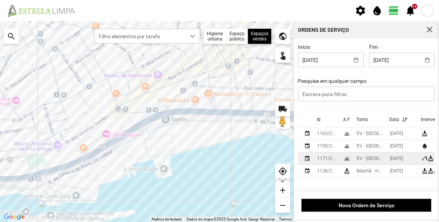
click at [355, 160] on td "EV - [GEOGRAPHIC_DATA] B" at bounding box center [370, 158] width 33 height 12
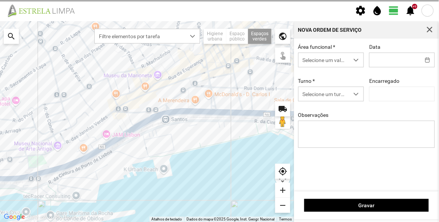
type input "[DATE]"
type textarea "[GEOGRAPHIC_DATA]"
type input "[PERSON_NAME]"
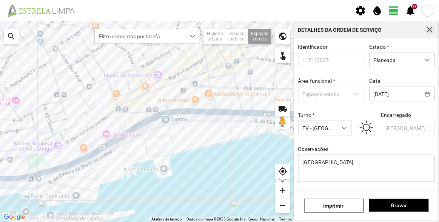
click at [434, 27] on button "button" at bounding box center [429, 30] width 11 height 11
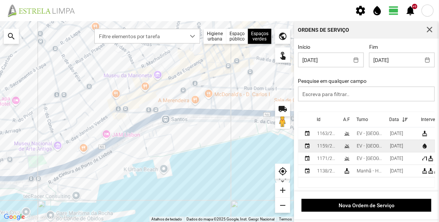
scroll to position [1, 0]
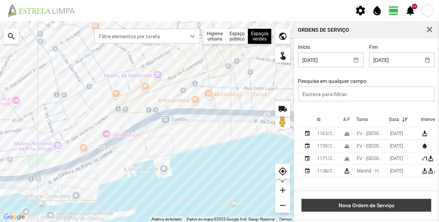
click at [364, 203] on span "Nova Ordem de Serviço" at bounding box center [367, 205] width 122 height 6
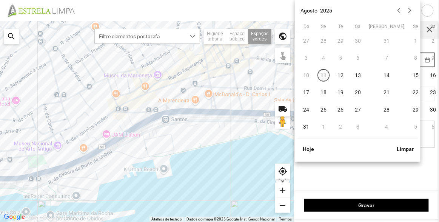
click at [397, 61] on body "settings water_drop view_day +9 notifications Para navegar no mapa com gestos d…" at bounding box center [219, 111] width 439 height 222
click at [381, 77] on span "14" at bounding box center [387, 75] width 12 height 12
type input "[DATE]"
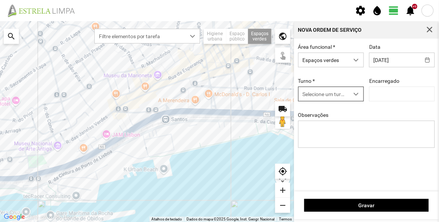
click at [341, 96] on span "Selecione um turno" at bounding box center [324, 94] width 51 height 14
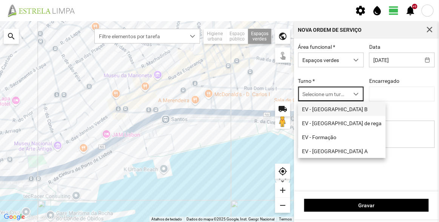
scroll to position [4, 32]
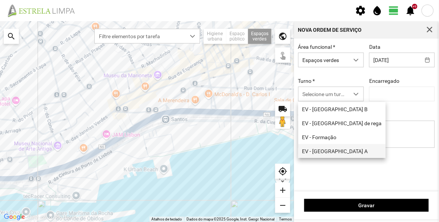
click at [333, 151] on li "EV - [GEOGRAPHIC_DATA] A" at bounding box center [342, 151] width 88 height 14
type input "[PERSON_NAME]"
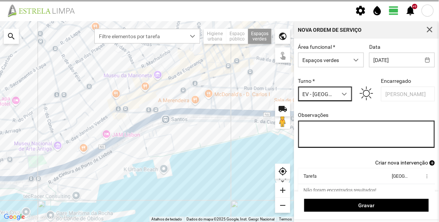
click at [345, 126] on textarea "Observações" at bounding box center [366, 133] width 137 height 27
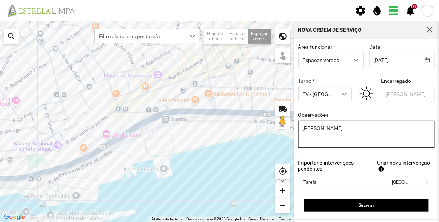
type textarea "[PERSON_NAME]"
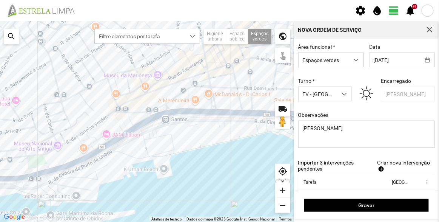
click at [394, 165] on span "Criar nova intervenção" at bounding box center [403, 162] width 53 height 6
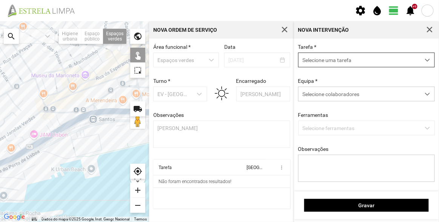
click at [329, 61] on span "Selecione uma tarefa" at bounding box center [360, 60] width 122 height 14
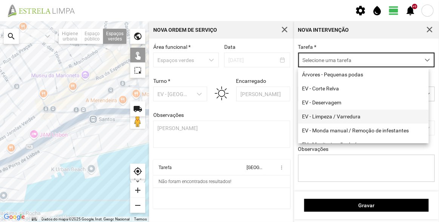
click at [340, 117] on li "EV - Limpeza / Varredura" at bounding box center [363, 116] width 131 height 14
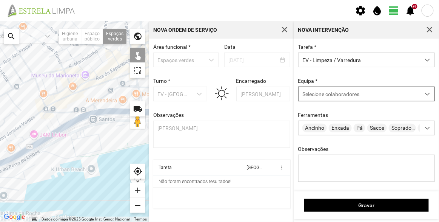
click at [345, 93] on span "Selecione colaboradores" at bounding box center [330, 94] width 57 height 6
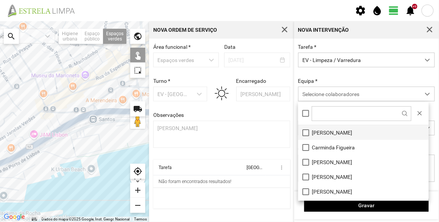
click at [339, 132] on li "[PERSON_NAME]" at bounding box center [363, 132] width 131 height 15
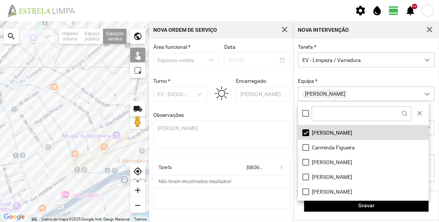
drag, startPoint x: 60, startPoint y: 75, endPoint x: 98, endPoint y: 156, distance: 89.7
click at [98, 156] on div at bounding box center [74, 121] width 149 height 200
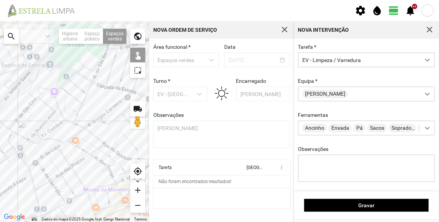
drag, startPoint x: 38, startPoint y: 69, endPoint x: 49, endPoint y: 93, distance: 25.5
click at [49, 93] on div at bounding box center [74, 121] width 149 height 200
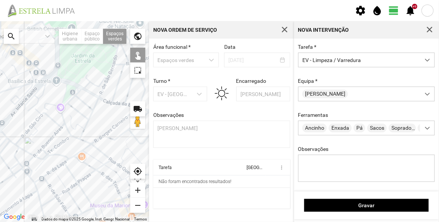
click at [39, 76] on div at bounding box center [74, 121] width 149 height 200
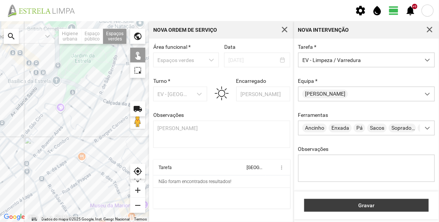
click at [392, 205] on span "Gravar" at bounding box center [366, 205] width 117 height 6
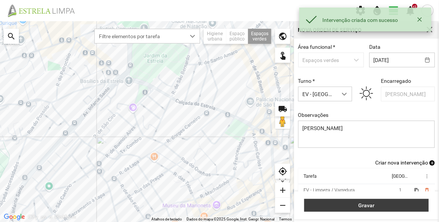
click at [388, 205] on span "Gravar" at bounding box center [366, 205] width 117 height 6
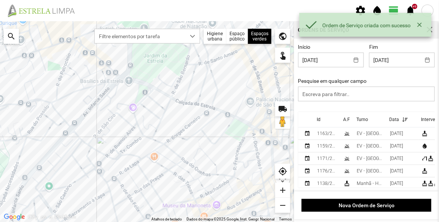
click at [320, 122] on div "Id" at bounding box center [319, 119] width 4 height 5
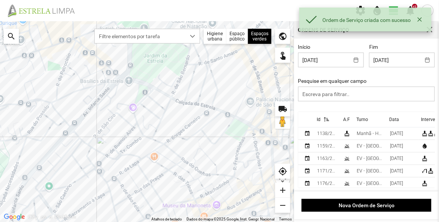
click at [317, 120] on div "Id" at bounding box center [319, 119] width 4 height 5
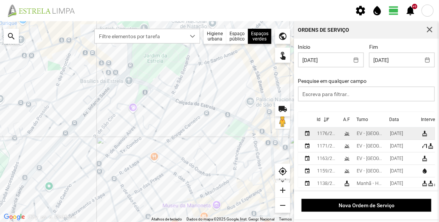
click at [321, 134] on div "1176/2025" at bounding box center [327, 133] width 20 height 5
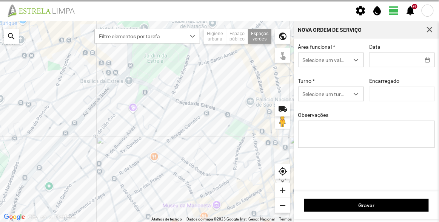
type input "[DATE]"
type textarea "[PERSON_NAME]"
type input "[PERSON_NAME]"
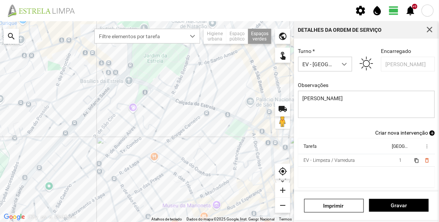
click at [413, 134] on span "Criar nova intervenção" at bounding box center [401, 132] width 53 height 6
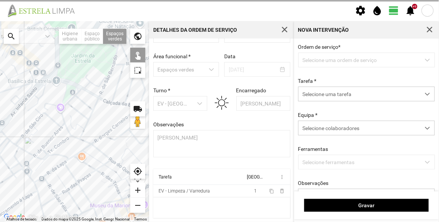
scroll to position [26, 0]
click at [338, 95] on span "Selecione uma tarefa" at bounding box center [360, 94] width 122 height 14
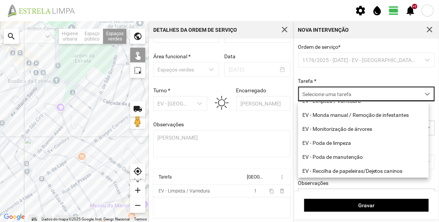
scroll to position [96, 0]
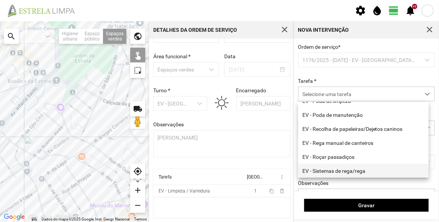
click at [341, 169] on li "EV - Sistemas de rega/rega" at bounding box center [363, 170] width 131 height 14
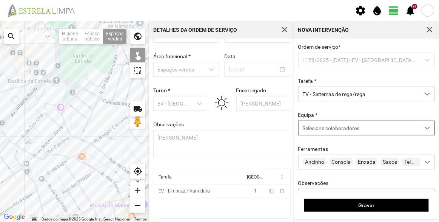
click at [337, 126] on span "Selecione colaboradores" at bounding box center [330, 128] width 57 height 6
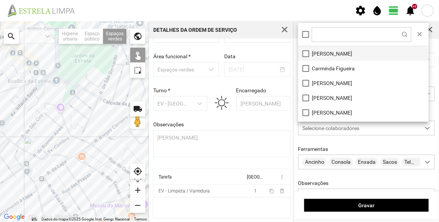
click at [334, 55] on li "[PERSON_NAME]" at bounding box center [363, 53] width 131 height 15
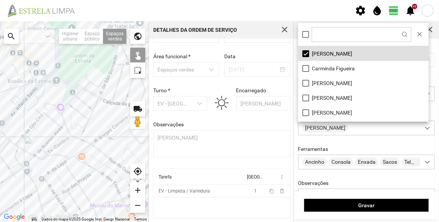
click at [42, 75] on div at bounding box center [74, 121] width 149 height 200
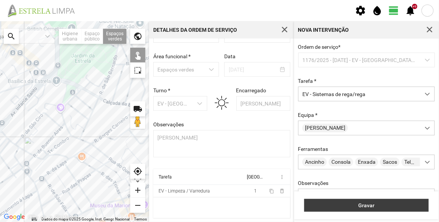
click at [354, 209] on button "Gravar" at bounding box center [366, 205] width 125 height 13
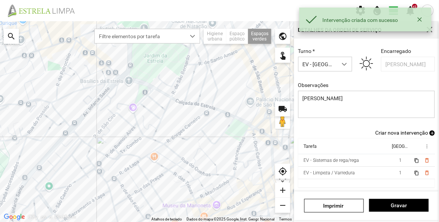
scroll to position [66, 0]
click at [398, 210] on button "Gravar" at bounding box center [399, 205] width 60 height 13
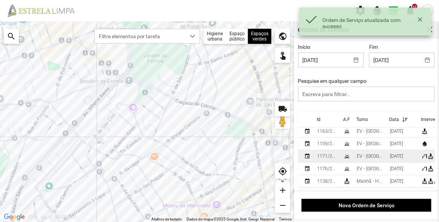
scroll to position [7, 0]
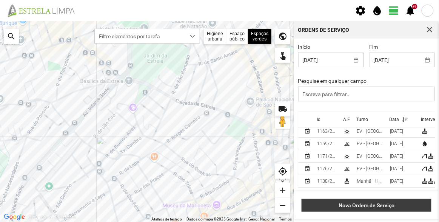
click at [382, 206] on span "Nova Ordem de Serviço" at bounding box center [367, 205] width 122 height 6
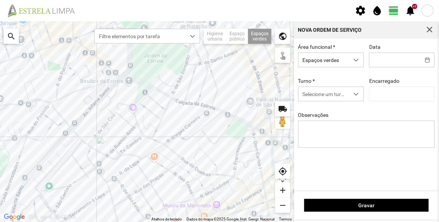
click at [389, 68] on div "Área funcional * Espaços verdes Data Turno * Selecione um turno Encarregado Obs…" at bounding box center [367, 101] width 142 height 115
click at [392, 63] on body "settings water_drop view_day +9 notifications Para navegar no mapa com gestos d…" at bounding box center [219, 111] width 439 height 222
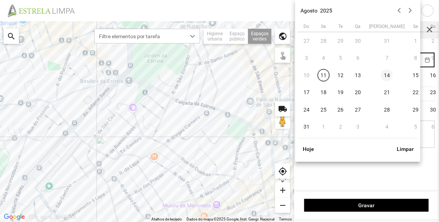
click at [381, 78] on span "14" at bounding box center [387, 75] width 12 height 12
type input "[DATE]"
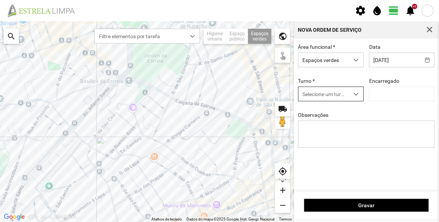
click at [319, 93] on span "Selecione um turno" at bounding box center [324, 94] width 51 height 14
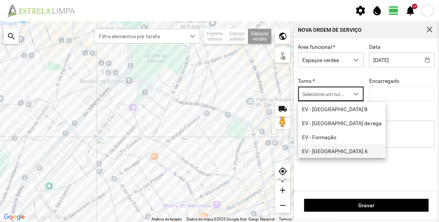
click at [333, 153] on li "EV - [GEOGRAPHIC_DATA] A" at bounding box center [342, 151] width 88 height 14
type input "[PERSON_NAME]"
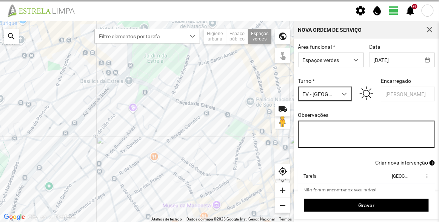
click at [336, 135] on textarea "Observações" at bounding box center [366, 133] width 137 height 27
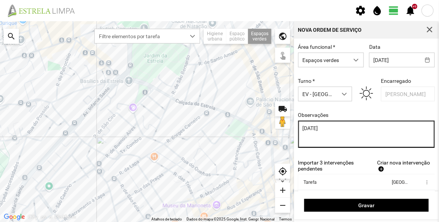
type textarea "[DATE]"
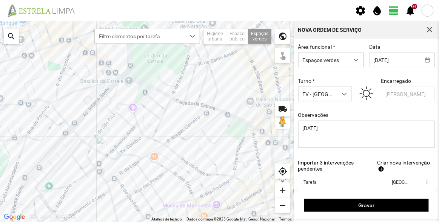
click at [381, 165] on span "Criar nova intervenção" at bounding box center [403, 162] width 53 height 6
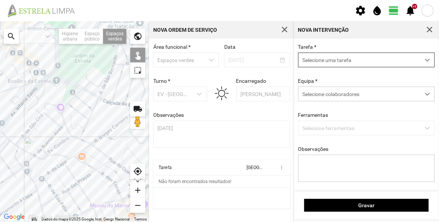
click at [356, 61] on span "Selecione uma tarefa" at bounding box center [360, 60] width 122 height 14
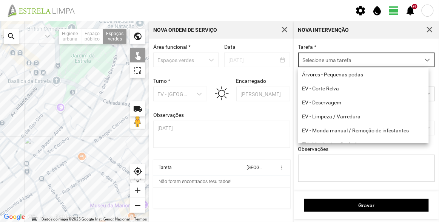
scroll to position [4, 32]
click at [339, 90] on li "EV - Corte Relva" at bounding box center [363, 89] width 131 height 14
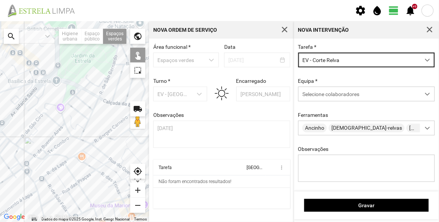
click at [338, 86] on div "Equipa * Selecione colaboradores" at bounding box center [367, 89] width 142 height 23
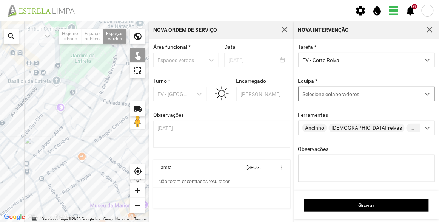
click at [340, 92] on span "Selecione colaboradores" at bounding box center [330, 94] width 57 height 6
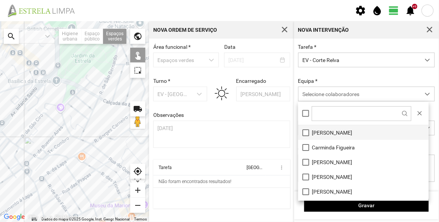
drag, startPoint x: 342, startPoint y: 132, endPoint x: 303, endPoint y: 132, distance: 39.3
click at [342, 132] on li "[PERSON_NAME]" at bounding box center [363, 132] width 131 height 15
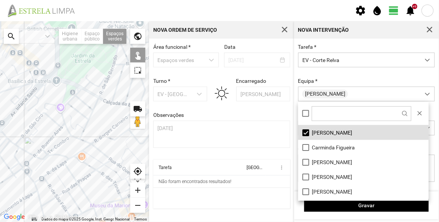
click at [70, 93] on div at bounding box center [74, 121] width 149 height 200
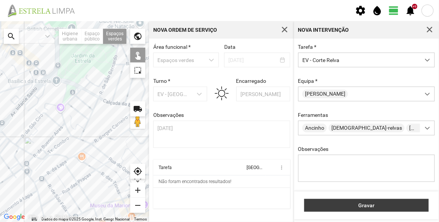
click at [358, 206] on span "Gravar" at bounding box center [366, 205] width 117 height 6
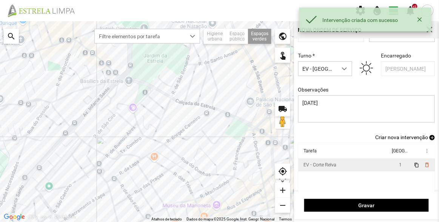
scroll to position [31, 0]
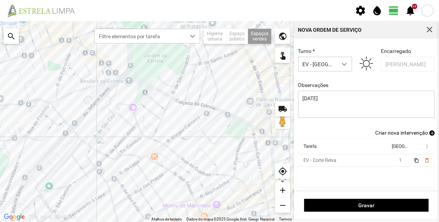
click at [397, 131] on span "Criar nova intervenção" at bounding box center [401, 132] width 53 height 6
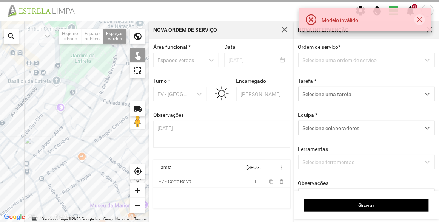
click at [418, 20] on button "button" at bounding box center [419, 19] width 11 height 11
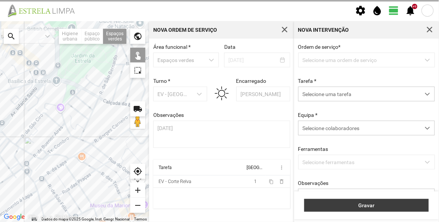
click at [374, 205] on span "Gravar" at bounding box center [366, 205] width 117 height 6
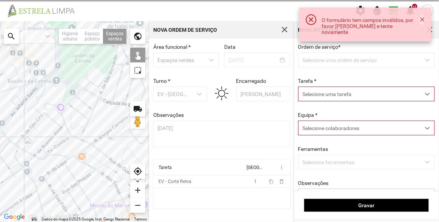
click at [420, 21] on button "button" at bounding box center [421, 19] width 5 height 11
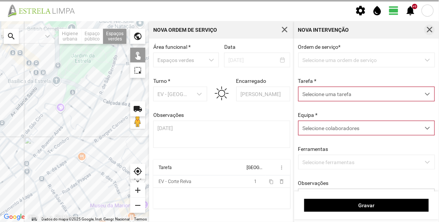
click at [429, 28] on span "button" at bounding box center [429, 29] width 7 height 7
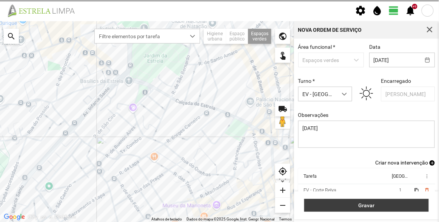
click at [363, 206] on span "Gravar" at bounding box center [366, 205] width 117 height 6
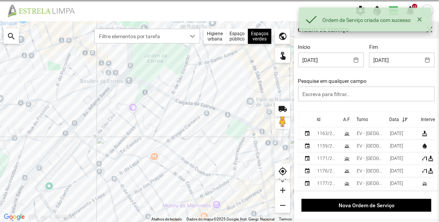
click at [323, 120] on th "Id" at bounding box center [327, 119] width 26 height 15
click at [320, 119] on div "Id" at bounding box center [319, 119] width 4 height 5
click at [330, 132] on div "1177/2025" at bounding box center [327, 133] width 20 height 5
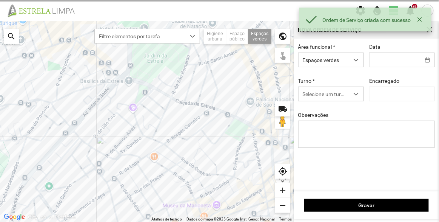
type input "[DATE]"
type input "[PERSON_NAME]"
type textarea "[DATE]"
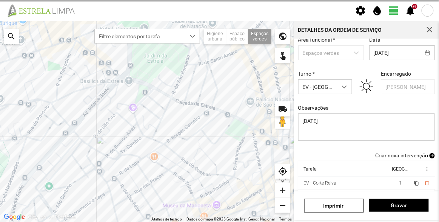
scroll to position [66, 0]
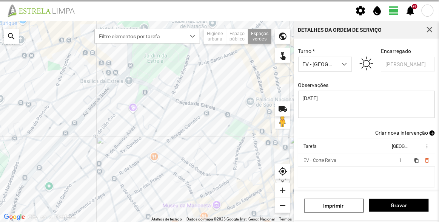
click at [400, 132] on span "Criar nova intervenção" at bounding box center [401, 132] width 53 height 6
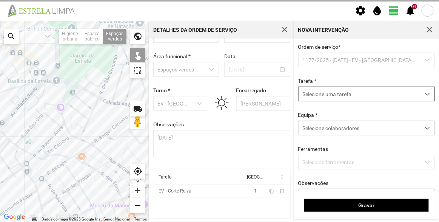
click at [356, 95] on span "Selecione uma tarefa" at bounding box center [360, 94] width 122 height 14
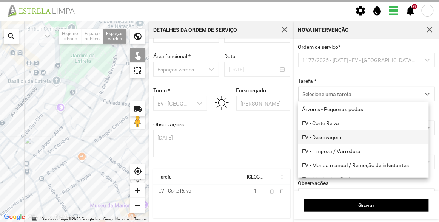
click at [337, 137] on li "EV - Deservagem" at bounding box center [363, 137] width 131 height 14
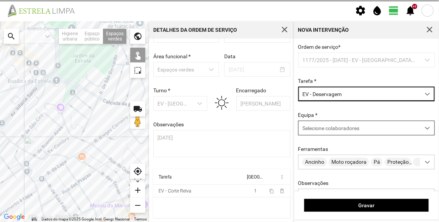
click at [348, 134] on div "Selecione colaboradores" at bounding box center [360, 128] width 122 height 14
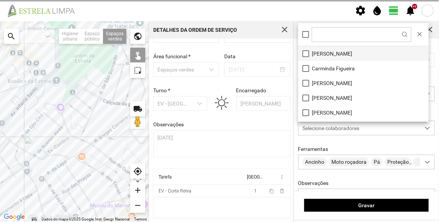
click at [335, 49] on li "[PERSON_NAME]" at bounding box center [363, 53] width 131 height 15
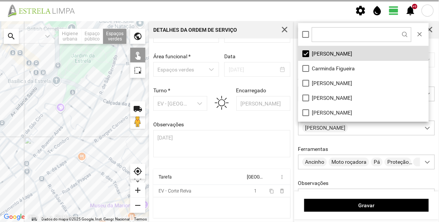
click at [68, 94] on div at bounding box center [74, 121] width 149 height 200
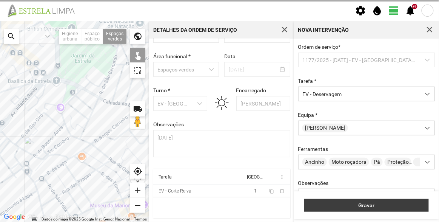
click at [361, 205] on span "Gravar" at bounding box center [366, 205] width 117 height 6
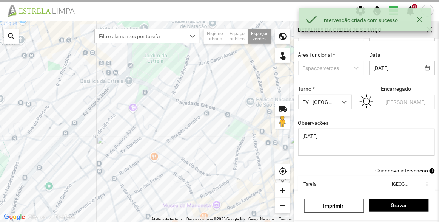
click at [400, 171] on span "Criar nova intervenção" at bounding box center [401, 170] width 53 height 6
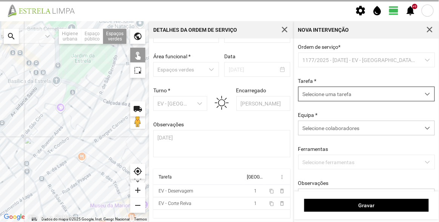
click at [329, 95] on span "Selecione uma tarefa" at bounding box center [360, 94] width 122 height 14
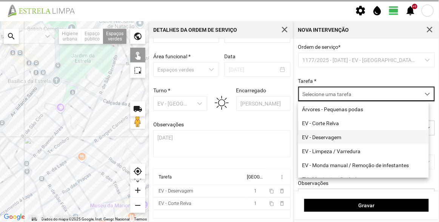
click at [332, 140] on span "EV - Deservagem" at bounding box center [321, 137] width 39 height 6
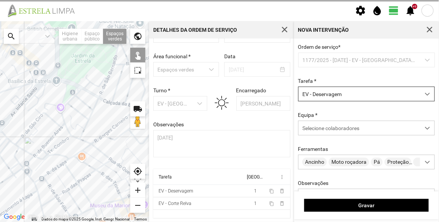
click at [348, 88] on span "EV - Deservagem" at bounding box center [360, 94] width 122 height 14
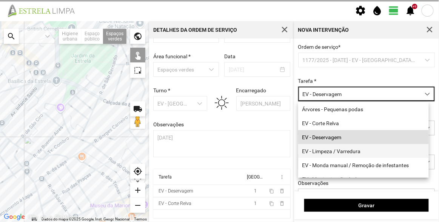
click at [342, 149] on li "EV - Limpeza / Varredura" at bounding box center [363, 151] width 131 height 14
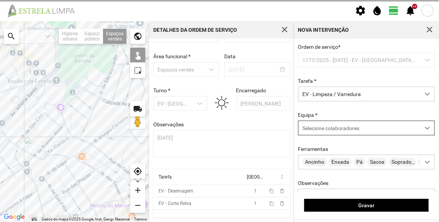
click at [337, 125] on div "Selecione colaboradores" at bounding box center [360, 128] width 122 height 14
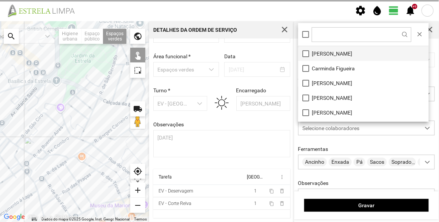
click at [338, 57] on li "[PERSON_NAME]" at bounding box center [363, 53] width 131 height 15
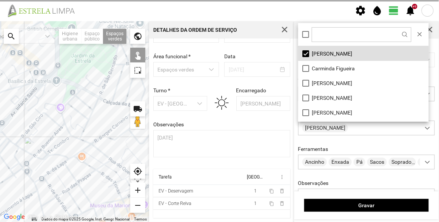
click at [69, 91] on div at bounding box center [74, 121] width 149 height 200
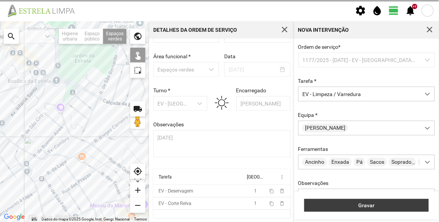
click at [393, 208] on span "Gravar" at bounding box center [366, 205] width 117 height 6
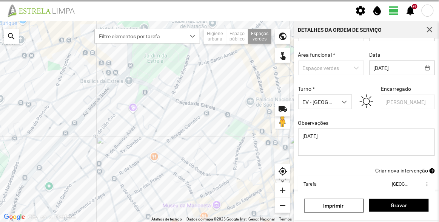
click at [404, 167] on div "Identificador 1177/2025 Estado * Planeada Área funcional * Espaços verdes Data …" at bounding box center [367, 92] width 142 height 149
click at [405, 173] on span "Criar nova intervenção" at bounding box center [401, 170] width 53 height 6
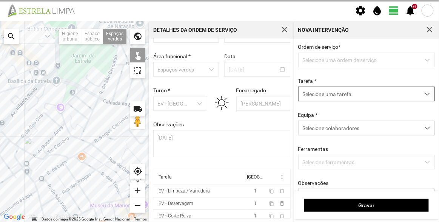
click at [357, 94] on span "Selecione uma tarefa" at bounding box center [360, 94] width 122 height 14
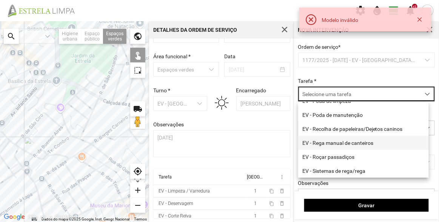
scroll to position [96, 0]
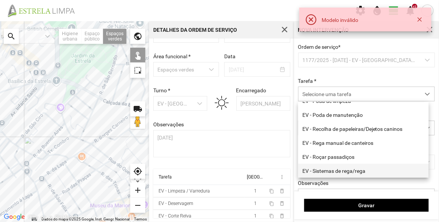
click at [361, 171] on li "EV - Sistemas de rega/rega" at bounding box center [363, 170] width 131 height 14
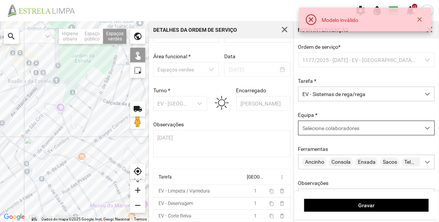
click at [342, 123] on div "Selecione colaboradores" at bounding box center [360, 128] width 122 height 14
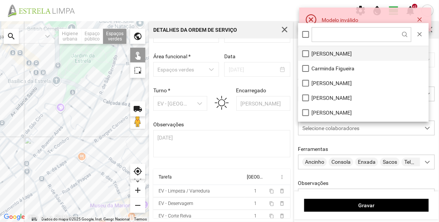
click at [333, 49] on li "[PERSON_NAME]" at bounding box center [363, 53] width 131 height 15
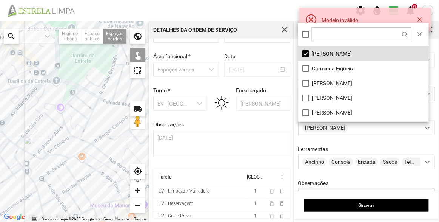
click at [72, 94] on div at bounding box center [74, 121] width 149 height 200
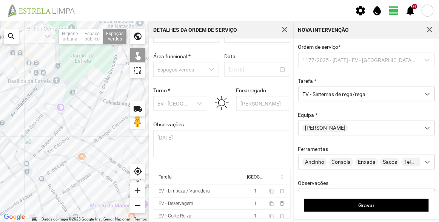
click at [348, 213] on div "Gravar" at bounding box center [366, 205] width 145 height 28
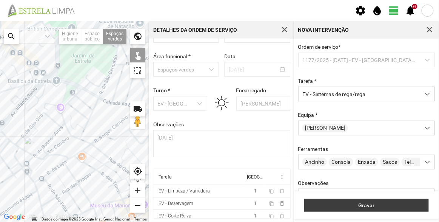
click at [354, 206] on span "Gravar" at bounding box center [366, 205] width 117 height 6
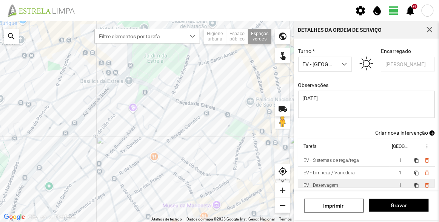
scroll to position [16, 0]
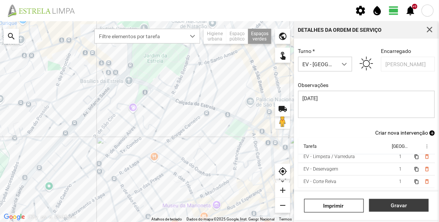
click at [400, 204] on span "Gravar" at bounding box center [399, 205] width 52 height 6
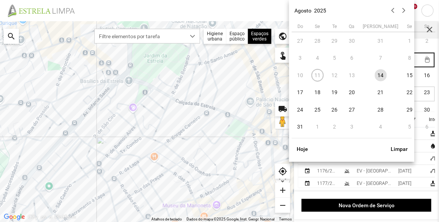
click at [397, 58] on body "settings water_drop view_day +9 notifications Para navegar no mapa com gestos d…" at bounding box center [219, 111] width 439 height 222
click at [317, 92] on span "18" at bounding box center [318, 92] width 12 height 12
type input "[DATE]"
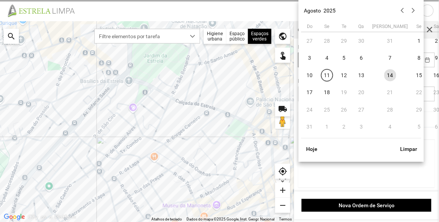
click at [326, 62] on body "settings water_drop view_day +9 notifications Para navegar no mapa com gestos d…" at bounding box center [219, 111] width 439 height 222
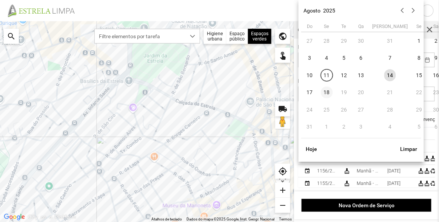
click at [322, 95] on span "18" at bounding box center [327, 92] width 12 height 12
type input "[DATE]"
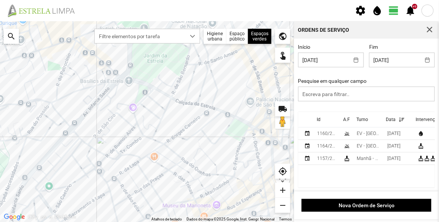
scroll to position [1, 0]
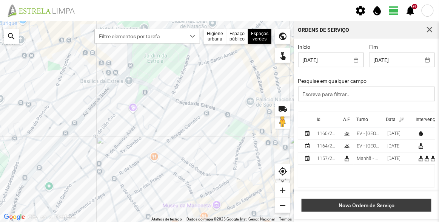
click at [369, 203] on span "Nova Ordem de Serviço" at bounding box center [367, 205] width 122 height 6
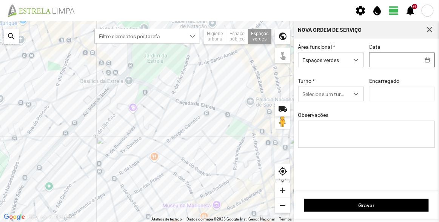
click at [396, 55] on body "settings water_drop view_day +9 notifications Para navegar no mapa com gestos d…" at bounding box center [219, 111] width 439 height 222
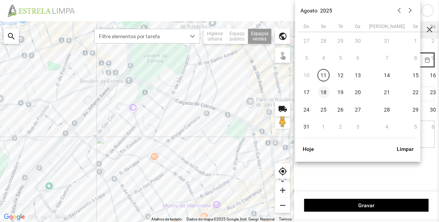
click at [325, 91] on span "18" at bounding box center [324, 92] width 12 height 12
type input "[DATE]"
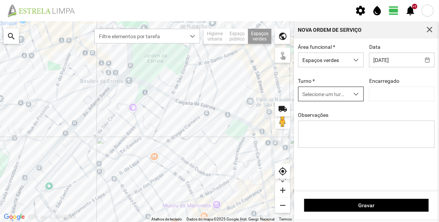
click at [329, 90] on span "Selecione um turno" at bounding box center [324, 94] width 51 height 14
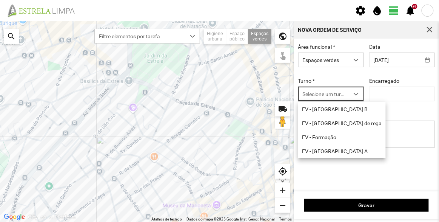
scroll to position [4, 32]
click at [336, 112] on li "EV - [GEOGRAPHIC_DATA] B" at bounding box center [342, 109] width 88 height 14
type input "[PERSON_NAME]"
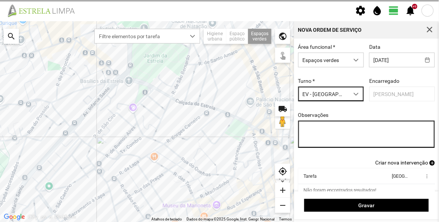
click at [347, 143] on textarea "Observações" at bounding box center [366, 133] width 137 height 27
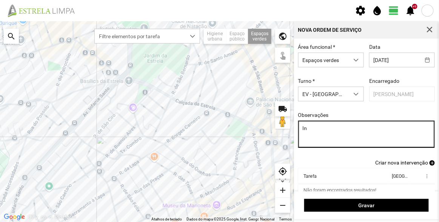
type textarea "I"
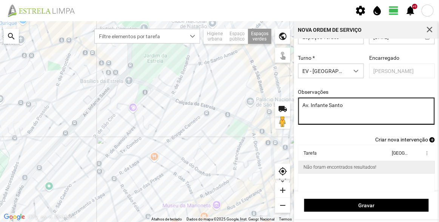
scroll to position [31, 0]
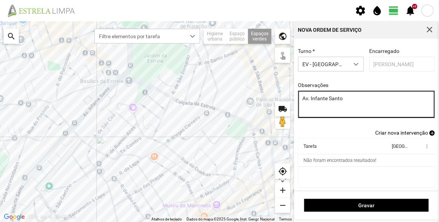
type textarea "Av. Infante Santo"
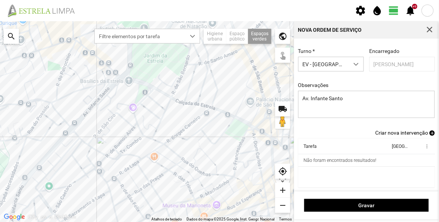
click at [392, 134] on span "Criar nova intervenção" at bounding box center [401, 132] width 53 height 6
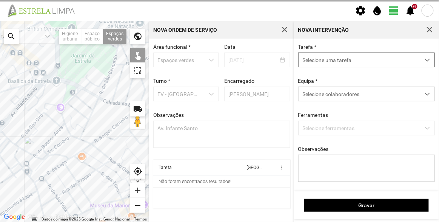
click at [345, 60] on span "Selecione uma tarefa" at bounding box center [360, 60] width 122 height 14
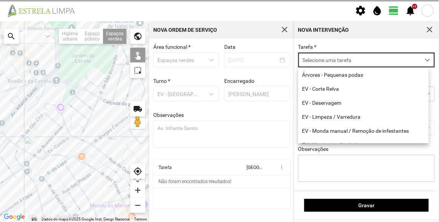
scroll to position [4, 32]
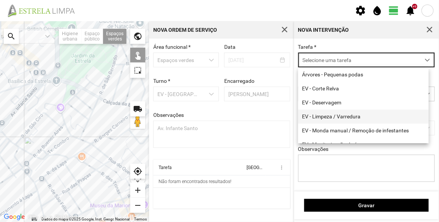
click at [340, 119] on li "EV - Limpeza / Varredura" at bounding box center [363, 116] width 131 height 14
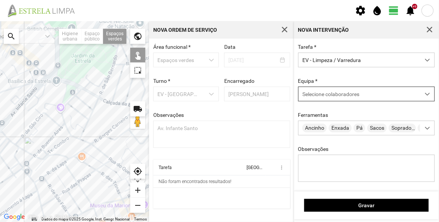
click at [333, 92] on span "Selecione colaboradores" at bounding box center [330, 94] width 57 height 6
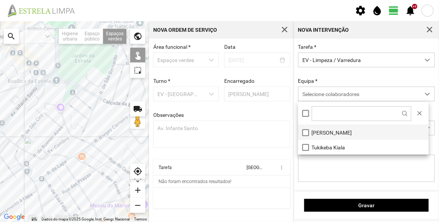
click at [329, 131] on li "[PERSON_NAME]" at bounding box center [363, 132] width 131 height 15
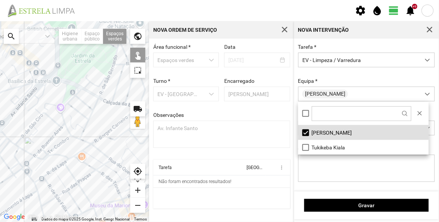
click at [344, 77] on div "Tarefa * EV - Limpeza / Varredura Equipa * [PERSON_NAME] Ferramentas Ancinho En…" at bounding box center [367, 118] width 142 height 149
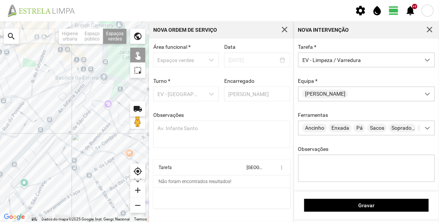
drag, startPoint x: 20, startPoint y: 135, endPoint x: 116, endPoint y: 104, distance: 101.1
click at [116, 105] on div at bounding box center [74, 121] width 149 height 200
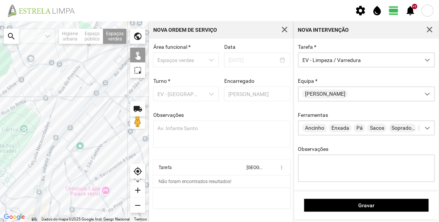
click at [86, 99] on div at bounding box center [74, 121] width 149 height 200
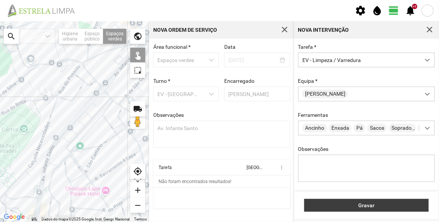
click at [360, 203] on span "Gravar" at bounding box center [366, 205] width 117 height 6
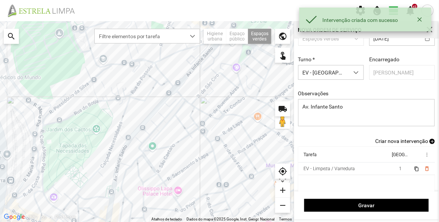
scroll to position [31, 0]
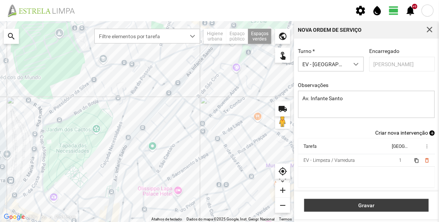
click at [374, 202] on span "Gravar" at bounding box center [366, 205] width 117 height 6
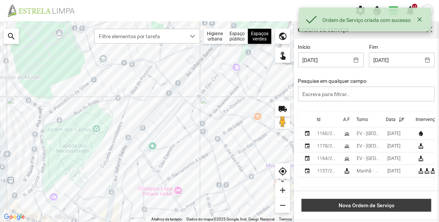
click at [371, 205] on span "Nova Ordem de Serviço" at bounding box center [367, 205] width 122 height 6
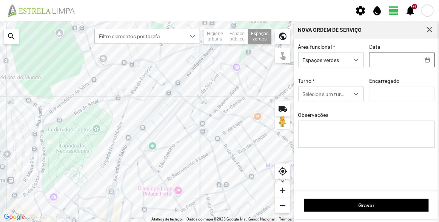
click at [390, 62] on body "Ordem de Serviço criada com sucesso settings water_drop view_day +9 notificatio…" at bounding box center [219, 111] width 439 height 222
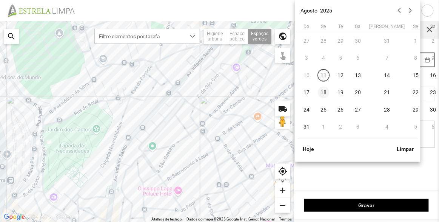
click at [324, 91] on span "18" at bounding box center [324, 92] width 12 height 12
type input "[DATE]"
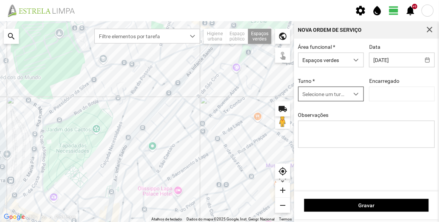
click at [333, 91] on span "Selecione um turno" at bounding box center [324, 94] width 51 height 14
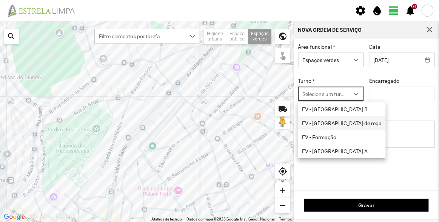
scroll to position [4, 32]
click at [330, 149] on li "EV - [GEOGRAPHIC_DATA] A" at bounding box center [342, 151] width 88 height 14
type input "[PERSON_NAME]"
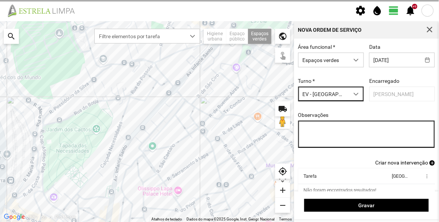
click at [348, 132] on textarea "Observações" at bounding box center [366, 133] width 137 height 27
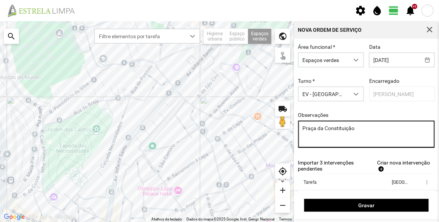
type textarea "Praça da Constituição"
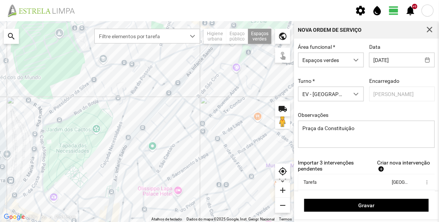
click at [377, 164] on span "Criar nova intervenção" at bounding box center [403, 162] width 53 height 6
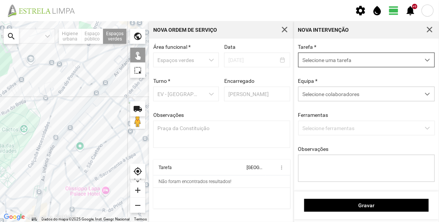
click at [354, 62] on span "Selecione uma tarefa" at bounding box center [360, 60] width 122 height 14
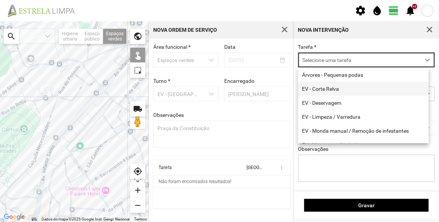
scroll to position [4, 32]
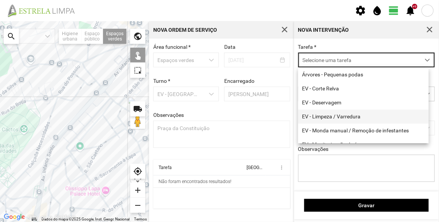
click at [323, 117] on li "EV - Limpeza / Varredura" at bounding box center [363, 116] width 131 height 14
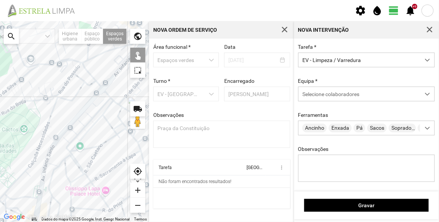
click at [328, 103] on div "Tarefa * EV - Limpeza / Varredura Equipa * Selecione colaboradores Ferramentas …" at bounding box center [367, 118] width 142 height 149
click at [330, 96] on span "Selecione colaboradores" at bounding box center [330, 94] width 57 height 6
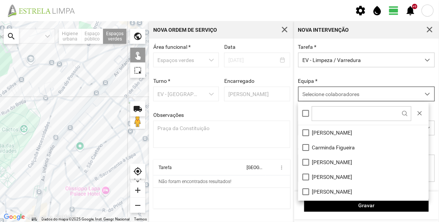
drag, startPoint x: 328, startPoint y: 132, endPoint x: 329, endPoint y: 87, distance: 44.6
click at [328, 130] on li "[PERSON_NAME]" at bounding box center [363, 132] width 131 height 15
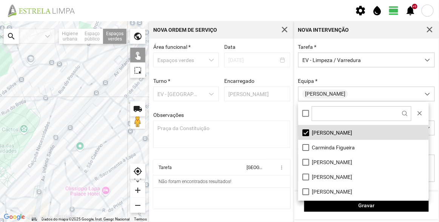
click at [334, 78] on div "Equipa * [PERSON_NAME]" at bounding box center [367, 89] width 142 height 23
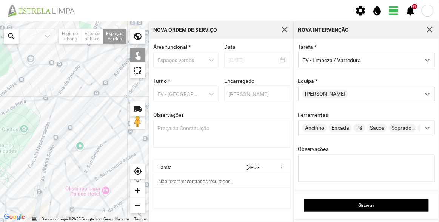
drag, startPoint x: 81, startPoint y: 145, endPoint x: 0, endPoint y: 140, distance: 81.3
click at [0, 140] on div at bounding box center [74, 121] width 149 height 200
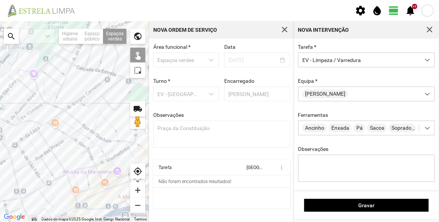
drag, startPoint x: 80, startPoint y: 92, endPoint x: 25, endPoint y: 100, distance: 55.4
click at [7, 105] on div at bounding box center [74, 121] width 149 height 200
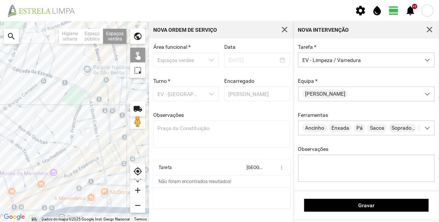
click at [95, 53] on div at bounding box center [74, 121] width 149 height 200
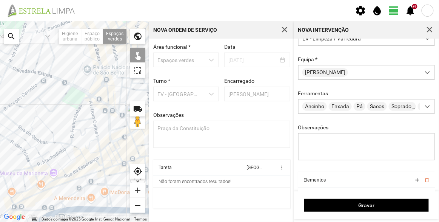
scroll to position [57, 0]
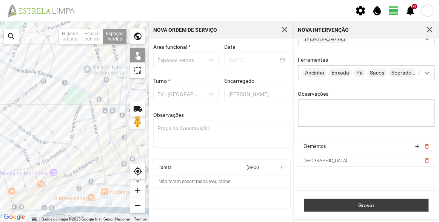
click at [359, 200] on button "Gravar" at bounding box center [366, 205] width 125 height 13
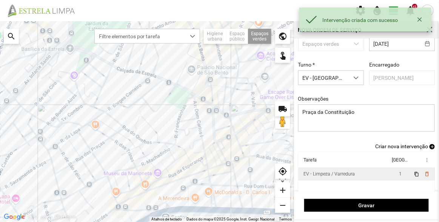
scroll to position [31, 0]
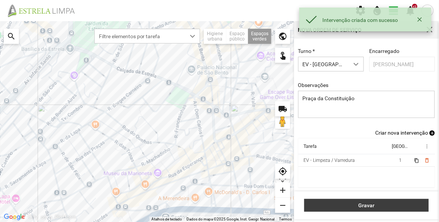
click at [370, 203] on span "Gravar" at bounding box center [366, 205] width 117 height 6
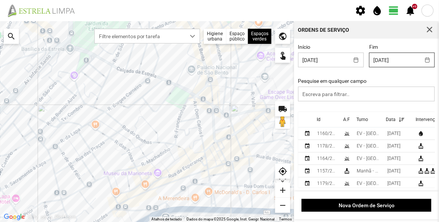
click at [388, 59] on body "settings water_drop view_day +9 notifications Para navegar no mapa com gestos d…" at bounding box center [219, 111] width 439 height 222
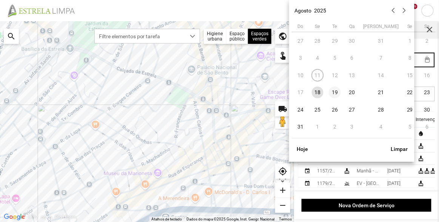
click at [335, 93] on span "19" at bounding box center [335, 92] width 12 height 12
type input "[DATE]"
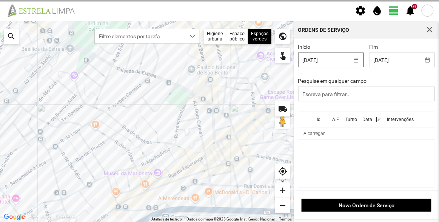
click at [333, 57] on body "settings water_drop view_day +9 notifications Para navegar no mapa com gestos d…" at bounding box center [219, 111] width 439 height 222
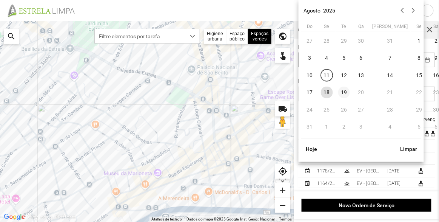
click at [347, 91] on span "19" at bounding box center [344, 92] width 12 height 12
type input "[DATE]"
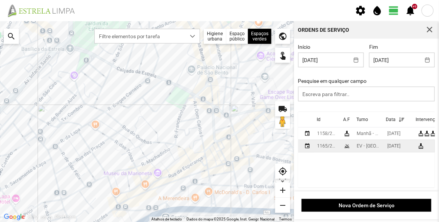
scroll to position [1, 0]
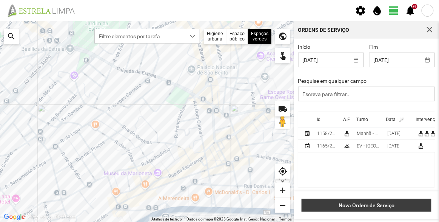
click at [373, 201] on button "Nova Ordem de Serviço" at bounding box center [367, 205] width 130 height 13
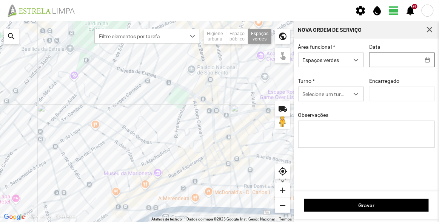
click at [397, 63] on body "settings water_drop view_day +9 notifications Para navegar no mapa com gestos d…" at bounding box center [219, 111] width 439 height 222
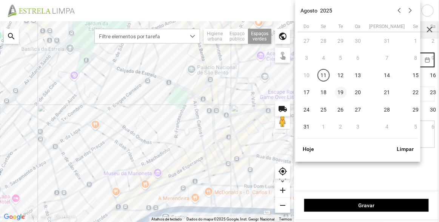
click at [337, 91] on span "19" at bounding box center [341, 92] width 12 height 12
type input "[DATE]"
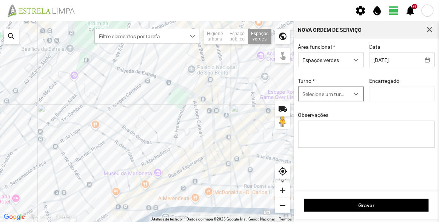
click at [334, 90] on span "Selecione um turno" at bounding box center [324, 94] width 51 height 14
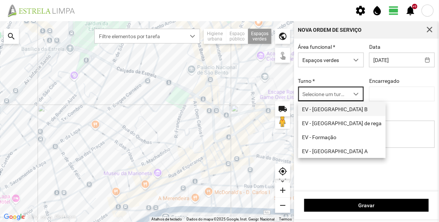
click at [333, 109] on li "EV - [GEOGRAPHIC_DATA] B" at bounding box center [342, 109] width 88 height 14
type input "[PERSON_NAME]"
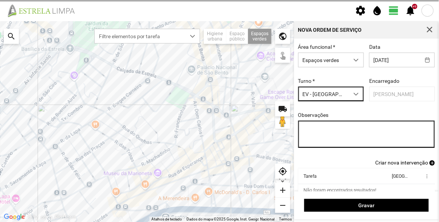
click at [326, 132] on textarea "Observações" at bounding box center [366, 133] width 137 height 27
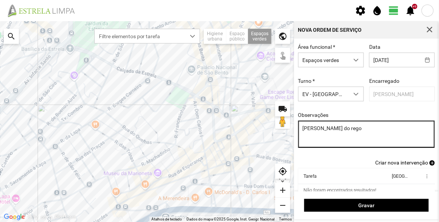
click at [342, 127] on textarea "[PERSON_NAME] do rego" at bounding box center [366, 133] width 137 height 27
type textarea "[PERSON_NAME] do Rego"
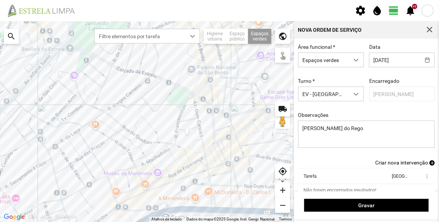
click at [353, 161] on div "Criar nova intervenção add" at bounding box center [366, 162] width 137 height 6
click at [394, 163] on span "Criar nova intervenção" at bounding box center [401, 162] width 53 height 6
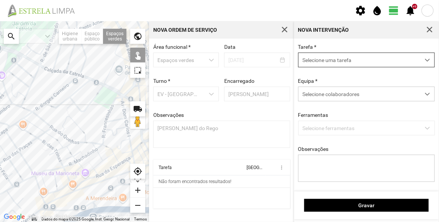
click at [352, 62] on span "Selecione uma tarefa" at bounding box center [360, 60] width 122 height 14
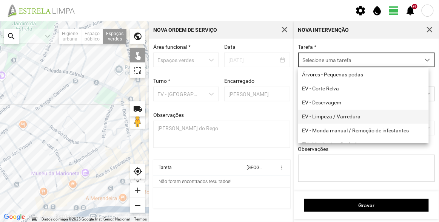
click at [336, 115] on li "EV - Limpeza / Varredura" at bounding box center [363, 116] width 131 height 14
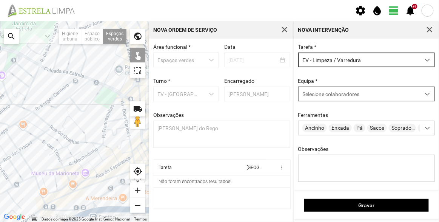
click at [338, 97] on span "Selecione colaboradores" at bounding box center [330, 94] width 57 height 6
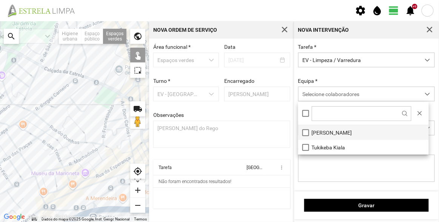
click at [336, 130] on li "[PERSON_NAME]" at bounding box center [363, 132] width 131 height 15
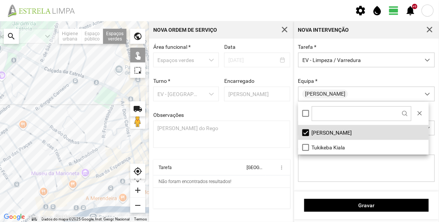
click at [342, 80] on div "Equipa * [PERSON_NAME]" at bounding box center [367, 89] width 142 height 23
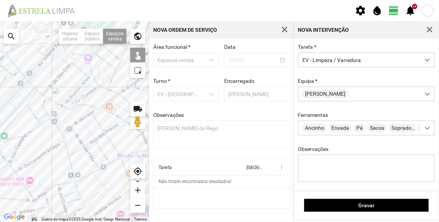
drag, startPoint x: 52, startPoint y: 85, endPoint x: 140, endPoint y: 67, distance: 89.8
click at [0, 21] on fbc-map "Para navegar no mapa com gestos de toque, toque duas vezes sem soltar no mapa e…" at bounding box center [0, 21] width 0 height 0
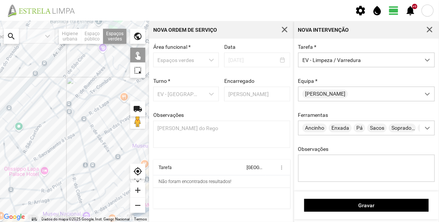
drag, startPoint x: 58, startPoint y: 98, endPoint x: 86, endPoint y: 92, distance: 28.9
click at [86, 92] on div at bounding box center [74, 121] width 149 height 200
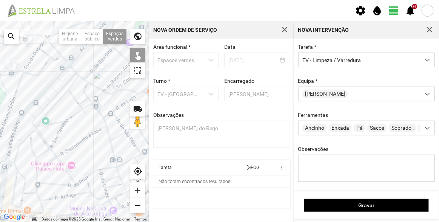
click at [53, 86] on div at bounding box center [74, 121] width 149 height 200
click at [56, 86] on div at bounding box center [74, 121] width 149 height 200
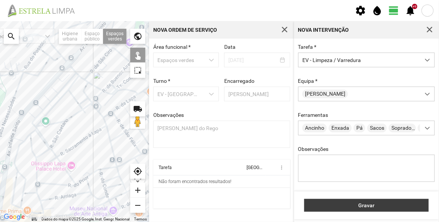
click at [369, 202] on span "Gravar" at bounding box center [366, 205] width 117 height 6
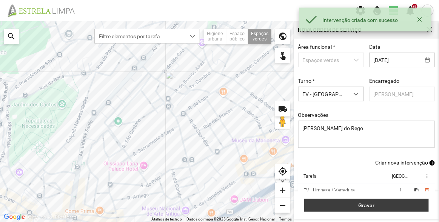
click at [377, 203] on span "Gravar" at bounding box center [366, 205] width 117 height 6
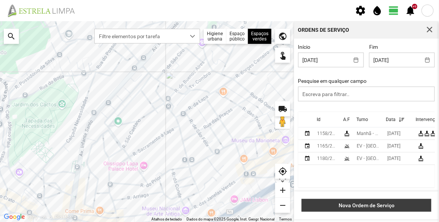
click at [371, 207] on span "Nova Ordem de Serviço" at bounding box center [367, 205] width 122 height 6
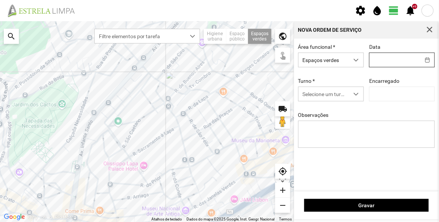
click at [382, 57] on body "settings water_drop view_day +9 notifications Para navegar no mapa com gestos d…" at bounding box center [219, 111] width 439 height 222
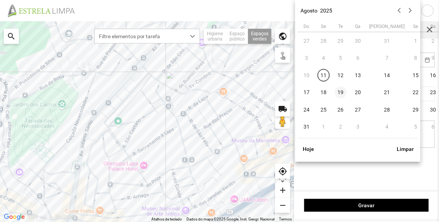
click at [341, 91] on span "19" at bounding box center [341, 92] width 12 height 12
type input "[DATE]"
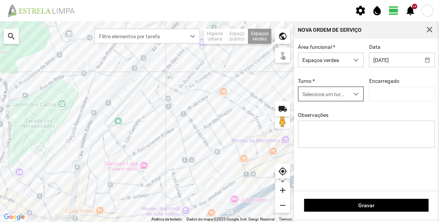
click at [331, 98] on span "Selecione um turno" at bounding box center [324, 94] width 51 height 14
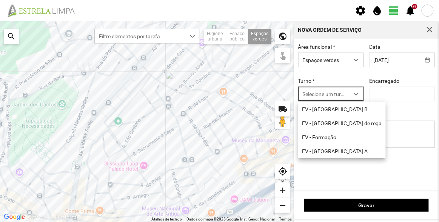
scroll to position [4, 32]
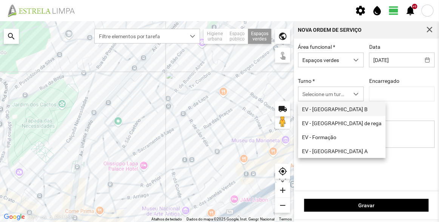
click at [338, 110] on li "EV - [GEOGRAPHIC_DATA] B" at bounding box center [342, 109] width 88 height 14
type input "[PERSON_NAME]"
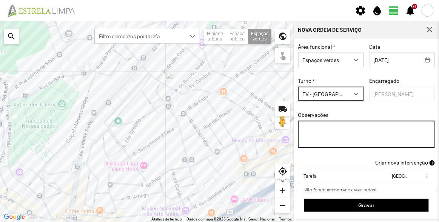
click at [369, 130] on textarea "Observações" at bounding box center [366, 133] width 137 height 27
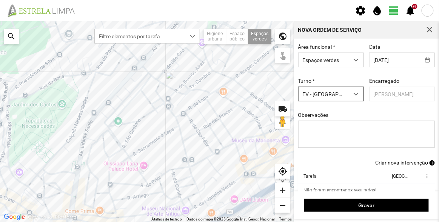
click at [335, 90] on span "EV - [GEOGRAPHIC_DATA] B" at bounding box center [324, 94] width 51 height 14
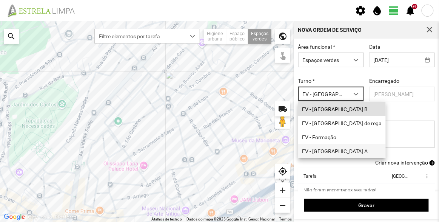
click at [327, 149] on li "EV - [GEOGRAPHIC_DATA] A" at bounding box center [342, 151] width 88 height 14
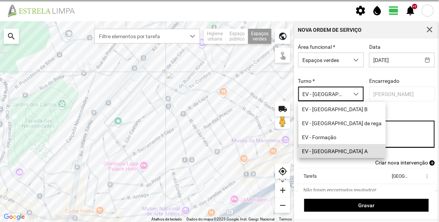
click at [333, 134] on textarea "Observações" at bounding box center [366, 133] width 137 height 27
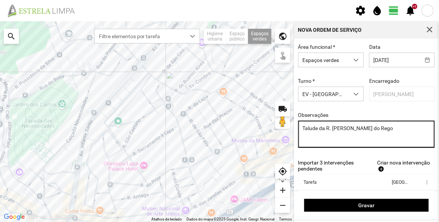
scroll to position [38, 0]
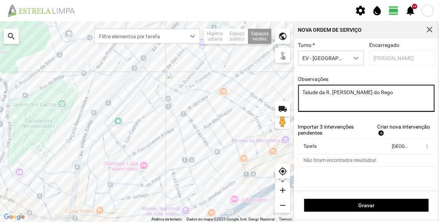
type textarea "Talude da R. [PERSON_NAME] do Rego"
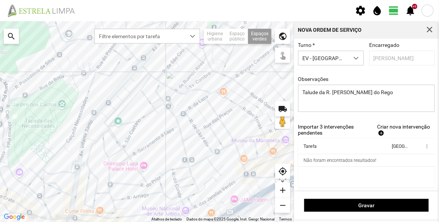
click at [384, 127] on span "Criar nova intervenção" at bounding box center [403, 126] width 53 height 6
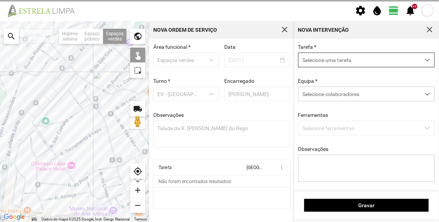
click at [338, 59] on span "Selecione uma tarefa" at bounding box center [360, 60] width 122 height 14
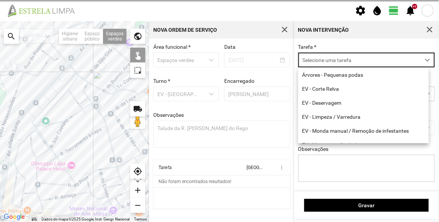
scroll to position [4, 32]
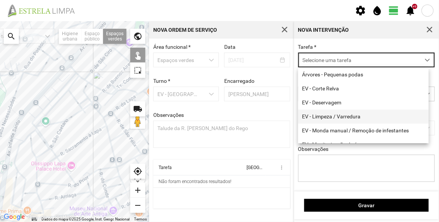
click at [338, 117] on li "EV - Limpeza / Varredura" at bounding box center [363, 116] width 131 height 14
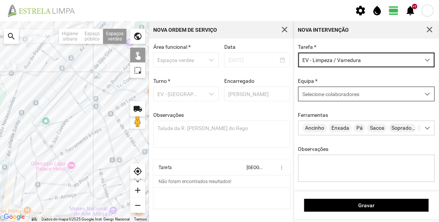
click at [340, 101] on div "Selecione colaboradores" at bounding box center [366, 93] width 137 height 15
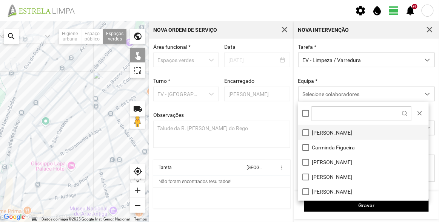
click at [333, 132] on li "[PERSON_NAME]" at bounding box center [363, 132] width 131 height 15
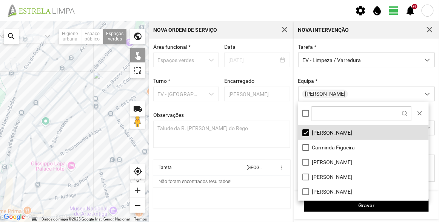
click at [343, 80] on div "Equipa * [PERSON_NAME]" at bounding box center [367, 89] width 142 height 23
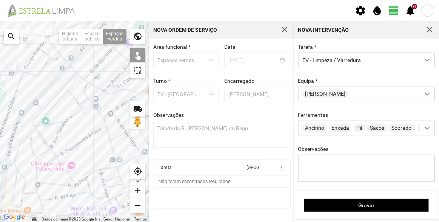
click at [68, 80] on div at bounding box center [74, 121] width 149 height 200
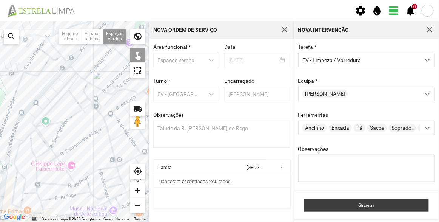
click at [365, 207] on span "Gravar" at bounding box center [366, 205] width 117 height 6
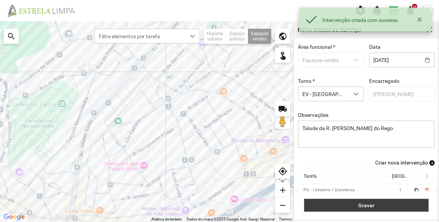
click at [368, 206] on span "Gravar" at bounding box center [366, 205] width 117 height 6
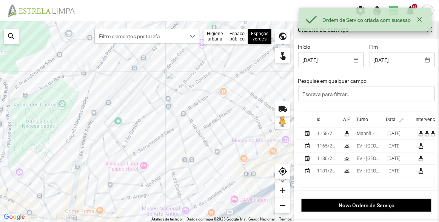
click at [320, 119] on div "Id" at bounding box center [319, 119] width 4 height 5
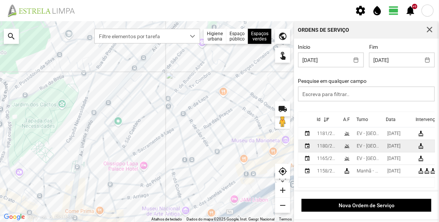
click at [333, 145] on div "1180/2025" at bounding box center [327, 145] width 20 height 5
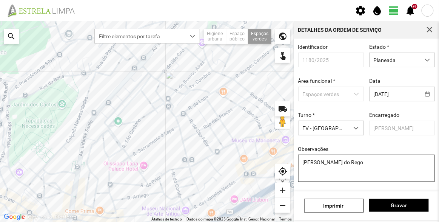
scroll to position [66, 0]
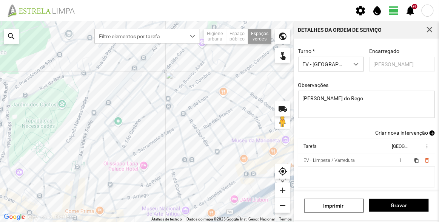
click at [393, 131] on span "Criar nova intervenção" at bounding box center [401, 132] width 53 height 6
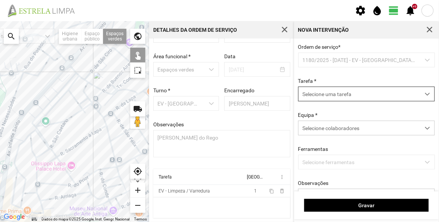
click at [332, 91] on span "Selecione uma tarefa" at bounding box center [360, 94] width 122 height 14
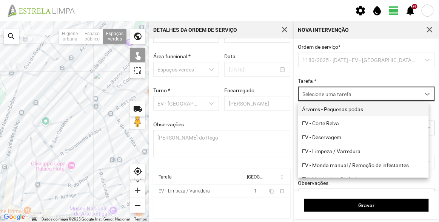
scroll to position [4, 32]
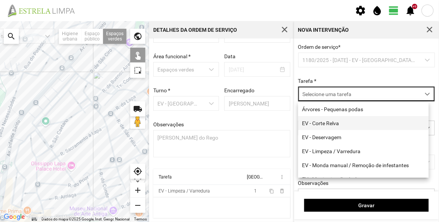
click at [340, 126] on li "EV - Corte Relva" at bounding box center [363, 123] width 131 height 14
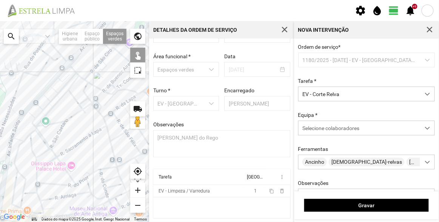
click at [59, 88] on div at bounding box center [74, 121] width 149 height 200
click at [354, 131] on span "Selecione colaboradores" at bounding box center [330, 128] width 57 height 6
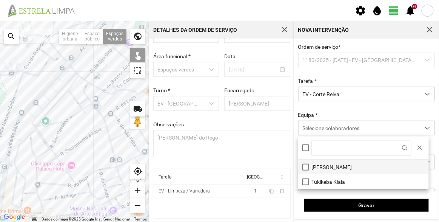
click at [325, 163] on li "[PERSON_NAME]" at bounding box center [363, 166] width 131 height 15
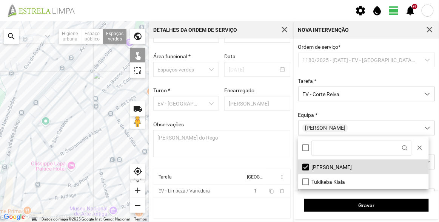
click at [338, 115] on div "Equipa * [PERSON_NAME]" at bounding box center [367, 123] width 142 height 23
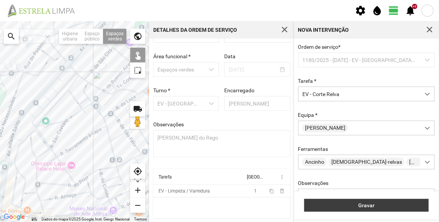
click at [376, 207] on span "Gravar" at bounding box center [366, 205] width 117 height 6
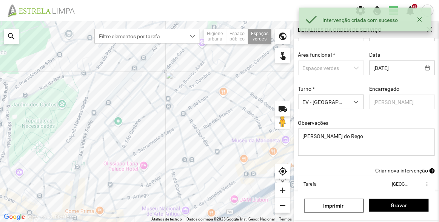
click at [393, 173] on span "Criar nova intervenção" at bounding box center [401, 170] width 53 height 6
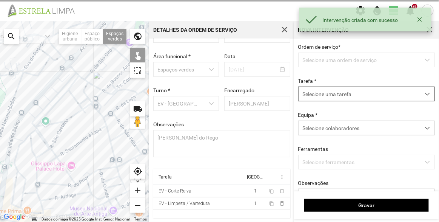
click at [338, 92] on span "Selecione uma tarefa" at bounding box center [360, 94] width 122 height 14
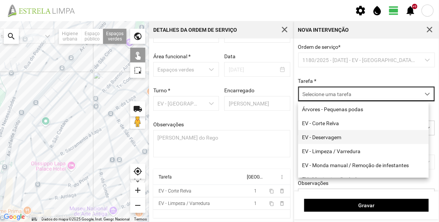
click at [334, 135] on li "EV - Deservagem" at bounding box center [363, 137] width 131 height 14
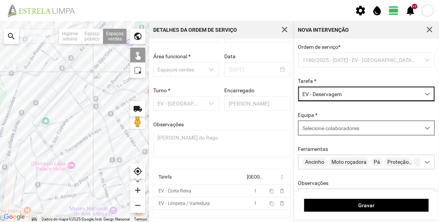
click at [333, 131] on span "Selecione colaboradores" at bounding box center [330, 128] width 57 height 6
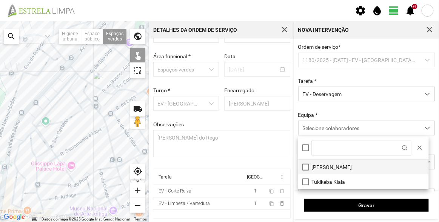
click at [329, 165] on li "[PERSON_NAME]" at bounding box center [363, 166] width 131 height 15
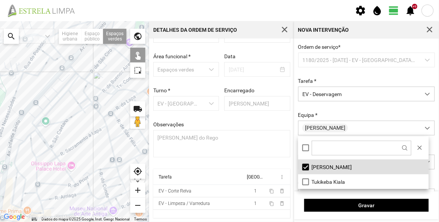
click at [60, 89] on div at bounding box center [74, 121] width 149 height 200
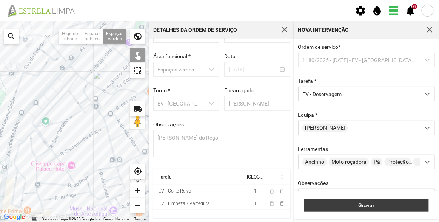
click at [380, 201] on button "Gravar" at bounding box center [366, 205] width 125 height 13
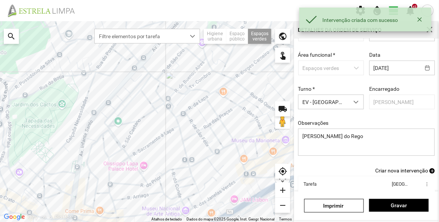
click at [400, 173] on span "Criar nova intervenção" at bounding box center [401, 170] width 53 height 6
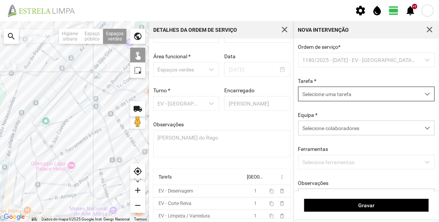
click at [349, 98] on span "Selecione uma tarefa" at bounding box center [360, 94] width 122 height 14
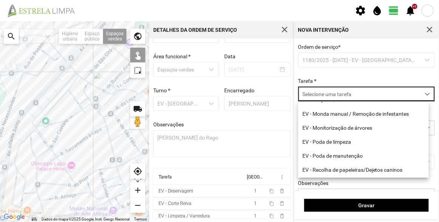
scroll to position [96, 0]
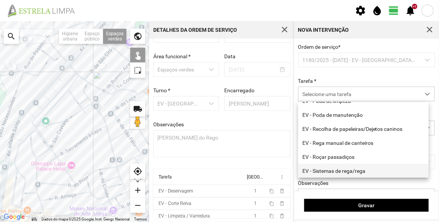
click at [348, 175] on li "EV - Sistemas de rega/rega" at bounding box center [363, 170] width 131 height 14
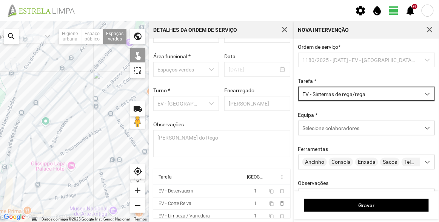
click at [357, 216] on div "Gravar" at bounding box center [366, 205] width 145 height 28
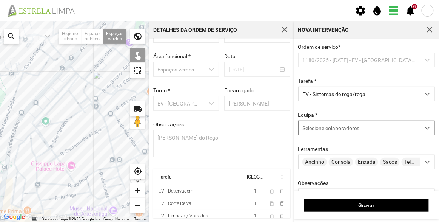
click at [337, 134] on div "Selecione colaboradores" at bounding box center [360, 128] width 122 height 14
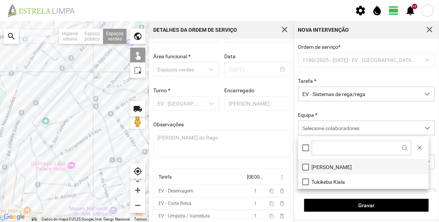
scroll to position [4, 32]
click at [335, 166] on li "[PERSON_NAME]" at bounding box center [363, 166] width 131 height 15
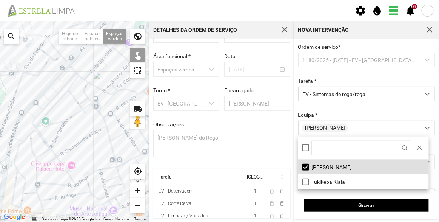
click at [62, 88] on div at bounding box center [74, 121] width 149 height 200
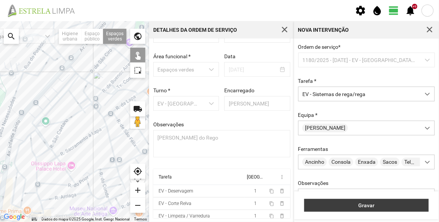
click at [347, 199] on button "Gravar" at bounding box center [366, 205] width 125 height 13
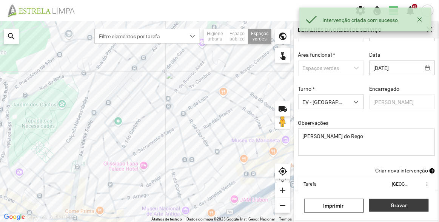
click at [395, 203] on span "Gravar" at bounding box center [399, 205] width 52 height 6
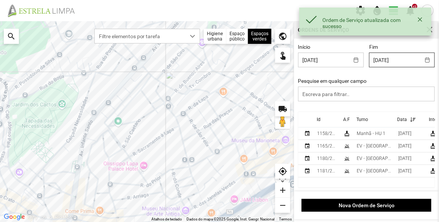
click at [405, 60] on body "Ordem de Serviço atualizada com sucesso settings water_drop view_day +9 notific…" at bounding box center [219, 111] width 439 height 222
click at [416, 42] on div "Início [DATE] Fim [DATE] Pesquise em qualquer campo Id A.F Turno Data Intervenç…" at bounding box center [366, 114] width 145 height 152
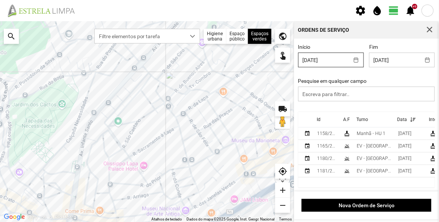
click at [334, 61] on body "settings water_drop view_day +9 notifications Para navegar no mapa com gestos d…" at bounding box center [219, 111] width 439 height 222
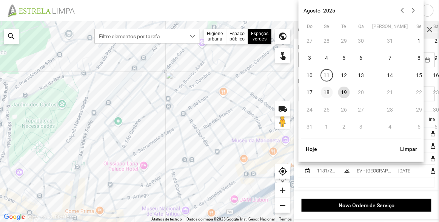
click at [327, 92] on span "18" at bounding box center [327, 92] width 12 height 12
type input "[DATE]"
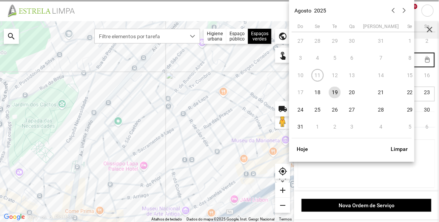
click at [402, 64] on body "settings water_drop view_day +9 notifications Para navegar no mapa com gestos d…" at bounding box center [219, 111] width 439 height 222
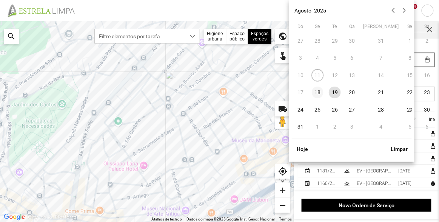
click at [322, 93] on span "18" at bounding box center [318, 92] width 12 height 12
type input "[DATE]"
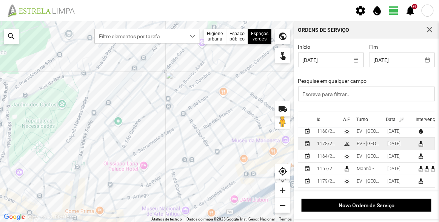
scroll to position [7, 0]
click at [315, 121] on th "Id" at bounding box center [327, 119] width 26 height 15
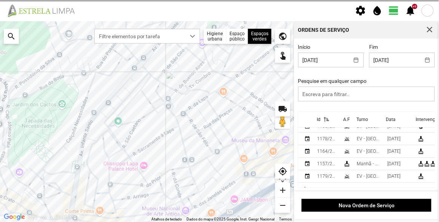
scroll to position [0, 0]
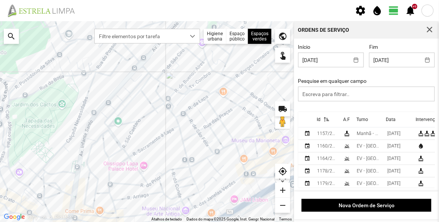
click at [320, 121] on div "Id" at bounding box center [319, 119] width 4 height 5
click at [323, 131] on td "1179/2025" at bounding box center [327, 133] width 26 height 12
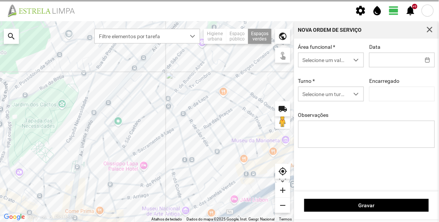
type input "[DATE]"
type input "[PERSON_NAME]"
type textarea "Praça da Constituição"
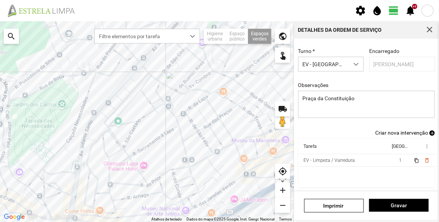
click at [390, 131] on span "Criar nova intervenção" at bounding box center [401, 132] width 53 height 6
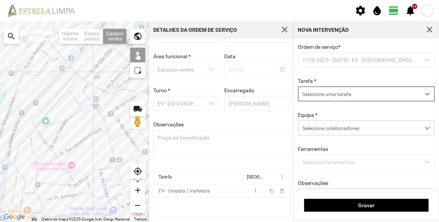
click at [335, 93] on span "Selecione uma tarefa" at bounding box center [360, 94] width 122 height 14
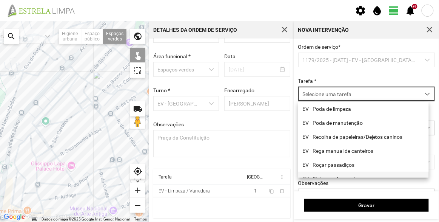
scroll to position [96, 0]
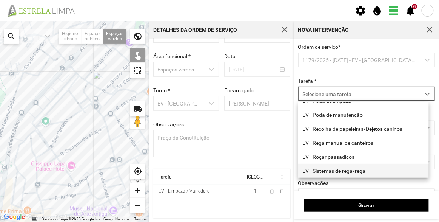
click at [344, 167] on li "EV - Sistemas de rega/rega" at bounding box center [363, 170] width 131 height 14
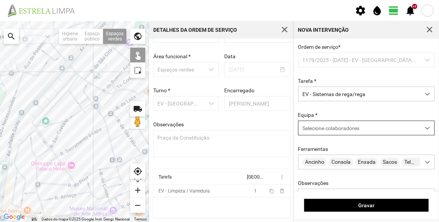
click at [337, 126] on span "Selecione colaboradores" at bounding box center [330, 128] width 57 height 6
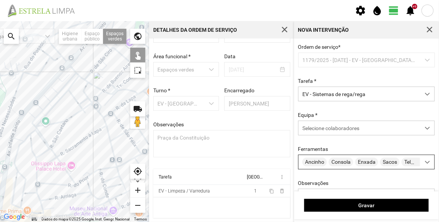
scroll to position [4, 32]
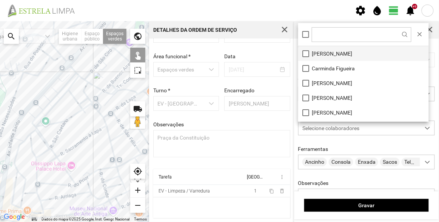
click at [327, 51] on li "[PERSON_NAME]" at bounding box center [363, 53] width 131 height 15
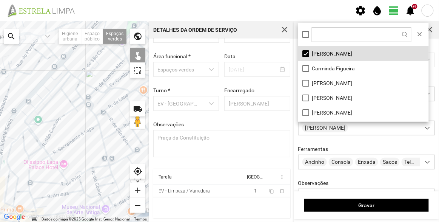
drag, startPoint x: 105, startPoint y: 117, endPoint x: 37, endPoint y: 109, distance: 68.5
click at [37, 109] on div at bounding box center [74, 121] width 149 height 200
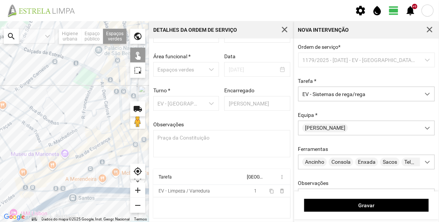
drag, startPoint x: 102, startPoint y: 116, endPoint x: 23, endPoint y: 141, distance: 82.7
click at [24, 141] on div at bounding box center [74, 121] width 149 height 200
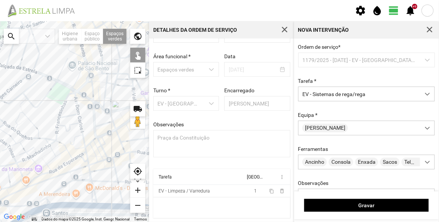
click at [75, 51] on div at bounding box center [74, 121] width 149 height 200
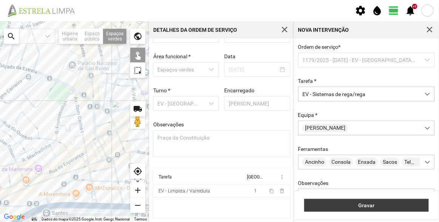
click at [383, 208] on button "Gravar" at bounding box center [366, 205] width 125 height 13
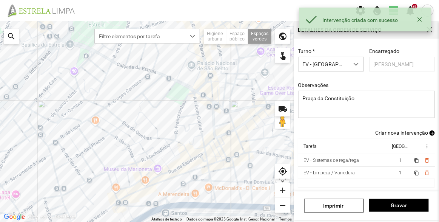
scroll to position [66, 0]
click at [410, 208] on span "Gravar" at bounding box center [399, 205] width 52 height 6
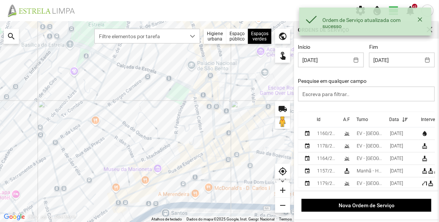
click at [320, 123] on th "Id" at bounding box center [327, 119] width 26 height 15
click at [320, 122] on p-sorticon at bounding box center [324, 120] width 9 height 6
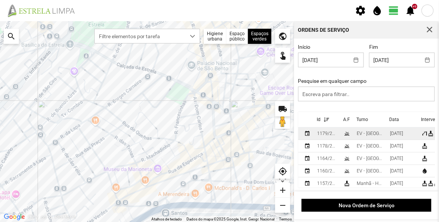
click at [330, 134] on div "1179/2025" at bounding box center [327, 133] width 20 height 5
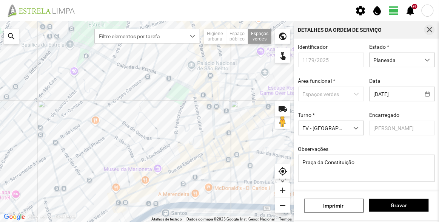
click at [433, 29] on span "button" at bounding box center [429, 29] width 7 height 7
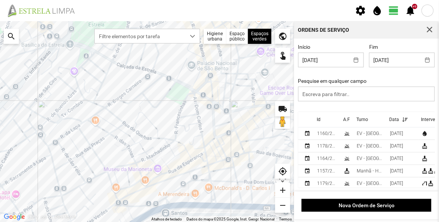
click at [320, 120] on th "Id" at bounding box center [327, 119] width 26 height 15
click at [320, 120] on p-sorticon at bounding box center [324, 120] width 9 height 6
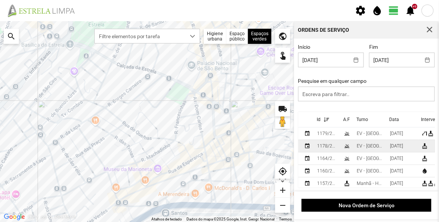
click at [325, 145] on div "1178/2025" at bounding box center [327, 145] width 20 height 5
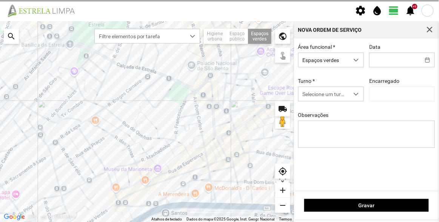
type input "[DATE]"
type input "[PERSON_NAME]"
type textarea "Av. Infante Santo"
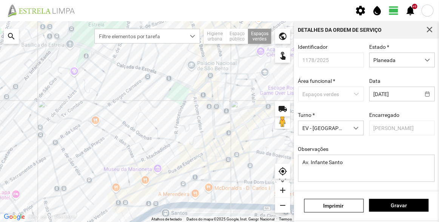
scroll to position [66, 0]
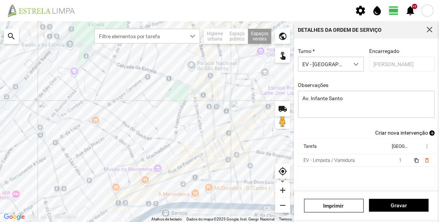
click at [403, 129] on span "Criar nova intervenção" at bounding box center [401, 132] width 53 height 6
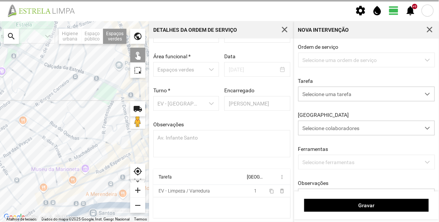
scroll to position [26, 0]
click at [360, 97] on span "Selecione uma tarefa" at bounding box center [360, 94] width 122 height 14
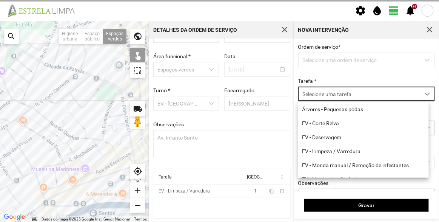
scroll to position [96, 0]
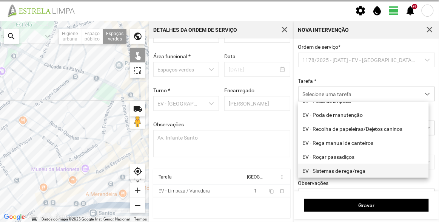
click at [357, 171] on li "EV - Sistemas de rega/rega" at bounding box center [363, 170] width 131 height 14
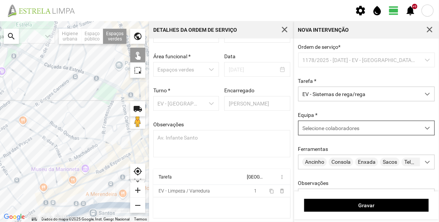
click at [340, 123] on div "Selecione colaboradores" at bounding box center [360, 128] width 122 height 14
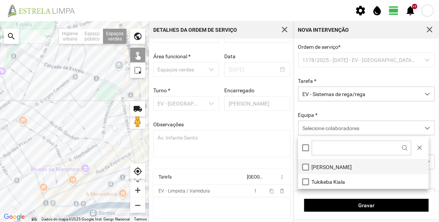
click at [340, 166] on li "[PERSON_NAME]" at bounding box center [363, 166] width 131 height 15
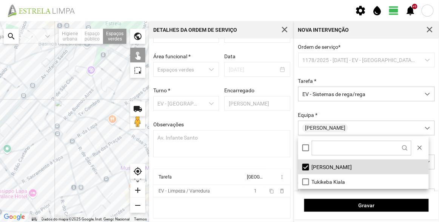
drag, startPoint x: 52, startPoint y: 98, endPoint x: 143, endPoint y: 96, distance: 91.4
click at [143, 96] on div at bounding box center [74, 121] width 149 height 200
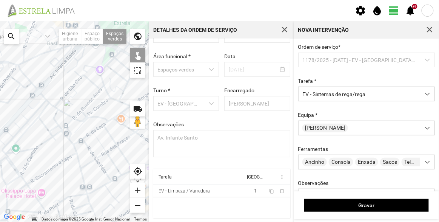
click at [24, 100] on div at bounding box center [74, 121] width 149 height 200
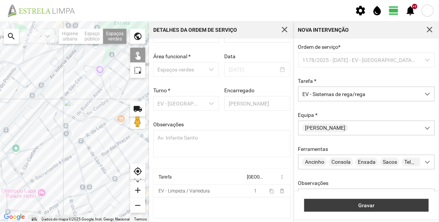
click at [382, 202] on span "Gravar" at bounding box center [366, 205] width 117 height 6
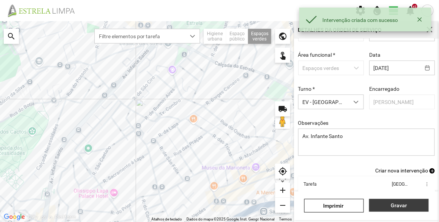
click at [396, 205] on span "Gravar" at bounding box center [399, 205] width 52 height 6
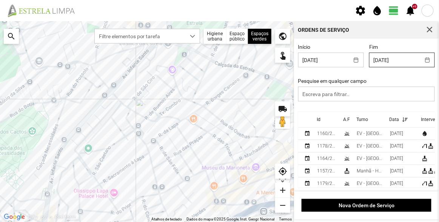
click at [386, 62] on body "settings water_drop view_day +9 notifications Para navegar no mapa com gestos d…" at bounding box center [219, 111] width 439 height 222
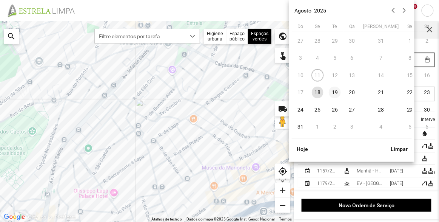
click at [337, 92] on span "19" at bounding box center [335, 92] width 12 height 12
type input "[DATE]"
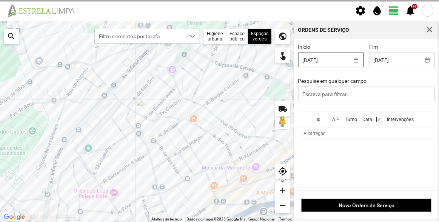
click at [333, 62] on body "settings water_drop view_day +9 notifications Para navegar no mapa com gestos d…" at bounding box center [219, 111] width 439 height 222
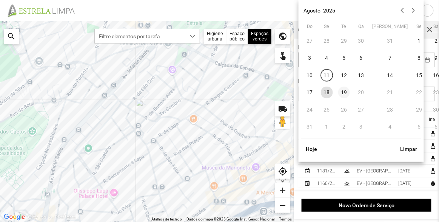
click at [348, 89] on span "19" at bounding box center [344, 92] width 12 height 12
type input "[DATE]"
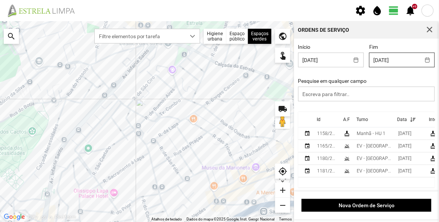
scroll to position [1, 0]
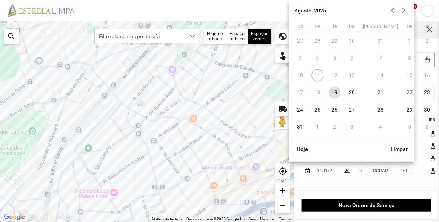
click at [389, 60] on body "settings water_drop view_day +9 notifications Para navegar no mapa com gestos d…" at bounding box center [219, 111] width 439 height 222
click at [349, 94] on span "20" at bounding box center [352, 92] width 12 height 12
type input "[DATE]"
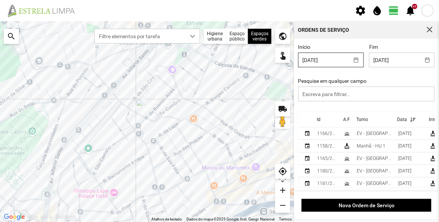
click at [324, 56] on body "settings water_drop view_day +9 notifications Para navegar no mapa com gestos d…" at bounding box center [219, 111] width 439 height 222
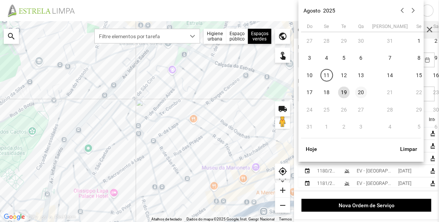
click at [359, 91] on span "20" at bounding box center [361, 92] width 12 height 12
type input "[DATE]"
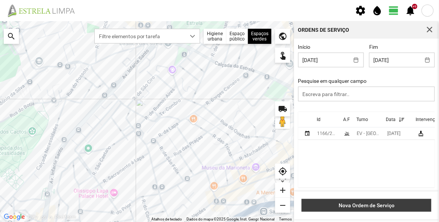
click at [386, 203] on span "Nova Ordem de Serviço" at bounding box center [367, 205] width 122 height 6
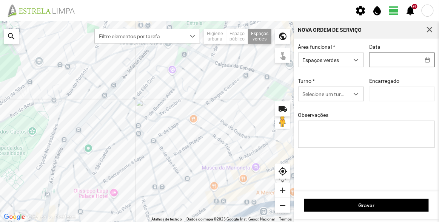
click at [386, 61] on body "settings water_drop view_day +9 notifications Para navegar no mapa com gestos d…" at bounding box center [219, 111] width 439 height 222
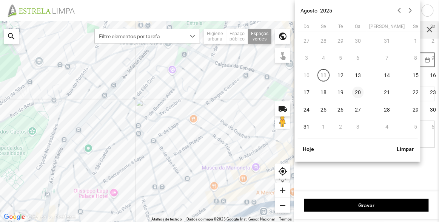
click at [357, 93] on span "20" at bounding box center [358, 92] width 12 height 12
type input "[DATE]"
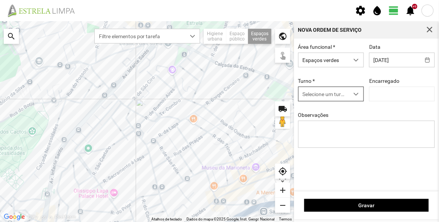
click at [336, 99] on span "Selecione um turno" at bounding box center [324, 94] width 51 height 14
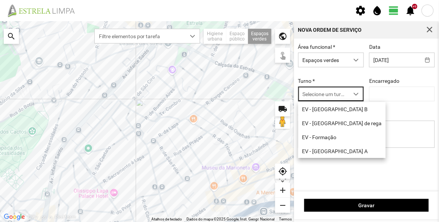
scroll to position [4, 32]
click at [334, 151] on li "EV - [GEOGRAPHIC_DATA] A" at bounding box center [342, 151] width 88 height 14
type input "[PERSON_NAME]"
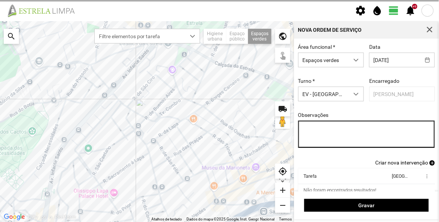
click at [350, 133] on textarea "Observações" at bounding box center [366, 133] width 137 height 27
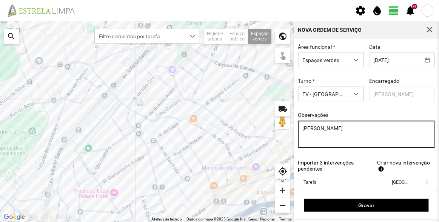
type textarea "[PERSON_NAME]"
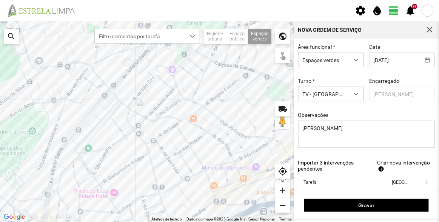
click at [383, 161] on span "Criar nova intervenção" at bounding box center [403, 162] width 53 height 6
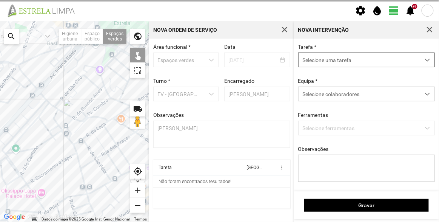
click at [345, 59] on span "Selecione uma tarefa" at bounding box center [360, 60] width 122 height 14
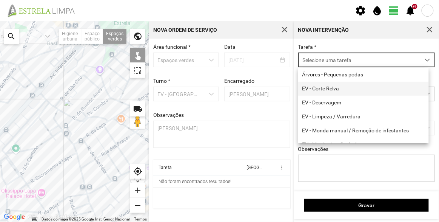
click at [332, 92] on li "EV - Corte Relva" at bounding box center [363, 89] width 131 height 14
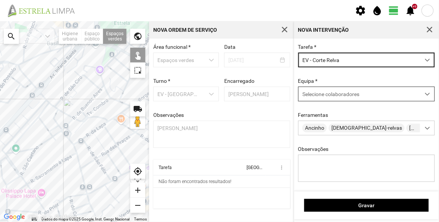
click at [334, 97] on span "Selecione colaboradores" at bounding box center [330, 94] width 57 height 6
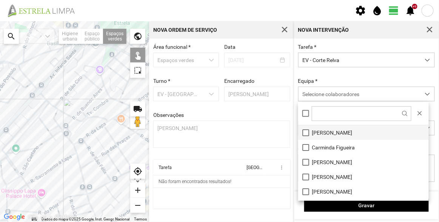
click at [333, 131] on li "[PERSON_NAME]" at bounding box center [363, 132] width 131 height 15
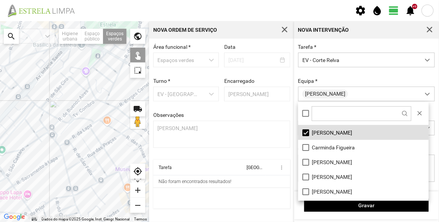
drag, startPoint x: 91, startPoint y: 140, endPoint x: 24, endPoint y: 140, distance: 66.8
click at [17, 142] on div at bounding box center [74, 121] width 149 height 200
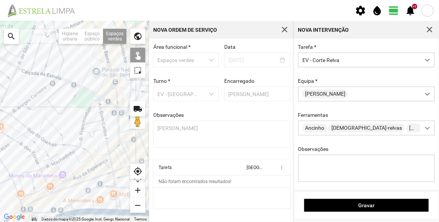
drag, startPoint x: 111, startPoint y: 125, endPoint x: 85, endPoint y: 157, distance: 40.8
click at [85, 157] on div at bounding box center [74, 121] width 149 height 200
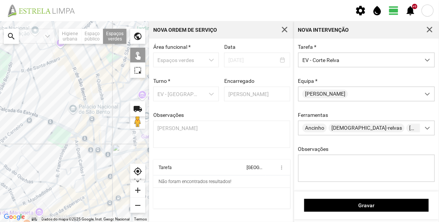
click at [36, 84] on div at bounding box center [74, 121] width 149 height 200
click at [43, 81] on div at bounding box center [74, 121] width 149 height 200
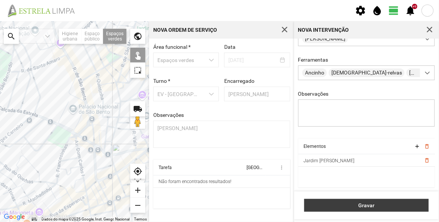
click at [380, 204] on span "Gravar" at bounding box center [366, 205] width 117 height 6
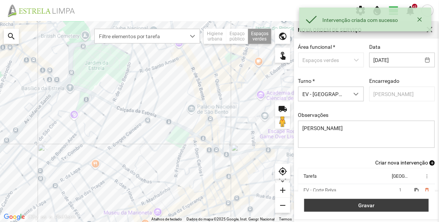
click at [389, 203] on span "Gravar" at bounding box center [366, 205] width 117 height 6
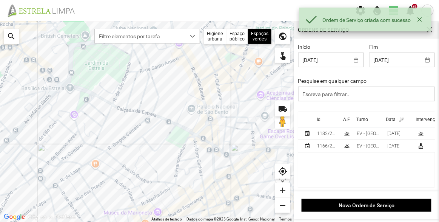
click at [318, 118] on div "Id" at bounding box center [319, 119] width 4 height 5
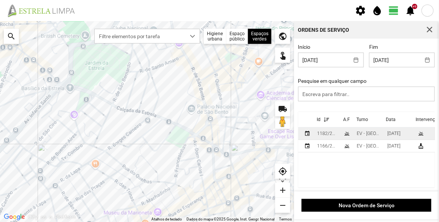
click at [320, 134] on div "1182/2025" at bounding box center [327, 133] width 20 height 5
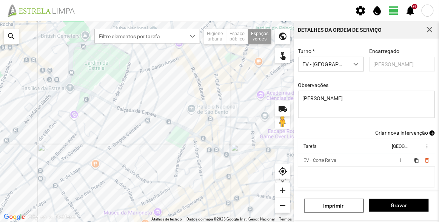
click at [406, 131] on span "Criar nova intervenção" at bounding box center [401, 132] width 53 height 6
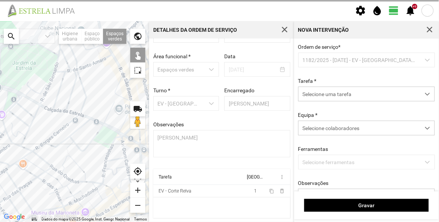
click at [357, 60] on p-dropdown "1182/2025 - [DATE] - EV - [GEOGRAPHIC_DATA] A" at bounding box center [366, 59] width 137 height 15
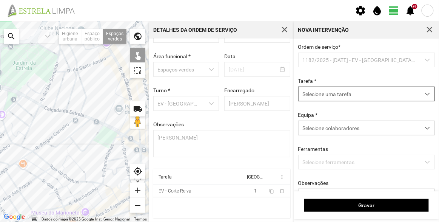
click at [349, 97] on span "Selecione uma tarefa" at bounding box center [360, 94] width 122 height 14
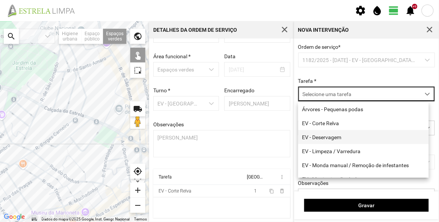
click at [338, 134] on li "EV - Deservagem" at bounding box center [363, 137] width 131 height 14
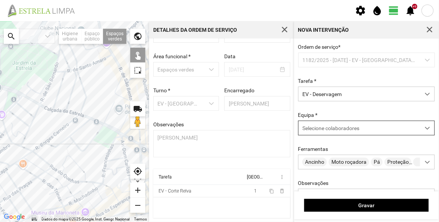
click at [336, 126] on span "Selecione colaboradores" at bounding box center [330, 128] width 57 height 6
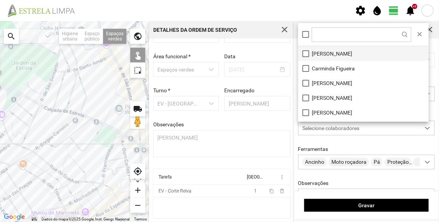
click at [339, 55] on li "[PERSON_NAME]" at bounding box center [363, 53] width 131 height 15
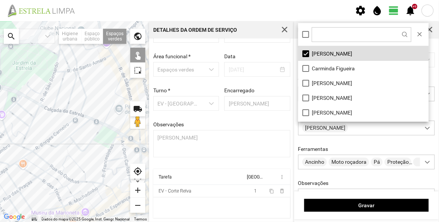
click at [85, 79] on div at bounding box center [74, 121] width 149 height 200
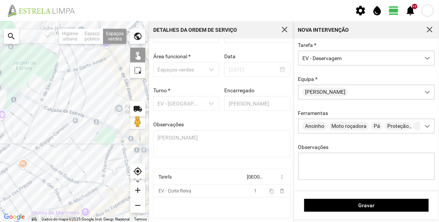
scroll to position [68, 0]
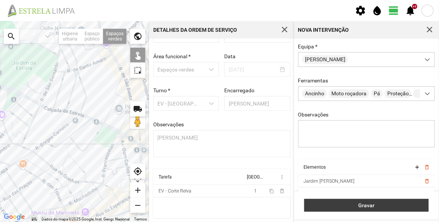
click at [378, 205] on span "Gravar" at bounding box center [366, 205] width 117 height 6
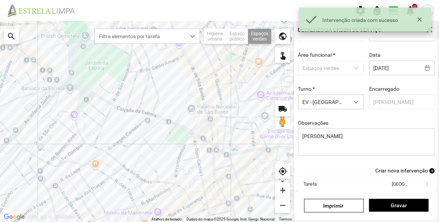
click at [397, 170] on span "Criar nova intervenção" at bounding box center [401, 170] width 53 height 6
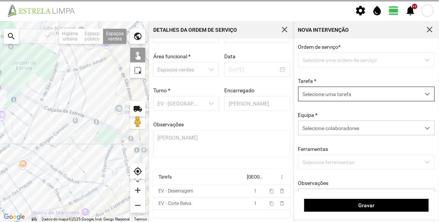
click at [340, 97] on span "Selecione uma tarefa" at bounding box center [360, 94] width 122 height 14
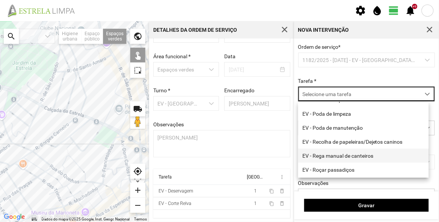
scroll to position [96, 0]
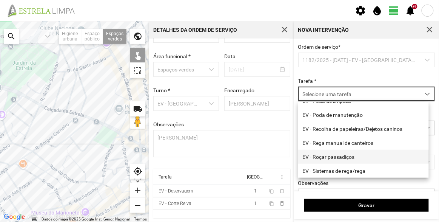
click at [351, 156] on li "EV - Roçar passadiços" at bounding box center [363, 156] width 131 height 14
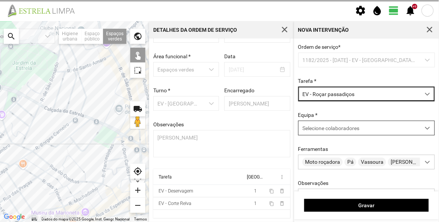
click at [344, 130] on span "Selecione colaboradores" at bounding box center [330, 128] width 57 height 6
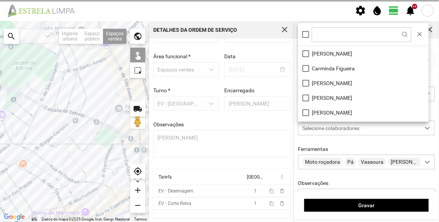
scroll to position [4, 32]
click at [336, 54] on li "[PERSON_NAME]" at bounding box center [363, 53] width 131 height 15
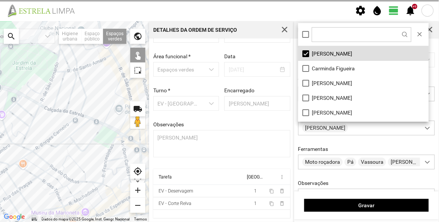
click at [90, 83] on div at bounding box center [74, 121] width 149 height 200
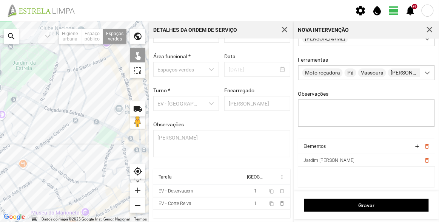
scroll to position [91, 0]
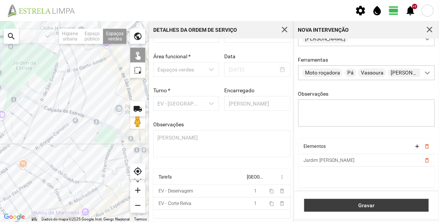
click at [368, 206] on span "Gravar" at bounding box center [366, 205] width 117 height 6
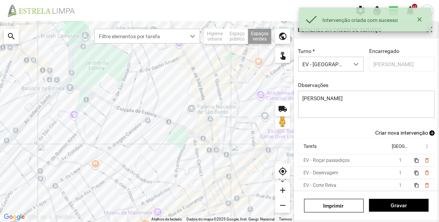
scroll to position [66, 0]
click at [402, 130] on span "Criar nova intervenção" at bounding box center [401, 132] width 53 height 6
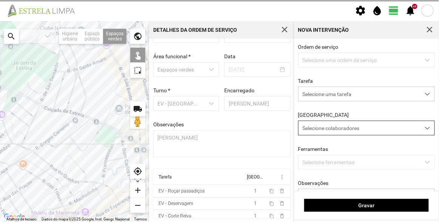
scroll to position [26, 0]
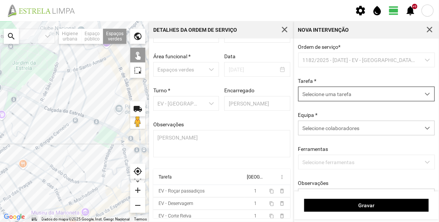
click at [346, 91] on span "Selecione uma tarefa" at bounding box center [360, 94] width 122 height 14
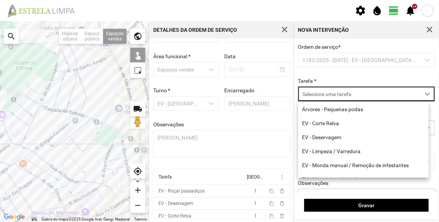
scroll to position [4, 32]
click at [342, 153] on li "EV - Limpeza / Varredura" at bounding box center [363, 151] width 131 height 14
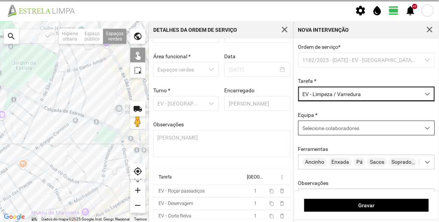
click at [336, 127] on span "Selecione colaboradores" at bounding box center [330, 128] width 57 height 6
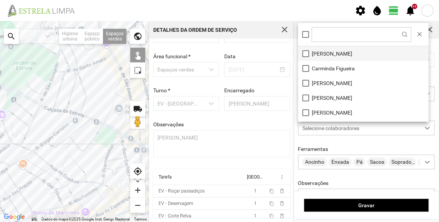
click at [330, 54] on li "[PERSON_NAME]" at bounding box center [363, 53] width 131 height 15
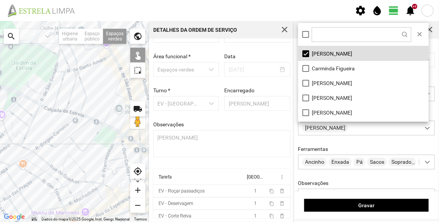
click at [89, 83] on div at bounding box center [74, 121] width 149 height 200
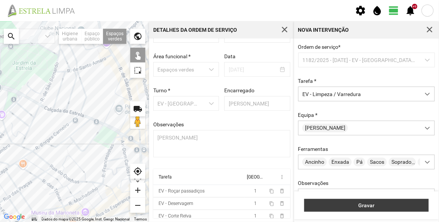
click at [365, 205] on span "Gravar" at bounding box center [366, 205] width 117 height 6
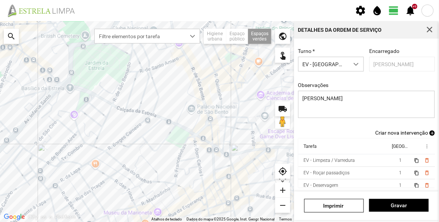
click at [401, 132] on span "Criar nova intervenção" at bounding box center [401, 132] width 53 height 6
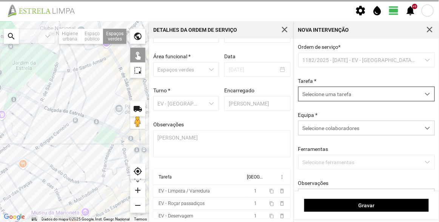
click at [365, 93] on span "Selecione uma tarefa" at bounding box center [360, 94] width 122 height 14
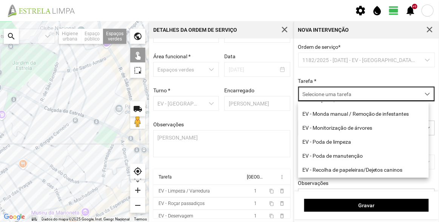
scroll to position [96, 0]
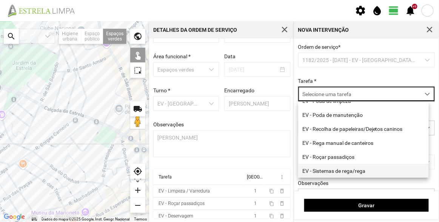
click at [345, 170] on li "EV - Sistemas de rega/rega" at bounding box center [363, 170] width 131 height 14
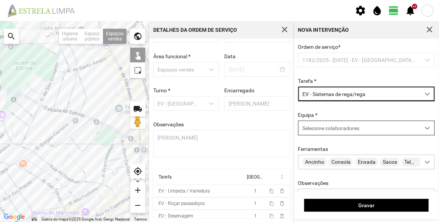
click at [346, 127] on span "Selecione colaboradores" at bounding box center [330, 128] width 57 height 6
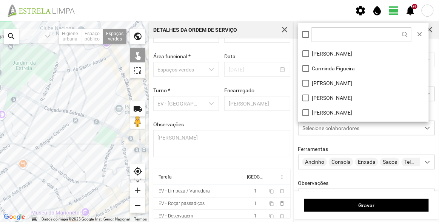
scroll to position [4, 32]
click at [342, 52] on li "[PERSON_NAME]" at bounding box center [363, 53] width 131 height 15
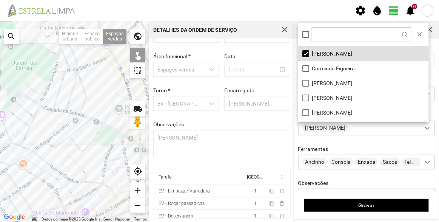
click at [85, 77] on div at bounding box center [74, 121] width 149 height 200
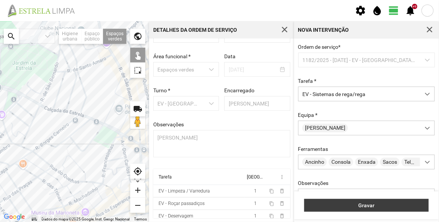
click at [381, 208] on button "Gravar" at bounding box center [366, 205] width 125 height 13
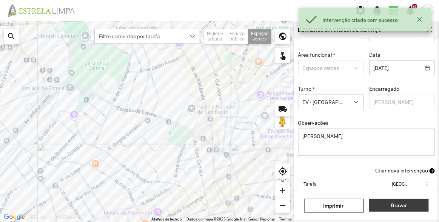
click at [395, 205] on span "Gravar" at bounding box center [399, 205] width 52 height 6
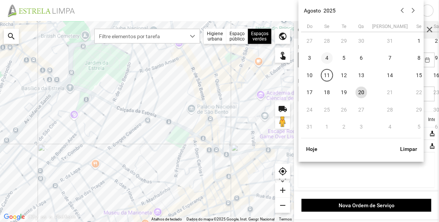
click at [331, 59] on body "settings water_drop view_day +9 notifications Para navegar no mapa com gestos d…" at bounding box center [219, 111] width 439 height 222
click at [343, 93] on span "19" at bounding box center [344, 92] width 12 height 12
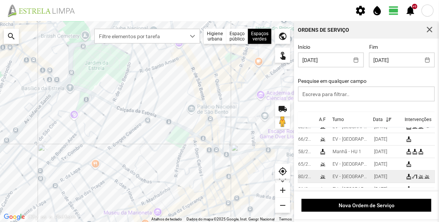
scroll to position [0, 24]
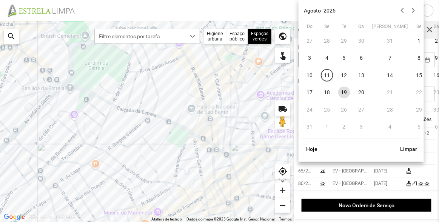
click at [332, 58] on body "settings water_drop view_day +9 notifications Para navegar no mapa com gestos d…" at bounding box center [219, 111] width 439 height 222
click at [326, 94] on span "18" at bounding box center [327, 92] width 12 height 12
type input "[DATE]"
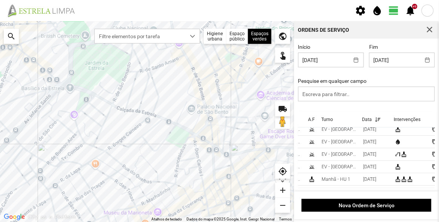
scroll to position [66, 40]
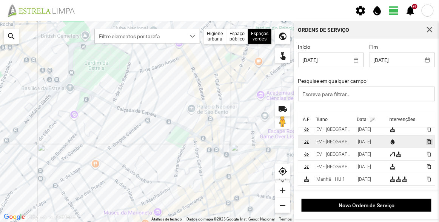
click at [426, 142] on span "content_copy" at bounding box center [428, 141] width 5 height 5
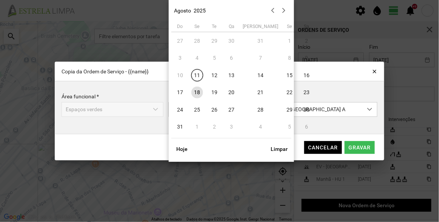
click at [214, 109] on body "settings water_drop view_day +9 notifications Para navegar no mapa com gestos d…" at bounding box center [219, 111] width 439 height 222
click at [233, 93] on span "20" at bounding box center [232, 92] width 12 height 12
type input "[DATE]"
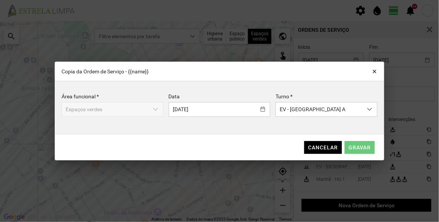
click at [363, 148] on span "Gravar" at bounding box center [360, 147] width 22 height 6
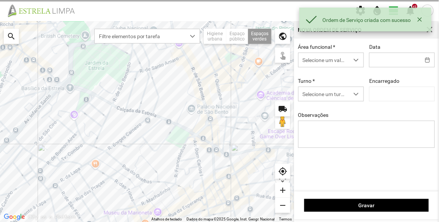
type input "[DATE]"
type textarea "Sede e Viveiro, [GEOGRAPHIC_DATA] Antiga e Condomínio do Quelhas e Av. Infante …"
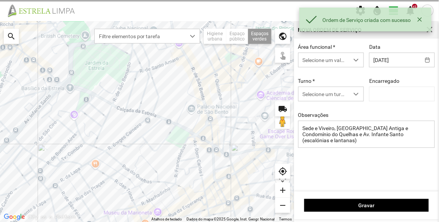
type input "[PERSON_NAME]"
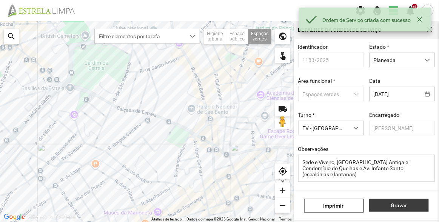
click at [395, 204] on span "Gravar" at bounding box center [399, 205] width 52 height 6
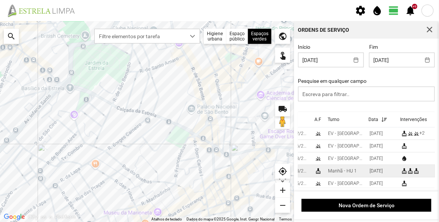
scroll to position [0, 32]
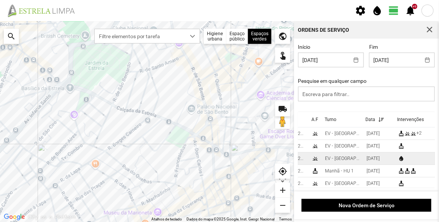
click at [435, 160] on span "content_copy" at bounding box center [437, 157] width 5 height 5
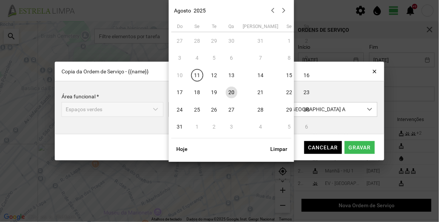
click at [228, 105] on body "settings water_drop view_day +9 notifications Para navegar no mapa com gestos d…" at bounding box center [219, 111] width 439 height 222
click at [283, 92] on span "22" at bounding box center [289, 92] width 12 height 12
type input "[DATE]"
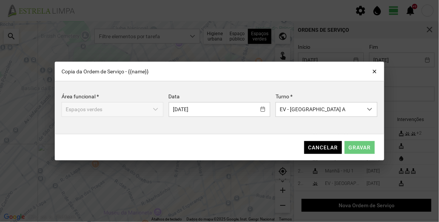
click at [361, 149] on span "Gravar" at bounding box center [360, 147] width 22 height 6
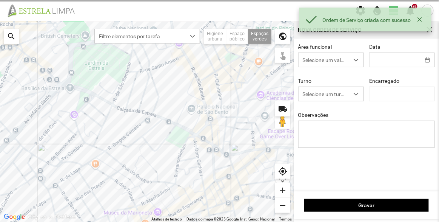
type input "[DATE]"
type textarea "Sede e Viveiro, [GEOGRAPHIC_DATA] Antiga e Condomínio do Quelhas e Av. Infante …"
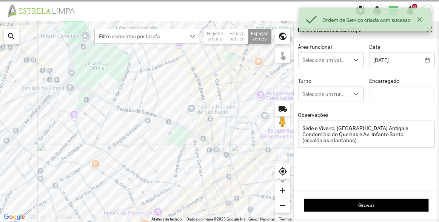
type input "[PERSON_NAME]"
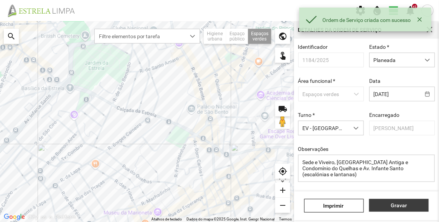
click at [406, 209] on button "Gravar" at bounding box center [399, 205] width 60 height 13
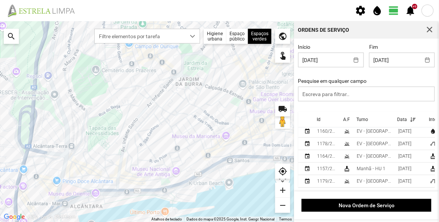
drag, startPoint x: 182, startPoint y: 140, endPoint x: 182, endPoint y: 116, distance: 23.8
click at [182, 116] on div at bounding box center [147, 121] width 294 height 200
click at [329, 61] on body "settings water_drop view_day +9 notifications Para navegar no mapa com gestos d…" at bounding box center [219, 111] width 439 height 222
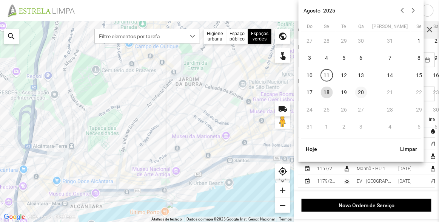
click at [363, 93] on span "20" at bounding box center [361, 92] width 12 height 12
type input "[DATE]"
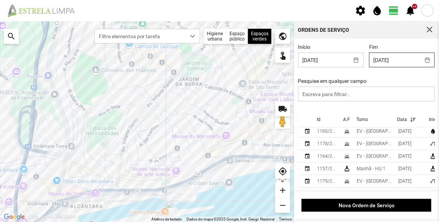
click at [400, 61] on body "settings water_drop view_day +9 notifications Para navegar no mapa com gestos d…" at bounding box center [219, 111] width 439 height 222
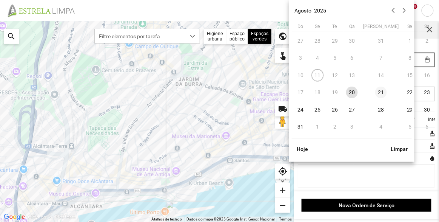
click at [375, 92] on span "21" at bounding box center [381, 92] width 12 height 12
type input "[DATE]"
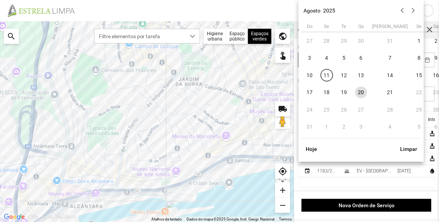
click at [341, 62] on body "settings water_drop view_day +9 notifications Para navegar no mapa com gestos d…" at bounding box center [219, 111] width 439 height 222
click at [384, 94] on span "21" at bounding box center [390, 92] width 12 height 12
type input "[DATE]"
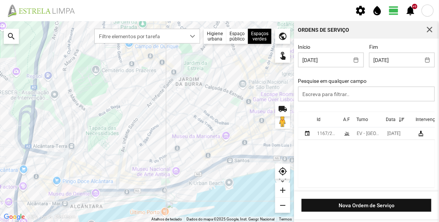
scroll to position [1, 0]
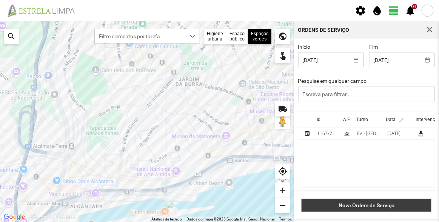
click at [388, 203] on span "Nova Ordem de Serviço" at bounding box center [367, 205] width 122 height 6
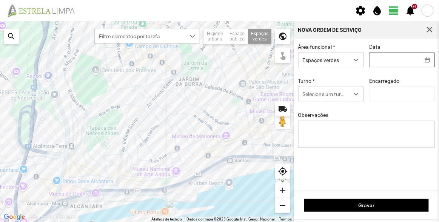
click at [394, 61] on body "settings water_drop view_day +9 notifications Para navegar no mapa com gestos d…" at bounding box center [219, 111] width 439 height 222
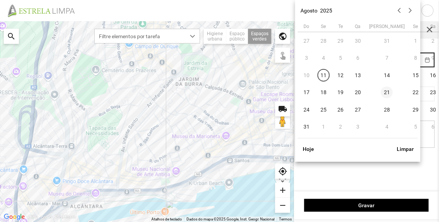
click at [381, 92] on span "21" at bounding box center [387, 92] width 12 height 12
type input "[DATE]"
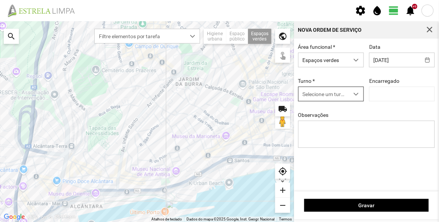
click at [341, 99] on span "Selecione um turno" at bounding box center [324, 94] width 51 height 14
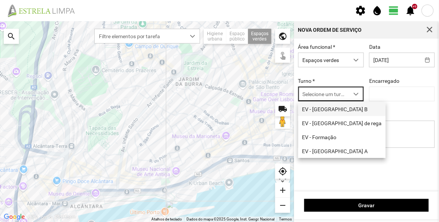
click at [315, 111] on li "EV - [GEOGRAPHIC_DATA] B" at bounding box center [342, 109] width 88 height 14
type input "[PERSON_NAME]"
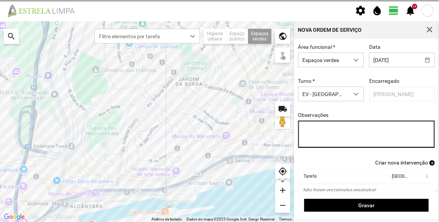
click at [328, 136] on textarea "Observações" at bounding box center [366, 133] width 137 height 27
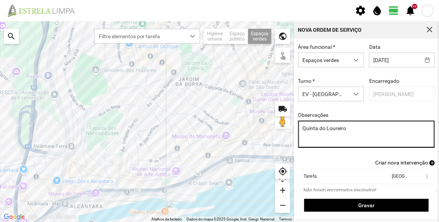
type textarea "Quinta do Loureiro"
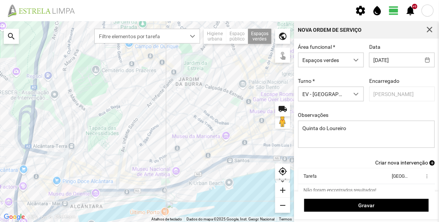
click at [391, 161] on span "Criar nova intervenção" at bounding box center [401, 162] width 53 height 6
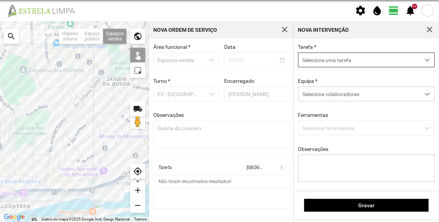
click at [338, 60] on span "Selecione uma tarefa" at bounding box center [360, 60] width 122 height 14
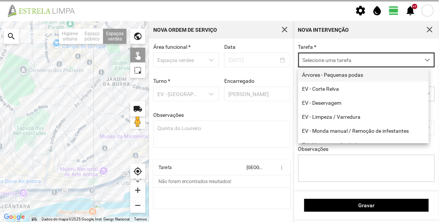
scroll to position [4, 32]
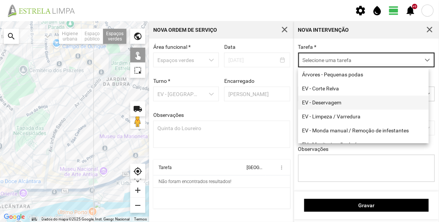
click at [331, 101] on li "EV - Deservagem" at bounding box center [363, 102] width 131 height 14
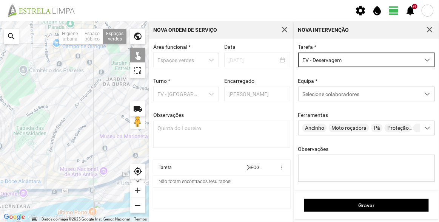
click at [11, 114] on div at bounding box center [74, 121] width 149 height 200
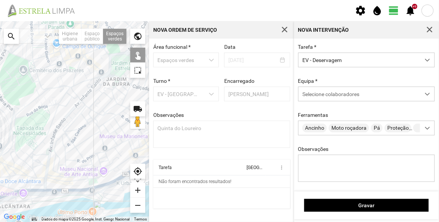
click at [7, 111] on div at bounding box center [74, 121] width 149 height 200
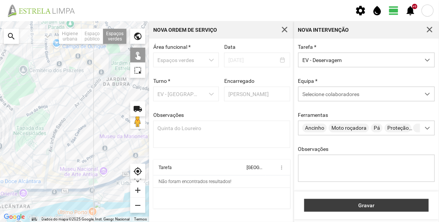
click at [384, 203] on span "Gravar" at bounding box center [366, 205] width 117 height 6
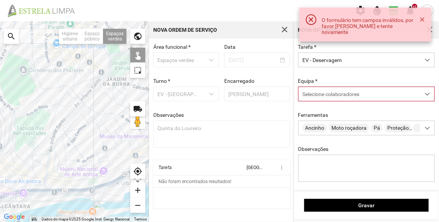
click at [324, 97] on span "Selecione colaboradores" at bounding box center [330, 94] width 57 height 6
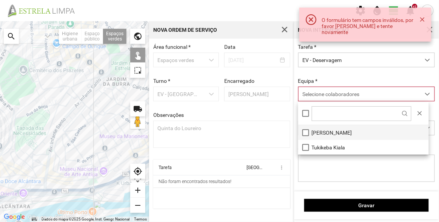
click at [327, 132] on li "[PERSON_NAME]" at bounding box center [363, 132] width 131 height 15
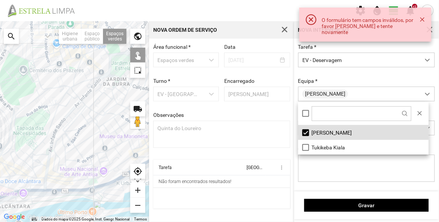
click at [342, 79] on div "Equipa * [PERSON_NAME]" at bounding box center [367, 89] width 142 height 23
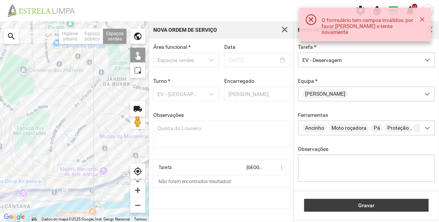
click at [379, 204] on span "Gravar" at bounding box center [366, 205] width 117 height 6
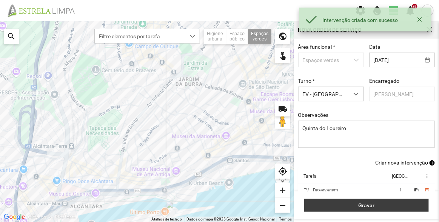
click at [393, 201] on button "Gravar" at bounding box center [366, 205] width 125 height 13
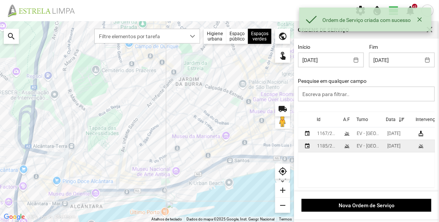
click at [325, 148] on div "1185/2025" at bounding box center [327, 145] width 20 height 5
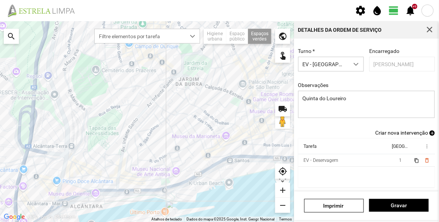
click at [397, 133] on span "Criar nova intervenção" at bounding box center [401, 132] width 53 height 6
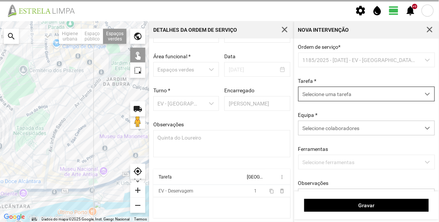
click at [337, 90] on span "Selecione uma tarefa" at bounding box center [360, 94] width 122 height 14
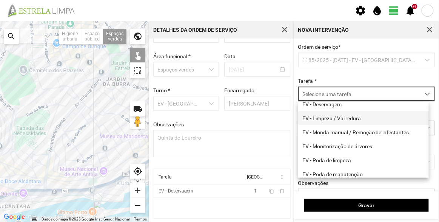
scroll to position [68, 0]
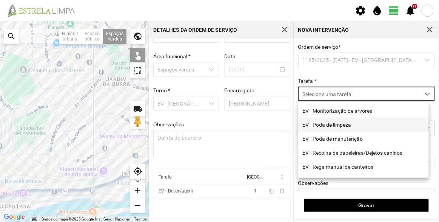
click at [342, 128] on li "EV - Poda de limpeza" at bounding box center [363, 124] width 131 height 14
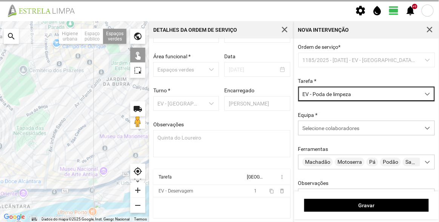
click at [331, 118] on div "Equipa * Selecione colaboradores" at bounding box center [367, 123] width 142 height 23
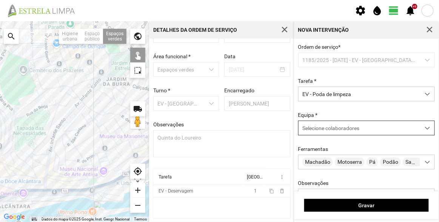
click at [332, 125] on div "Selecione colaboradores" at bounding box center [360, 128] width 122 height 14
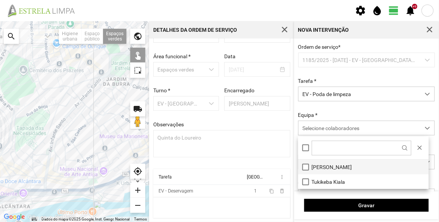
click at [333, 160] on li "[PERSON_NAME]" at bounding box center [363, 166] width 131 height 15
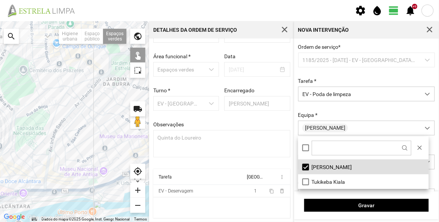
click at [13, 112] on div at bounding box center [74, 121] width 149 height 200
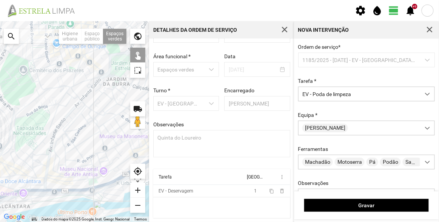
click at [7, 109] on div at bounding box center [74, 121] width 149 height 200
click at [6, 110] on div at bounding box center [74, 121] width 149 height 200
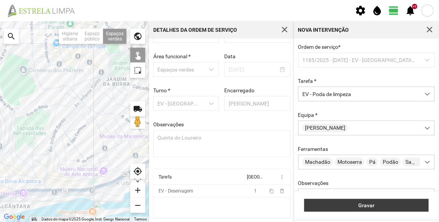
click at [392, 202] on span "Gravar" at bounding box center [366, 205] width 117 height 6
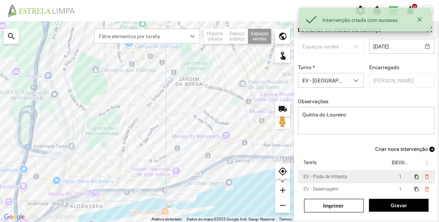
scroll to position [66, 0]
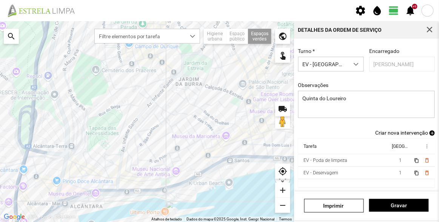
click at [410, 132] on span "Criar nova intervenção" at bounding box center [401, 132] width 53 height 6
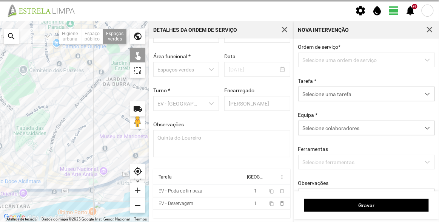
scroll to position [26, 0]
click at [332, 97] on span "Selecione uma tarefa" at bounding box center [360, 94] width 122 height 14
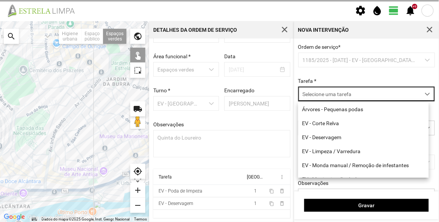
scroll to position [4, 32]
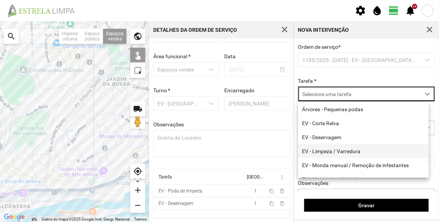
click at [330, 151] on li "EV - Limpeza / Varredura" at bounding box center [363, 151] width 131 height 14
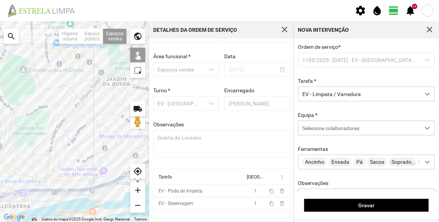
click at [337, 74] on div "Ordem de serviço * 1185/2025 - [DATE] - EV - [GEOGRAPHIC_DATA] B Tarefa * EV - …" at bounding box center [367, 135] width 142 height 183
click at [12, 112] on div at bounding box center [74, 121] width 149 height 200
click at [6, 110] on div at bounding box center [74, 121] width 149 height 200
click at [363, 134] on div "Selecione colaboradores" at bounding box center [360, 128] width 122 height 14
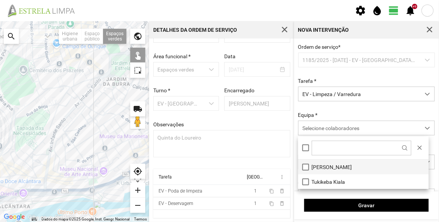
click at [327, 162] on li "[PERSON_NAME]" at bounding box center [363, 166] width 131 height 15
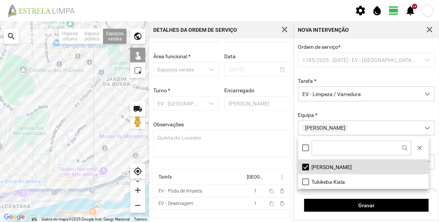
click at [343, 111] on div "Ordem de serviço * 1185/2025 - [DATE] - EV - [GEOGRAPHIC_DATA] B Tarefa * EV - …" at bounding box center [367, 135] width 142 height 183
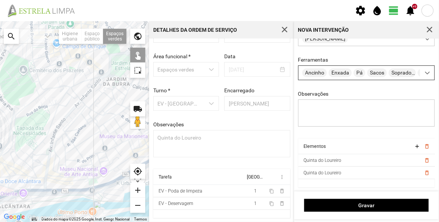
scroll to position [91, 0]
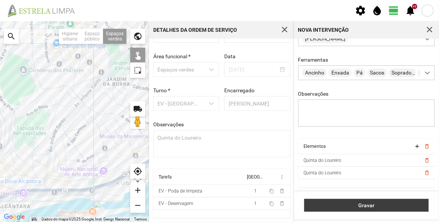
click at [392, 206] on span "Gravar" at bounding box center [366, 205] width 117 height 6
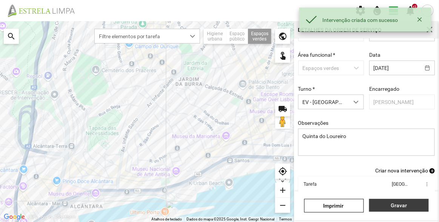
click at [401, 203] on span "Gravar" at bounding box center [399, 205] width 52 height 6
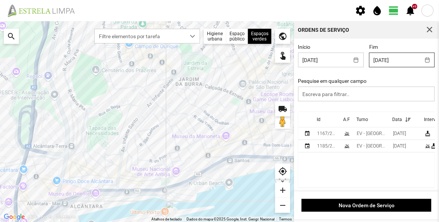
click at [388, 62] on body "settings water_drop view_day +9 notifications Para navegar no mapa com gestos d…" at bounding box center [219, 111] width 439 height 222
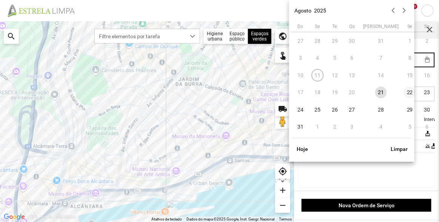
click at [404, 97] on span "22" at bounding box center [410, 92] width 12 height 12
type input "[DATE]"
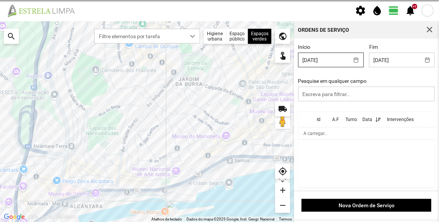
click at [331, 60] on body "settings water_drop view_day +9 notifications Para navegar no mapa com gestos d…" at bounding box center [219, 111] width 439 height 222
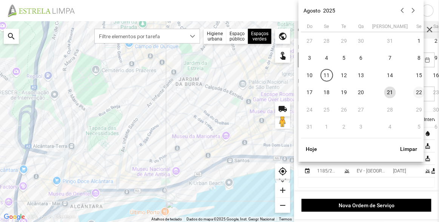
click at [413, 90] on span "22" at bounding box center [419, 92] width 12 height 12
type input "[DATE]"
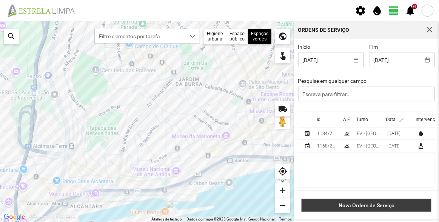
click at [381, 205] on span "Nova Ordem de Serviço" at bounding box center [367, 205] width 122 height 6
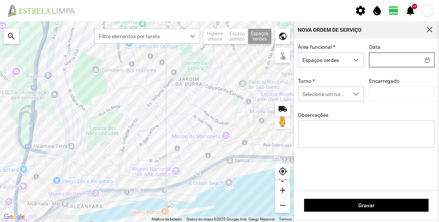
click at [379, 59] on body "settings water_drop view_day +9 notifications Para navegar no mapa com gestos d…" at bounding box center [219, 111] width 439 height 222
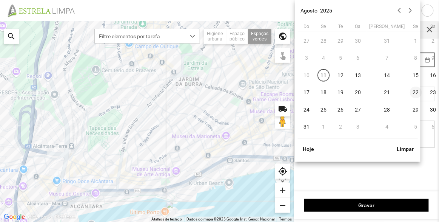
click at [410, 92] on span "22" at bounding box center [416, 92] width 12 height 12
type input "[DATE]"
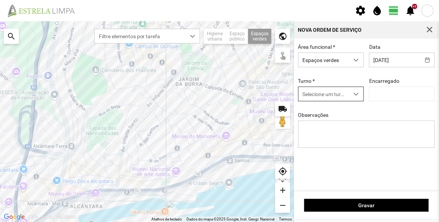
click at [340, 94] on span "Selecione um turno" at bounding box center [324, 94] width 51 height 14
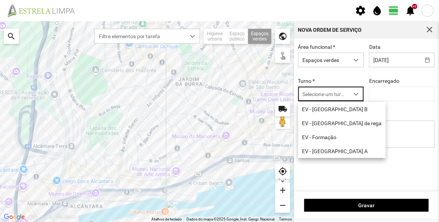
scroll to position [4, 32]
click at [333, 152] on li "EV - [GEOGRAPHIC_DATA] A" at bounding box center [342, 151] width 88 height 14
type input "[PERSON_NAME]"
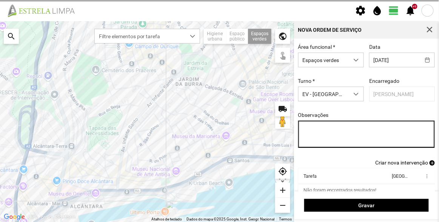
click at [338, 122] on textarea "Observações" at bounding box center [366, 133] width 137 height 27
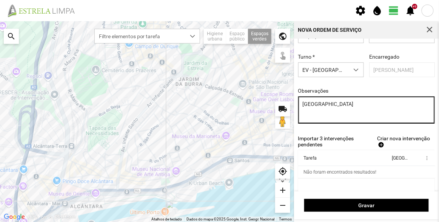
scroll to position [38, 0]
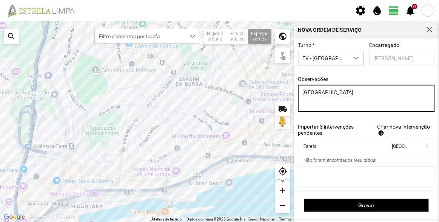
type textarea "[GEOGRAPHIC_DATA]"
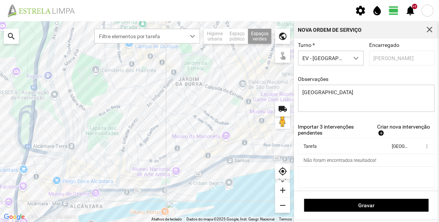
click at [383, 127] on span "Criar nova intervenção" at bounding box center [403, 126] width 53 height 6
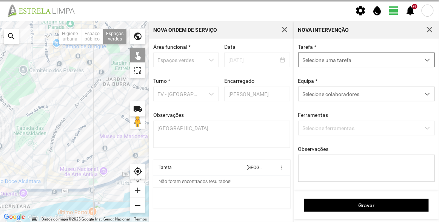
click at [322, 61] on span "Selecione uma tarefa" at bounding box center [360, 60] width 122 height 14
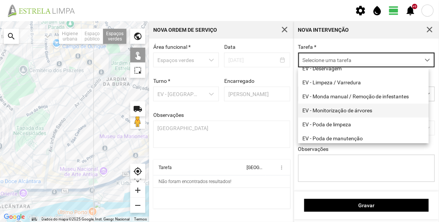
scroll to position [68, 0]
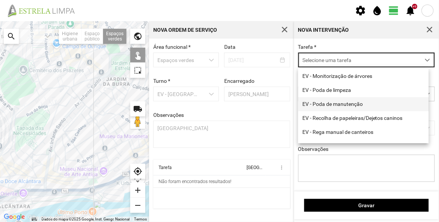
click at [348, 106] on li "EV - Poda de manutenção" at bounding box center [363, 104] width 131 height 14
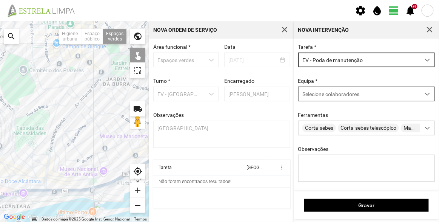
click at [339, 97] on span "Selecione colaboradores" at bounding box center [330, 94] width 57 height 6
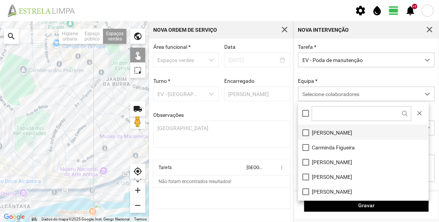
click at [337, 131] on li "[PERSON_NAME]" at bounding box center [363, 132] width 131 height 15
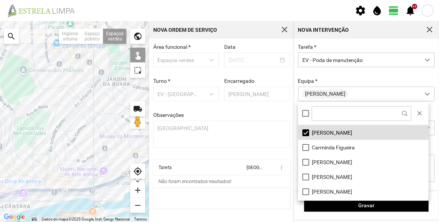
click at [340, 80] on div "Equipa * [PERSON_NAME]" at bounding box center [367, 89] width 142 height 23
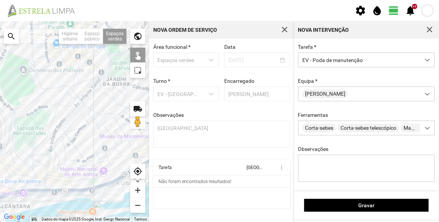
click at [23, 173] on div at bounding box center [74, 121] width 149 height 200
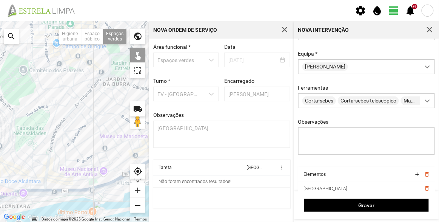
scroll to position [57, 0]
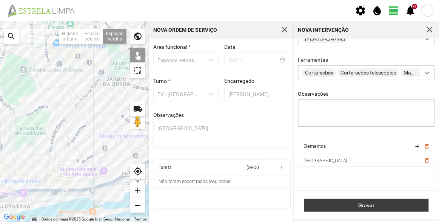
click at [379, 204] on span "Gravar" at bounding box center [366, 205] width 117 height 6
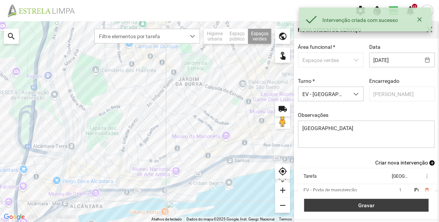
click at [379, 204] on span "Gravar" at bounding box center [366, 205] width 117 height 6
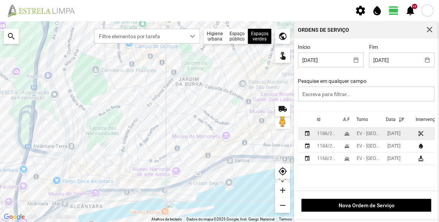
click at [326, 133] on div "1186/2025" at bounding box center [327, 133] width 20 height 5
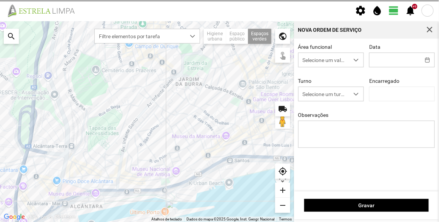
type input "[DATE]"
type input "[PERSON_NAME]"
type textarea "[GEOGRAPHIC_DATA]"
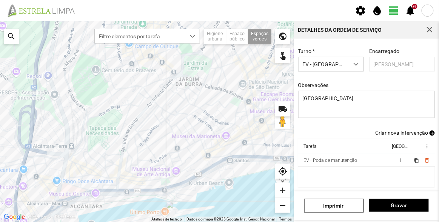
click at [404, 133] on span "Criar nova intervenção" at bounding box center [401, 132] width 53 height 6
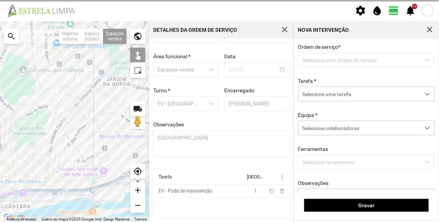
scroll to position [26, 0]
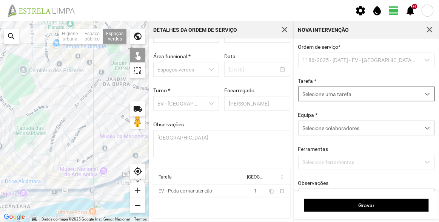
click at [349, 95] on span "Selecione uma tarefa" at bounding box center [360, 94] width 122 height 14
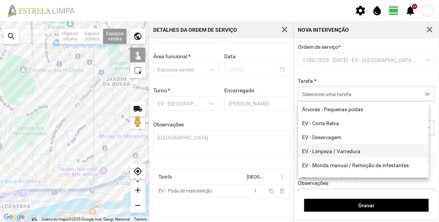
click at [350, 151] on li "EV - Limpeza / Varredura" at bounding box center [363, 151] width 131 height 14
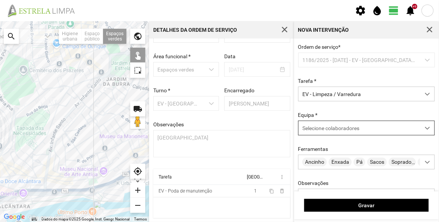
click at [347, 128] on span "Selecione colaboradores" at bounding box center [330, 128] width 57 height 6
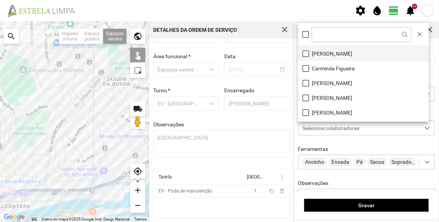
click at [322, 48] on li "[PERSON_NAME]" at bounding box center [363, 53] width 131 height 15
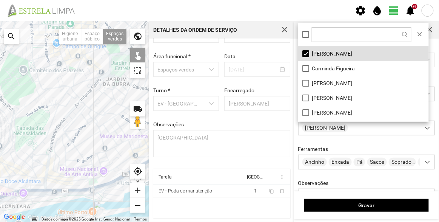
click at [21, 173] on div at bounding box center [74, 121] width 149 height 200
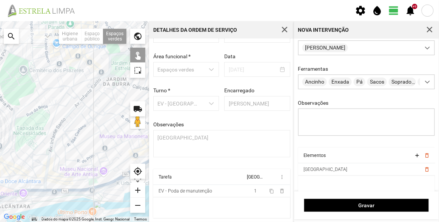
scroll to position [91, 0]
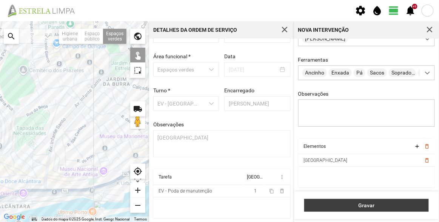
click at [382, 203] on span "Gravar" at bounding box center [366, 205] width 117 height 6
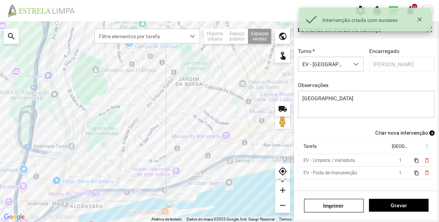
scroll to position [66, 0]
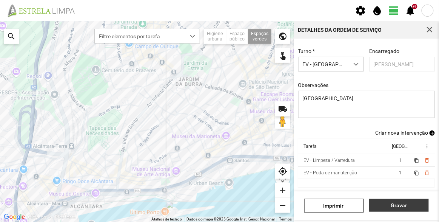
click at [396, 202] on span "Gravar" at bounding box center [399, 205] width 52 height 6
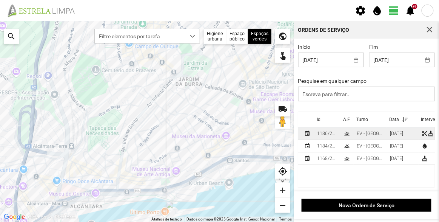
click at [331, 133] on div "1186/2025" at bounding box center [327, 133] width 20 height 5
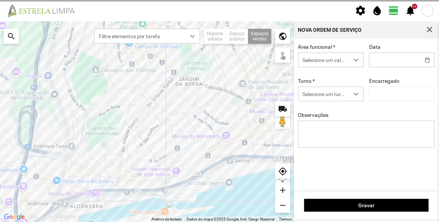
type input "[DATE]"
type input "[PERSON_NAME]"
type textarea "[GEOGRAPHIC_DATA]"
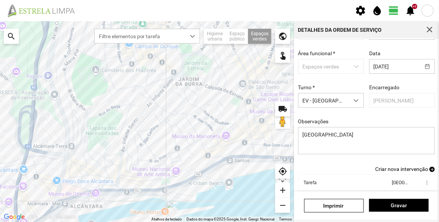
scroll to position [66, 0]
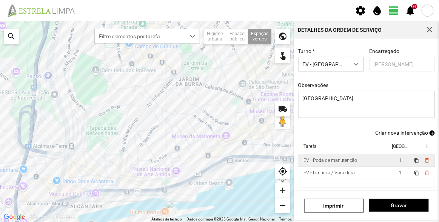
click at [333, 157] on div "EV - Poda de manutenção" at bounding box center [330, 159] width 54 height 5
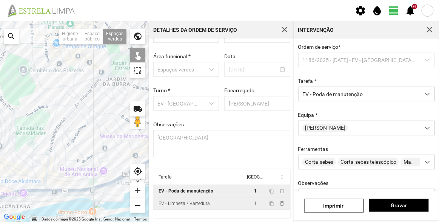
click at [192, 199] on td "EV - Limpeza / Varredura" at bounding box center [199, 203] width 92 height 12
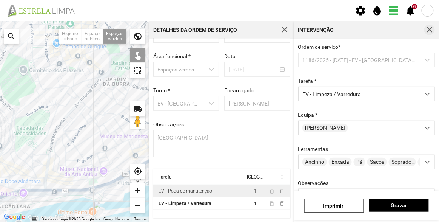
click at [428, 32] on span "button" at bounding box center [429, 29] width 7 height 7
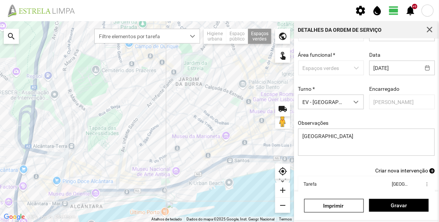
click at [428, 32] on span "button" at bounding box center [429, 29] width 7 height 7
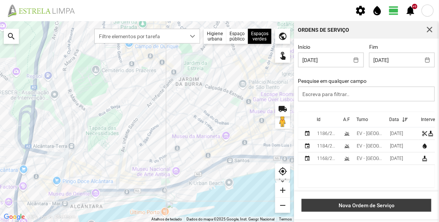
click at [362, 208] on span "Nova Ordem de Serviço" at bounding box center [367, 205] width 122 height 6
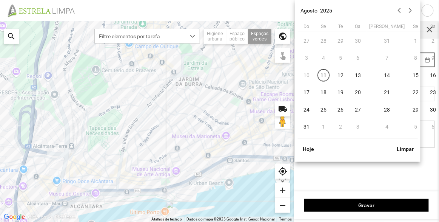
click at [391, 58] on body "settings water_drop view_day +9 notifications Para navegar no mapa com gestos d…" at bounding box center [219, 111] width 439 height 222
click at [410, 91] on span "22" at bounding box center [416, 92] width 12 height 12
type input "[DATE]"
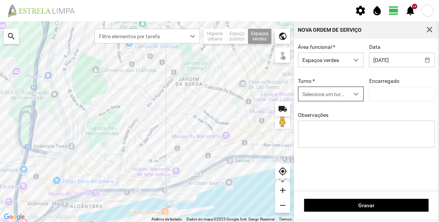
click at [336, 93] on span "Selecione um turno" at bounding box center [324, 94] width 51 height 14
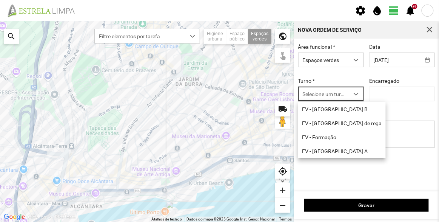
scroll to position [4, 32]
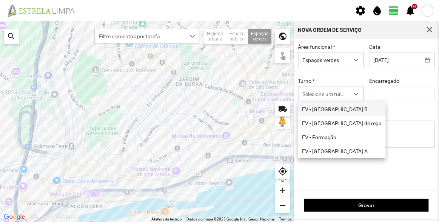
click at [327, 112] on li "EV - [GEOGRAPHIC_DATA] B" at bounding box center [342, 109] width 88 height 14
type input "[PERSON_NAME]"
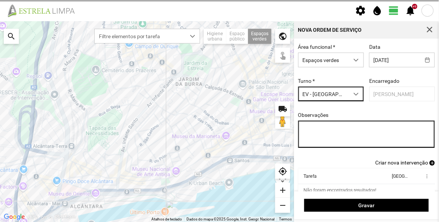
click at [335, 138] on textarea "Observações" at bounding box center [366, 133] width 137 height 27
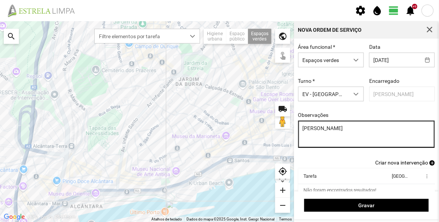
type textarea "[PERSON_NAME]"
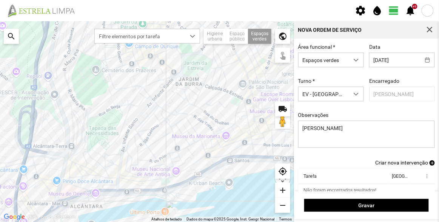
click at [404, 164] on span "Criar nova intervenção" at bounding box center [401, 162] width 53 height 6
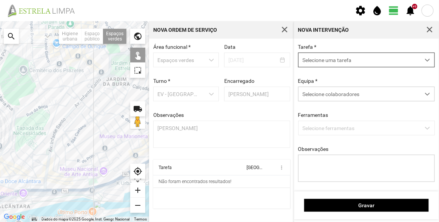
click at [323, 60] on span "Selecione uma tarefa" at bounding box center [360, 60] width 122 height 14
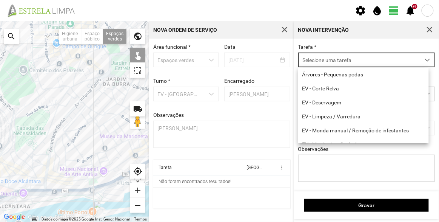
scroll to position [4, 32]
click at [331, 117] on li "EV - Limpeza / Varredura" at bounding box center [363, 116] width 131 height 14
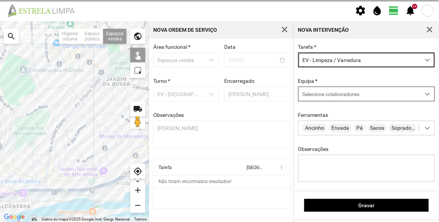
click at [339, 91] on div "Selecione colaboradores" at bounding box center [360, 94] width 122 height 14
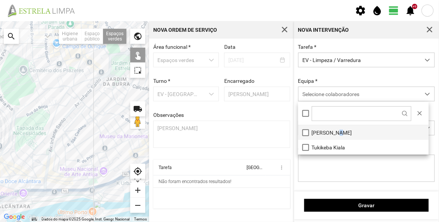
click at [336, 130] on li "[PERSON_NAME]" at bounding box center [363, 132] width 131 height 15
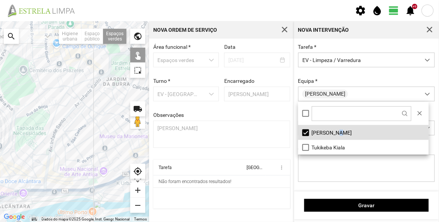
drag, startPoint x: 26, startPoint y: 160, endPoint x: 41, endPoint y: 144, distance: 21.9
click at [41, 144] on div at bounding box center [74, 121] width 149 height 200
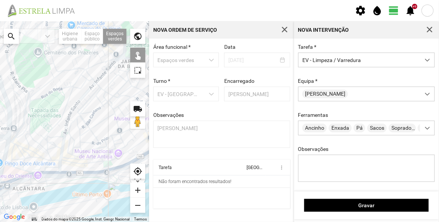
click at [33, 141] on div at bounding box center [74, 121] width 149 height 200
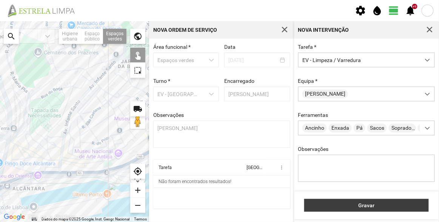
click at [339, 211] on button "Gravar" at bounding box center [366, 205] width 125 height 13
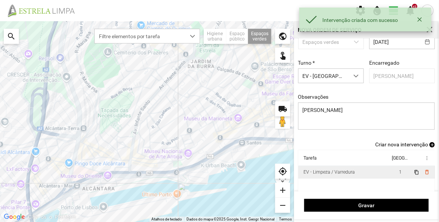
scroll to position [31, 0]
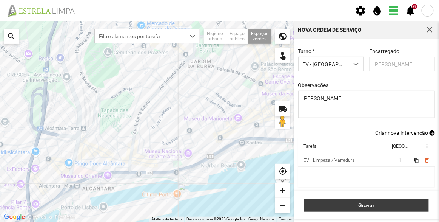
click at [390, 200] on button "Gravar" at bounding box center [366, 205] width 125 height 13
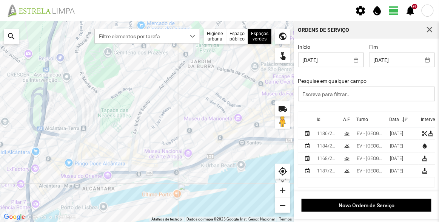
click at [326, 122] on th "Id" at bounding box center [327, 119] width 26 height 15
click at [325, 122] on icon at bounding box center [326, 119] width 7 height 5
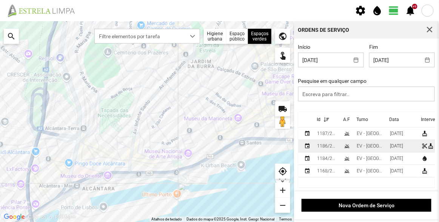
click at [327, 146] on div "1186/2025" at bounding box center [327, 145] width 20 height 5
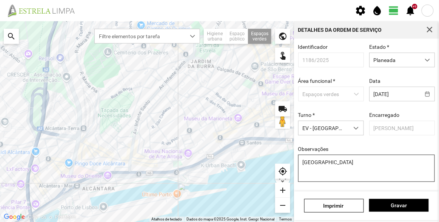
scroll to position [66, 0]
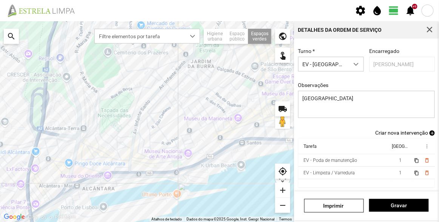
click at [413, 130] on span "Criar nova intervenção" at bounding box center [401, 132] width 53 height 6
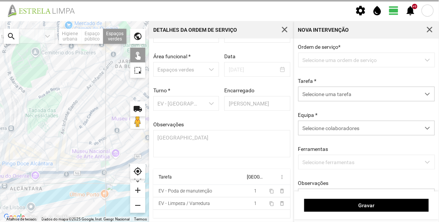
scroll to position [26, 0]
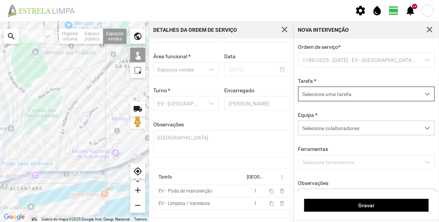
click at [347, 92] on span "Selecione uma tarefa" at bounding box center [360, 94] width 122 height 14
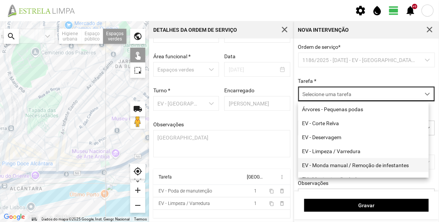
scroll to position [96, 0]
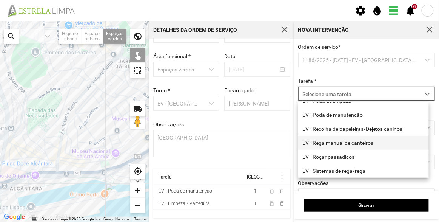
drag, startPoint x: 347, startPoint y: 170, endPoint x: 349, endPoint y: 138, distance: 31.8
click at [347, 170] on li "EV - Sistemas de rega/rega" at bounding box center [363, 170] width 131 height 14
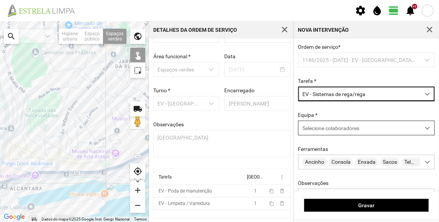
click at [348, 127] on span "Selecione colaboradores" at bounding box center [330, 128] width 57 height 6
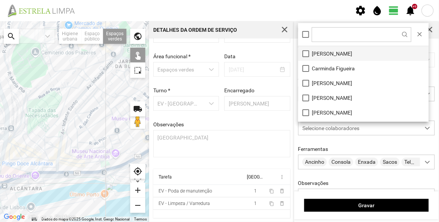
click at [331, 49] on li "[PERSON_NAME]" at bounding box center [363, 53] width 131 height 15
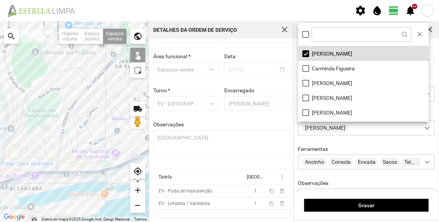
click at [32, 155] on div at bounding box center [74, 121] width 149 height 200
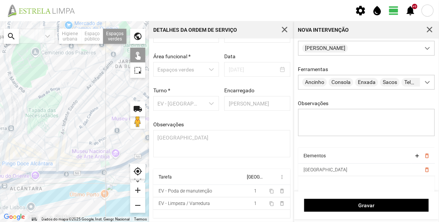
scroll to position [91, 0]
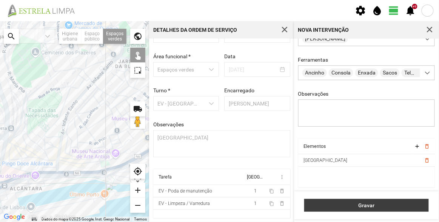
click at [369, 203] on span "Gravar" at bounding box center [366, 205] width 117 height 6
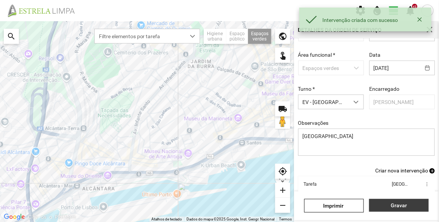
click at [393, 203] on span "Gravar" at bounding box center [399, 205] width 52 height 6
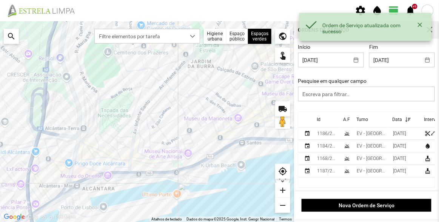
click at [323, 120] on th "Id" at bounding box center [327, 119] width 26 height 15
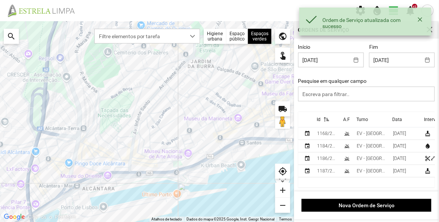
click at [320, 120] on div "Id" at bounding box center [319, 119] width 4 height 5
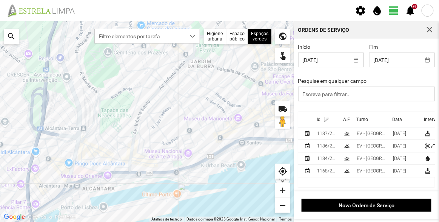
click at [329, 135] on div "1187/2025" at bounding box center [327, 133] width 20 height 5
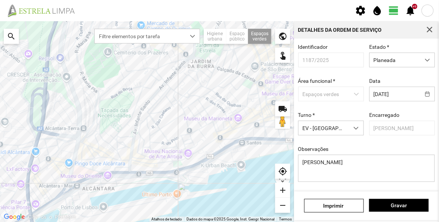
scroll to position [66, 0]
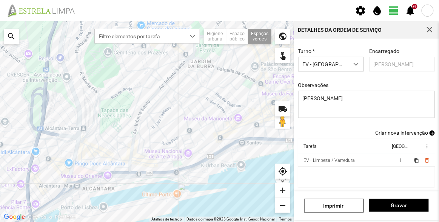
click at [392, 132] on span "Criar nova intervenção" at bounding box center [401, 132] width 53 height 6
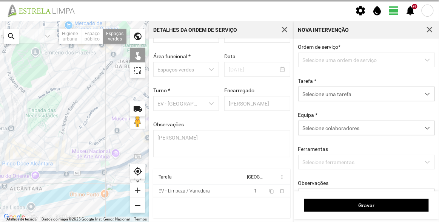
scroll to position [26, 0]
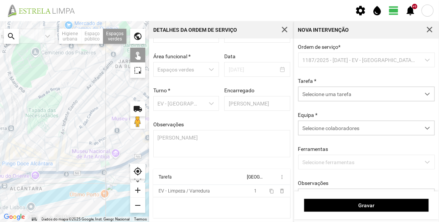
click at [336, 60] on p-dropdown "1187/2025 - [DATE] - EV - [GEOGRAPHIC_DATA] B" at bounding box center [366, 59] width 137 height 15
click at [340, 98] on span "Selecione uma tarefa" at bounding box center [360, 94] width 122 height 14
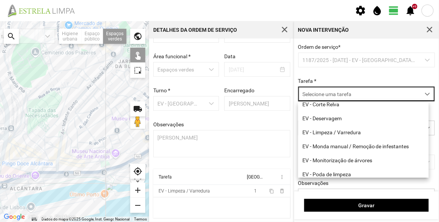
scroll to position [96, 0]
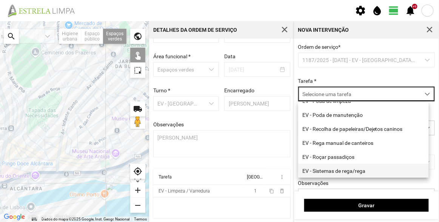
click at [341, 171] on li "EV - Sistemas de rega/rega" at bounding box center [363, 170] width 131 height 14
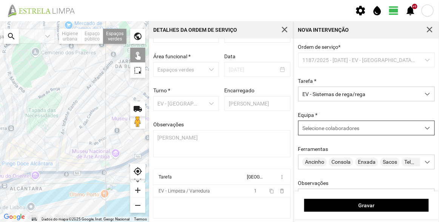
click at [342, 122] on div "Selecione colaboradores" at bounding box center [360, 128] width 122 height 14
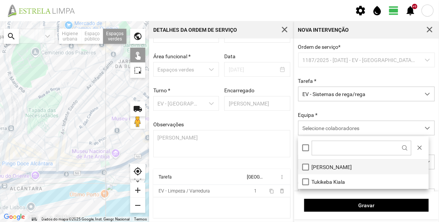
click at [348, 165] on li "[PERSON_NAME]" at bounding box center [363, 166] width 131 height 15
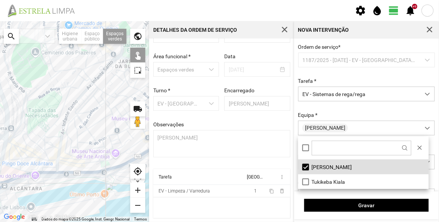
click at [346, 102] on div "Ordem de serviço * 1187/2025 - [DATE] - EV - [GEOGRAPHIC_DATA] B Tarefa * EV - …" at bounding box center [367, 135] width 142 height 183
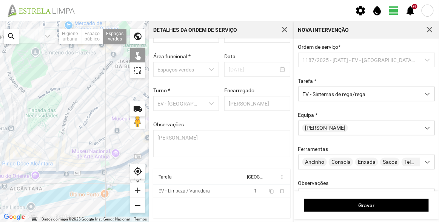
click at [25, 137] on div at bounding box center [74, 121] width 149 height 200
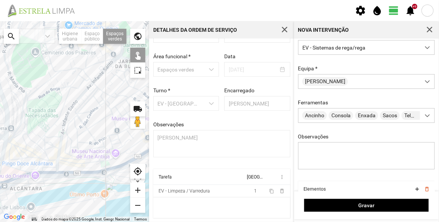
scroll to position [91, 0]
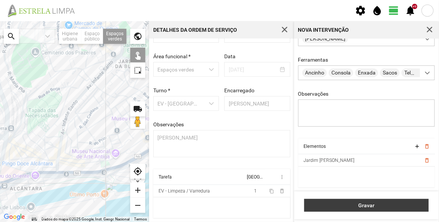
click at [373, 206] on span "Gravar" at bounding box center [366, 205] width 117 height 6
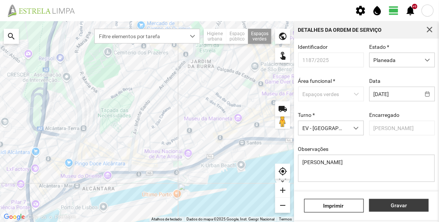
click at [404, 205] on span "Gravar" at bounding box center [399, 205] width 52 height 6
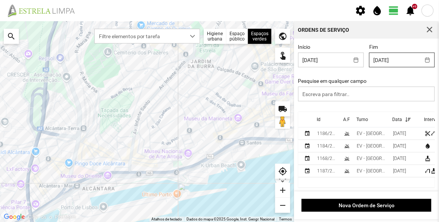
click at [389, 60] on body "settings water_drop view_day +9 notifications Para navegar no mapa com gestos d…" at bounding box center [219, 111] width 439 height 222
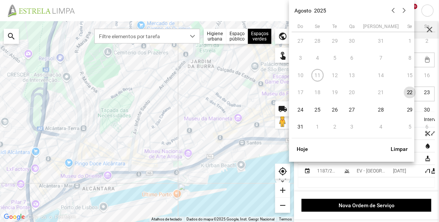
click at [368, 9] on div "[DATE]" at bounding box center [352, 11] width 120 height 16
click at [394, 10] on button "button" at bounding box center [393, 10] width 11 height 11
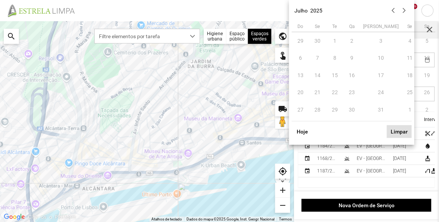
click at [405, 131] on button "Limpar" at bounding box center [399, 131] width 25 height 13
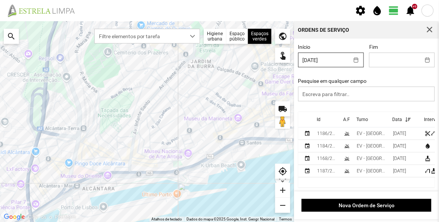
click at [341, 60] on body "settings water_drop view_day +9 notifications Para navegar no mapa com gestos d…" at bounding box center [219, 111] width 439 height 222
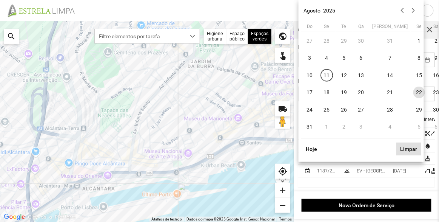
click at [405, 148] on button "Limpar" at bounding box center [408, 148] width 25 height 13
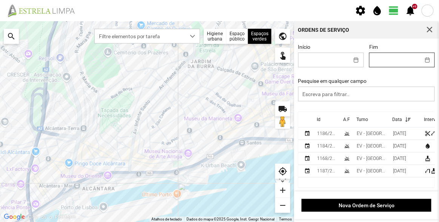
click at [388, 56] on body "settings water_drop view_day +9 notifications Para navegar no mapa com gestos d…" at bounding box center [219, 111] width 439 height 222
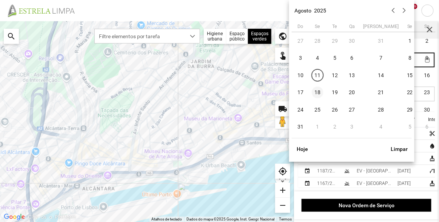
click at [319, 92] on span "18" at bounding box center [318, 92] width 12 height 12
type input "[DATE]"
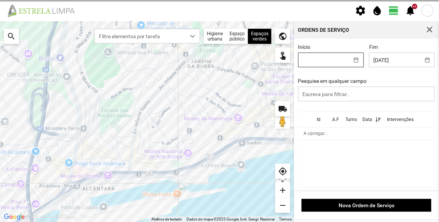
click at [309, 61] on body "settings water_drop view_day +9 notifications Para navegar no mapa com gestos d…" at bounding box center [219, 111] width 439 height 222
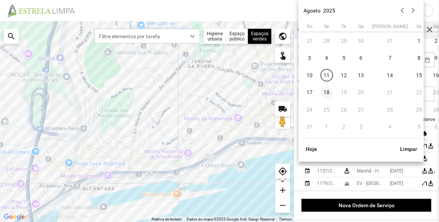
click at [332, 93] on span "18" at bounding box center [327, 92] width 12 height 12
type input "[DATE]"
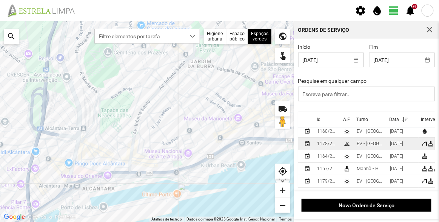
scroll to position [7, 0]
click at [374, 141] on div "EV - [GEOGRAPHIC_DATA] B" at bounding box center [370, 143] width 27 height 5
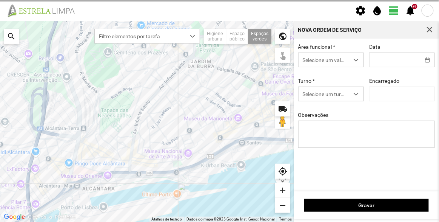
type input "[DATE]"
type textarea "Av. Infante Santo"
type input "[PERSON_NAME]"
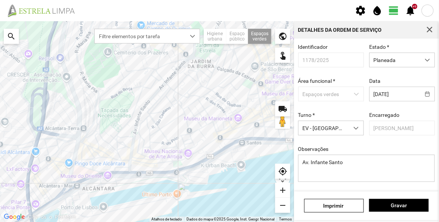
scroll to position [66, 0]
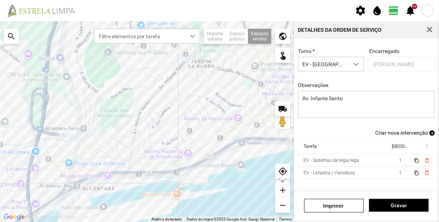
click at [396, 133] on span "Criar nova intervenção" at bounding box center [401, 132] width 53 height 6
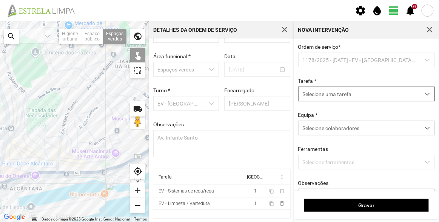
click at [340, 94] on span "Selecione uma tarefa" at bounding box center [360, 94] width 122 height 14
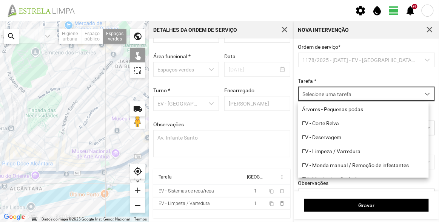
scroll to position [4, 32]
click at [337, 125] on li "EV - Corte Relva" at bounding box center [363, 123] width 131 height 14
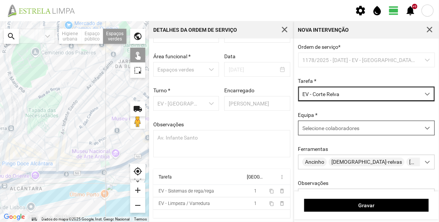
click at [354, 129] on span "Selecione colaboradores" at bounding box center [330, 128] width 57 height 6
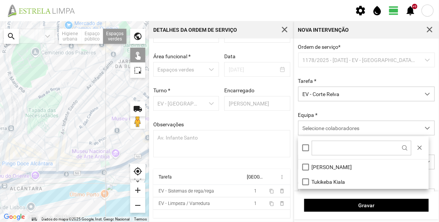
drag, startPoint x: 338, startPoint y: 168, endPoint x: 246, endPoint y: 159, distance: 92.1
click at [338, 168] on li "[PERSON_NAME]" at bounding box center [363, 166] width 131 height 15
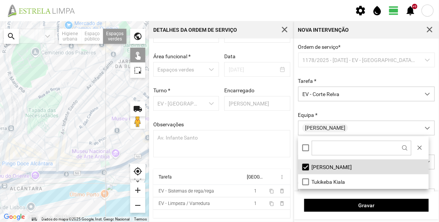
click at [85, 87] on div at bounding box center [74, 121] width 149 height 200
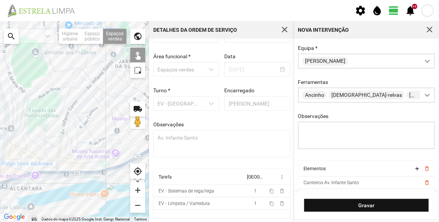
scroll to position [68, 0]
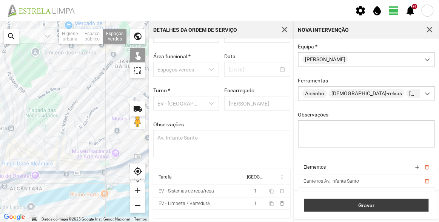
click at [365, 205] on span "Gravar" at bounding box center [366, 205] width 117 height 6
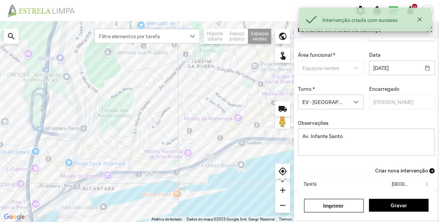
click at [396, 172] on span "Criar nova intervenção" at bounding box center [401, 170] width 53 height 6
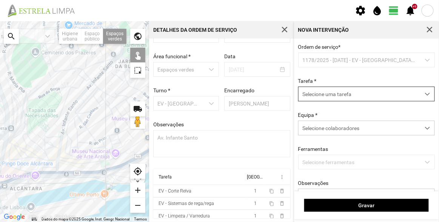
click at [363, 94] on span "Selecione uma tarefa" at bounding box center [360, 94] width 122 height 14
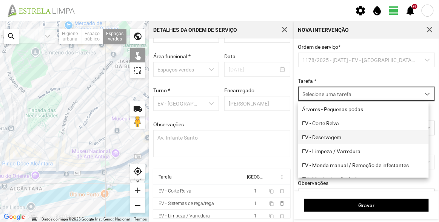
click at [339, 139] on li "EV - Deservagem" at bounding box center [363, 137] width 131 height 14
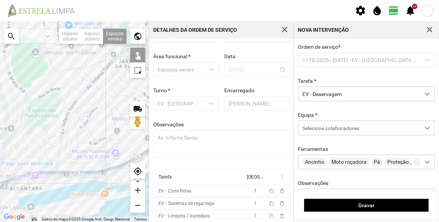
click at [86, 87] on div at bounding box center [74, 121] width 149 height 200
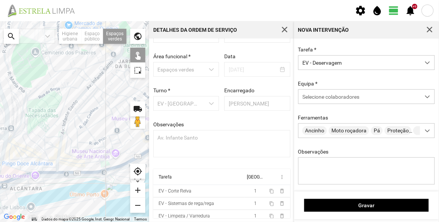
scroll to position [91, 0]
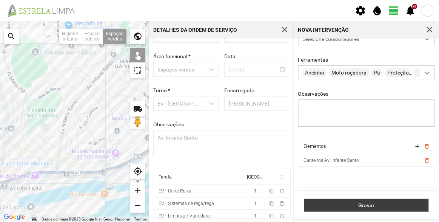
click at [372, 205] on span "Gravar" at bounding box center [366, 205] width 117 height 6
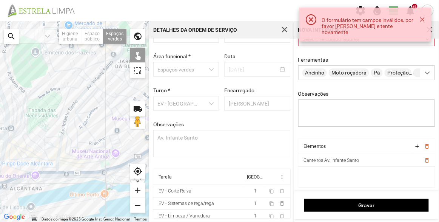
click at [340, 43] on div "Selecione colaboradores" at bounding box center [360, 39] width 122 height 14
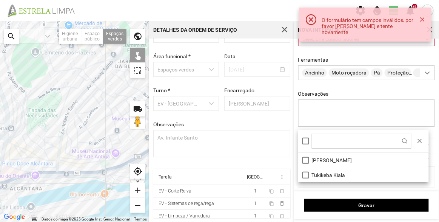
scroll to position [7, 0]
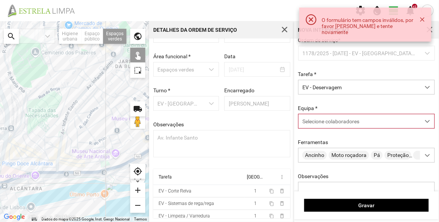
click at [334, 124] on span "Selecione colaboradores" at bounding box center [330, 121] width 57 height 6
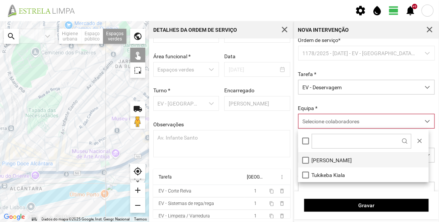
click at [311, 155] on li "[PERSON_NAME]" at bounding box center [363, 159] width 131 height 15
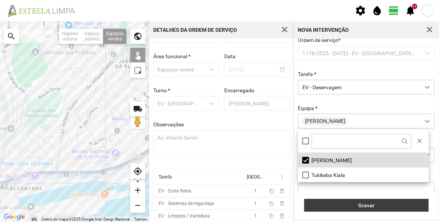
click at [351, 202] on span "Gravar" at bounding box center [366, 205] width 117 height 6
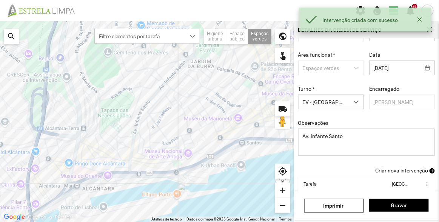
scroll to position [16, 0]
click at [393, 171] on span "Criar nova intervenção" at bounding box center [401, 170] width 53 height 6
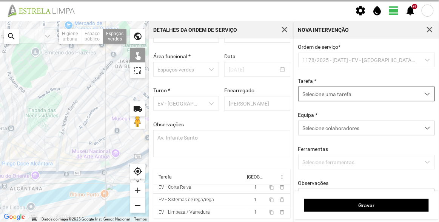
click at [340, 99] on span "Selecione uma tarefa" at bounding box center [360, 94] width 122 height 14
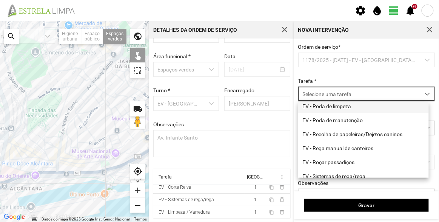
scroll to position [96, 0]
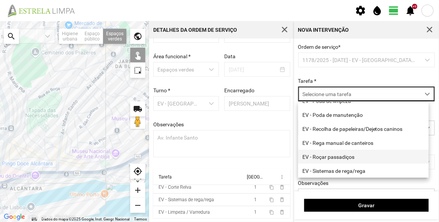
click at [337, 155] on li "EV - Roçar passadiços" at bounding box center [363, 156] width 131 height 14
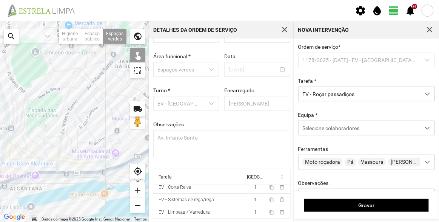
click at [329, 121] on div "Equipa * Selecione colaboradores" at bounding box center [367, 123] width 142 height 23
click at [331, 130] on span "Selecione colaboradores" at bounding box center [330, 128] width 57 height 6
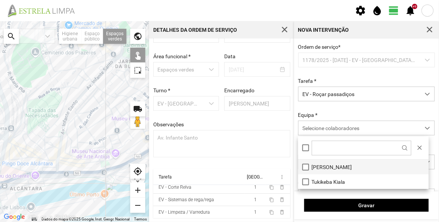
click at [327, 165] on li "[PERSON_NAME]" at bounding box center [363, 166] width 131 height 15
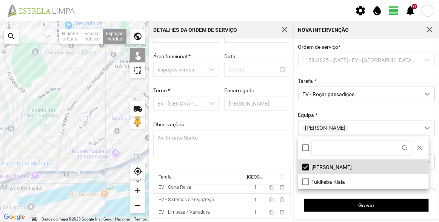
click at [84, 87] on div at bounding box center [74, 121] width 149 height 200
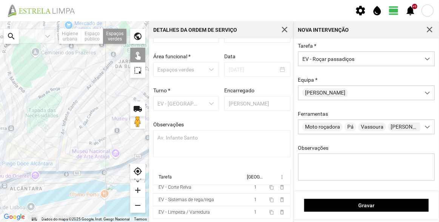
scroll to position [91, 0]
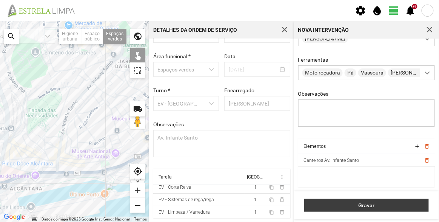
click at [368, 205] on span "Gravar" at bounding box center [366, 205] width 117 height 6
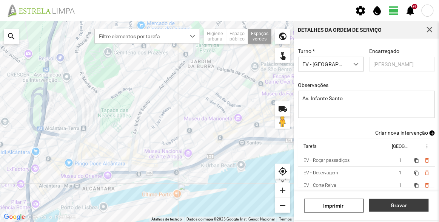
click at [400, 206] on span "Gravar" at bounding box center [399, 205] width 52 height 6
